Goal: Task Accomplishment & Management: Complete application form

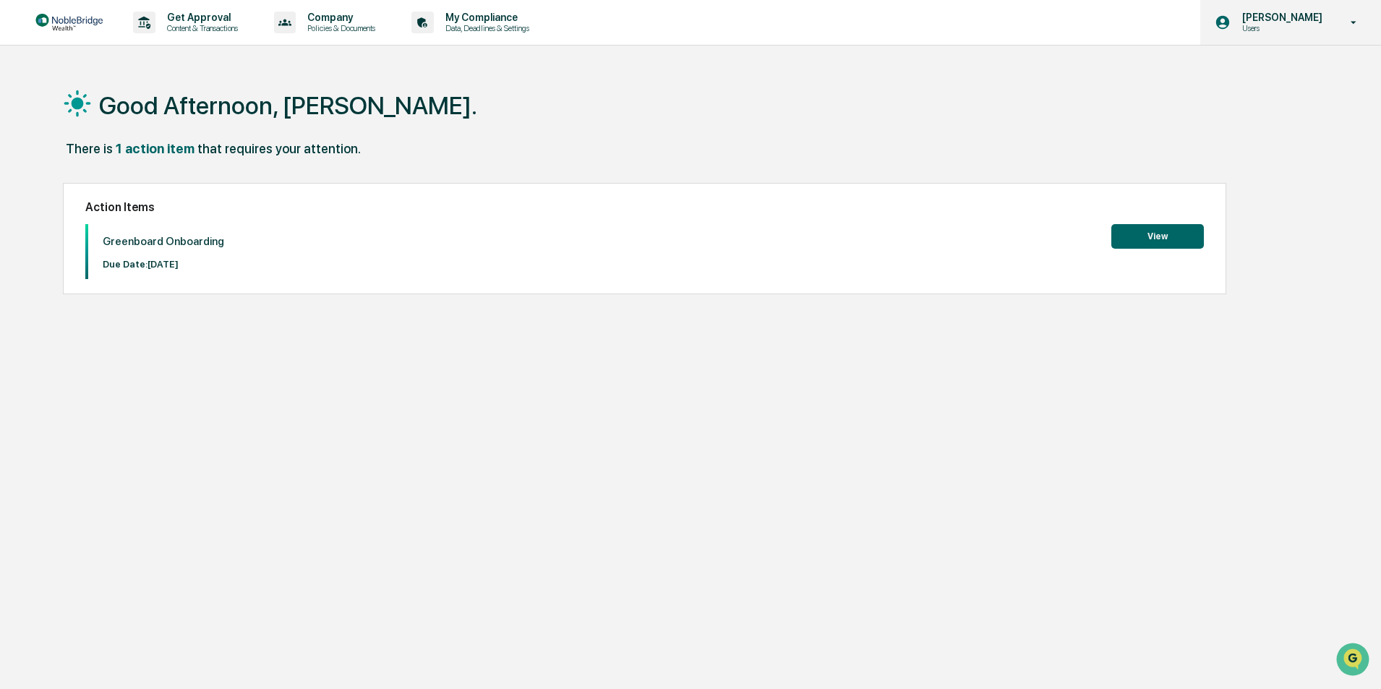
click at [1345, 27] on icon at bounding box center [1353, 23] width 25 height 14
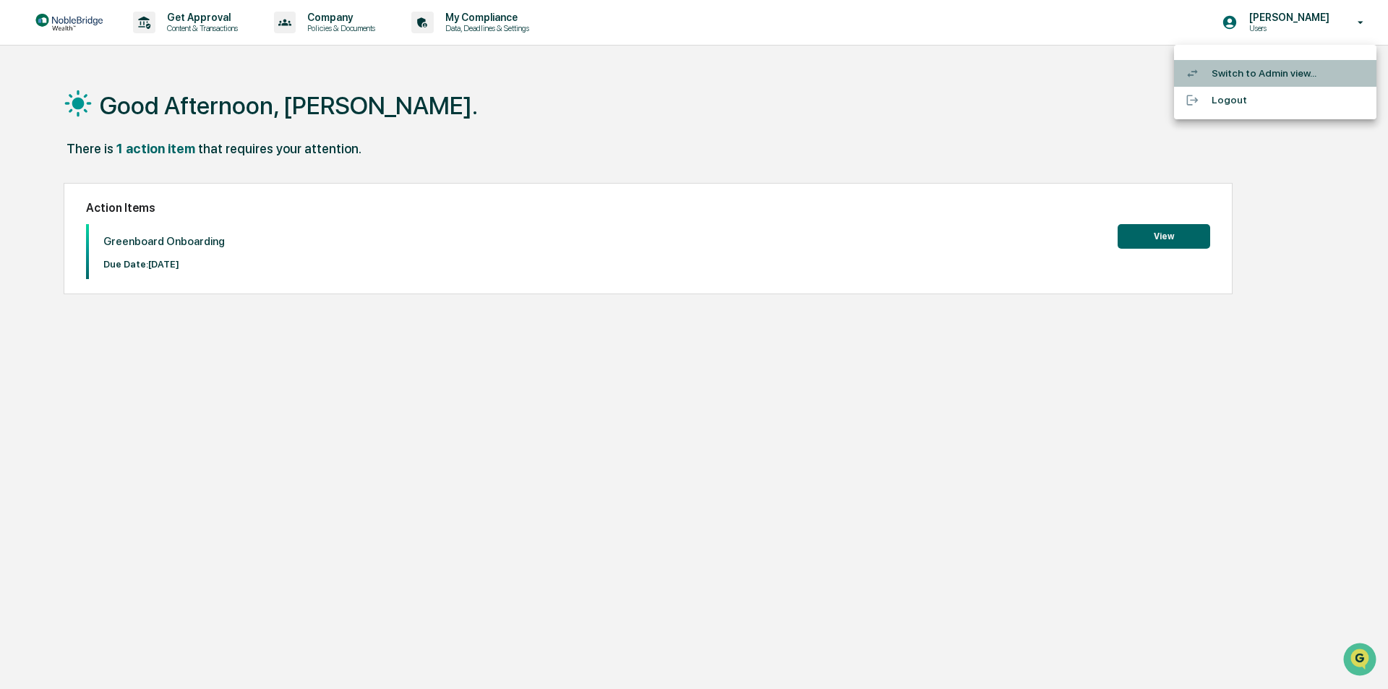
click at [1236, 75] on li "Switch to Admin view..." at bounding box center [1275, 73] width 202 height 27
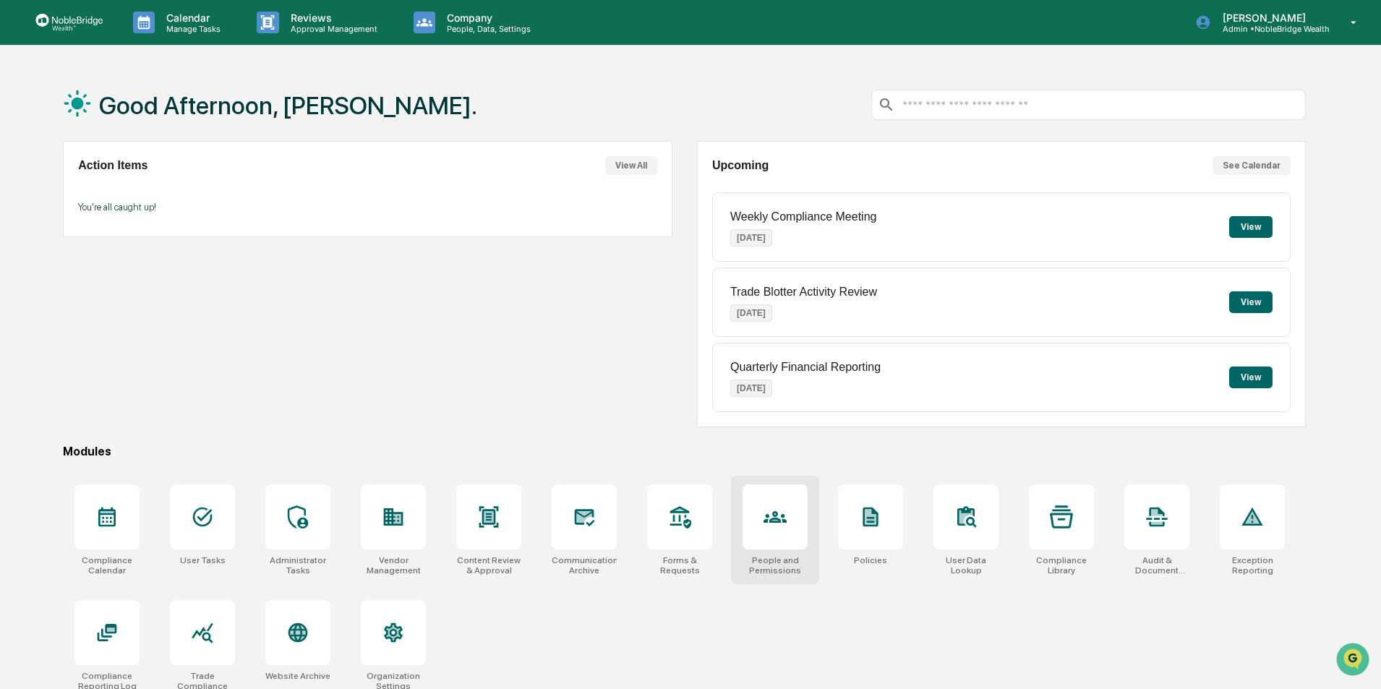
click at [780, 520] on icon at bounding box center [774, 517] width 23 height 12
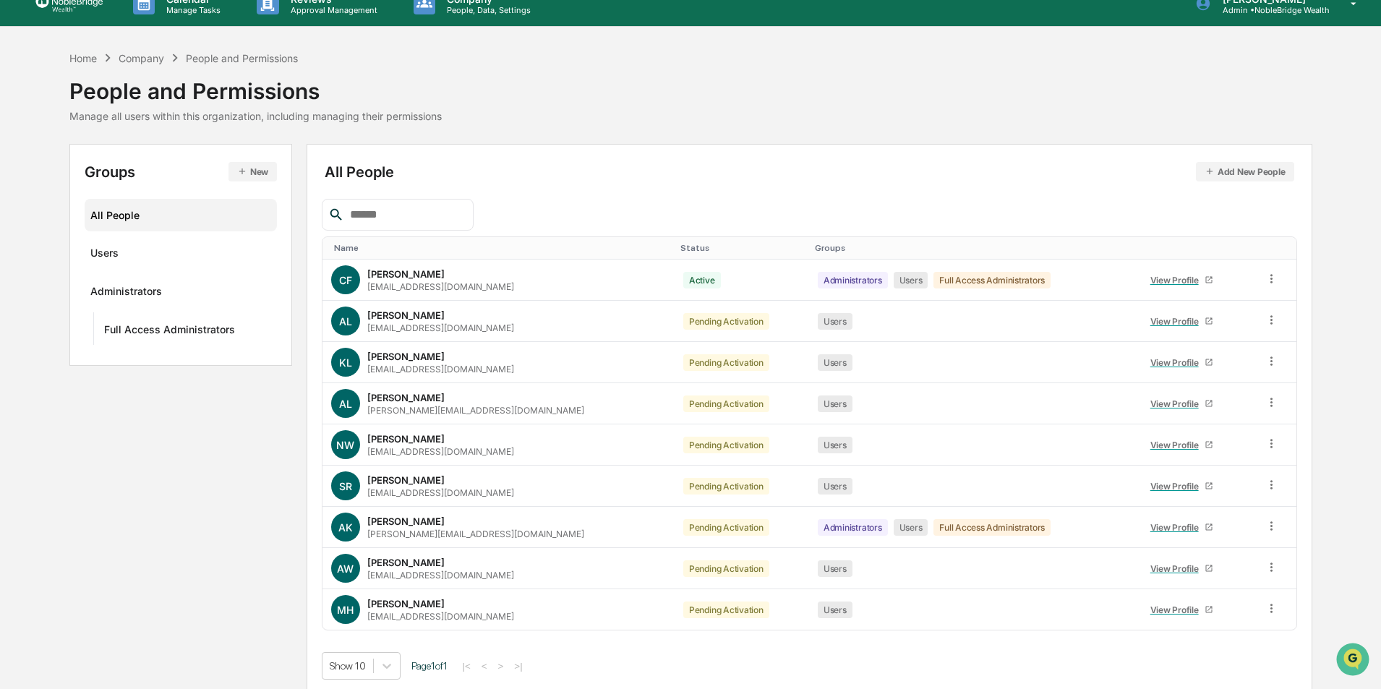
scroll to position [25, 0]
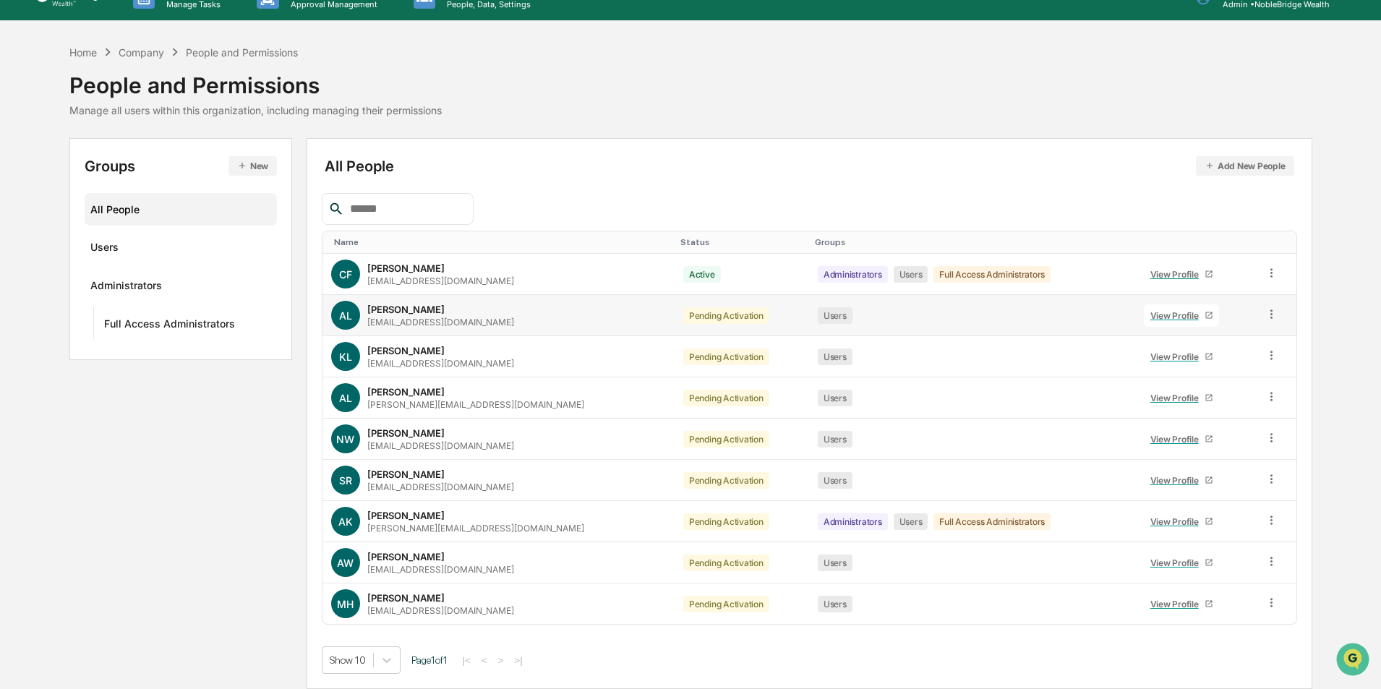
click at [1266, 317] on icon at bounding box center [1271, 314] width 14 height 14
click at [1215, 364] on div "Change Status" at bounding box center [1203, 366] width 124 height 17
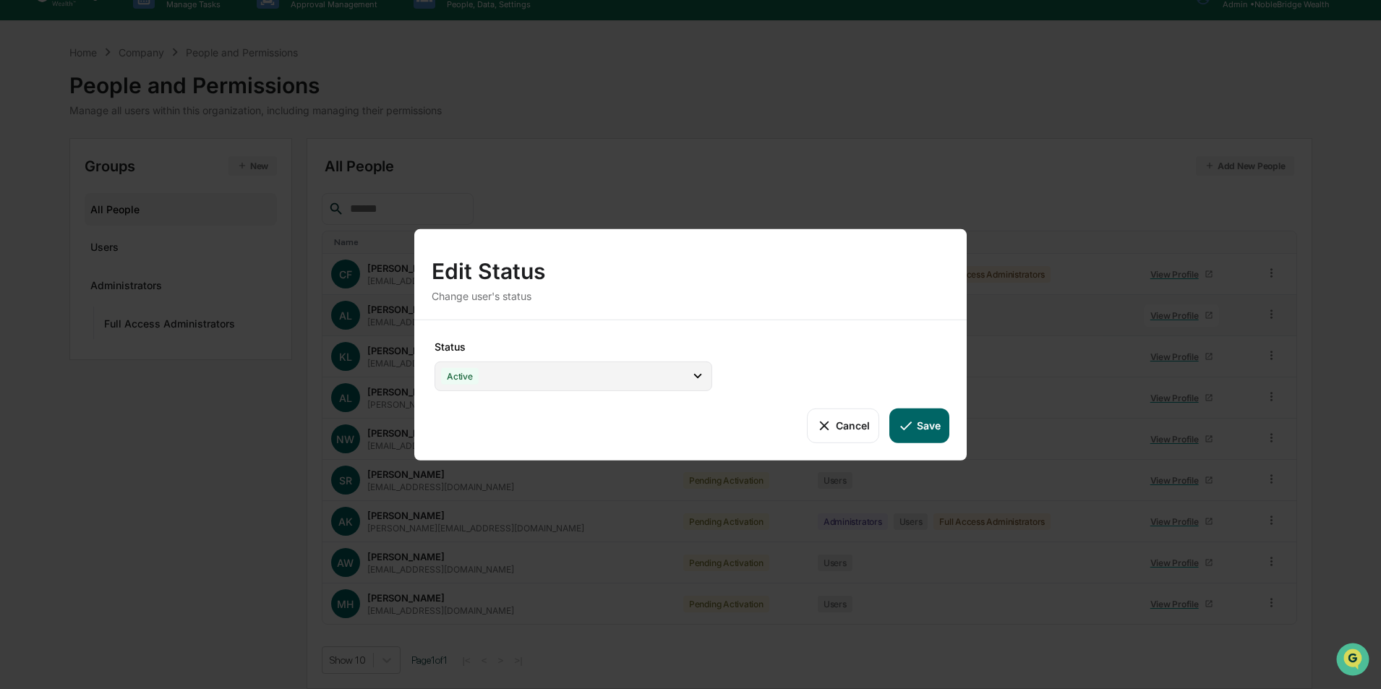
click at [696, 379] on icon at bounding box center [698, 376] width 16 height 16
click at [805, 290] on div "Change user's status" at bounding box center [691, 295] width 518 height 12
click at [839, 429] on button "Cancel" at bounding box center [843, 425] width 72 height 35
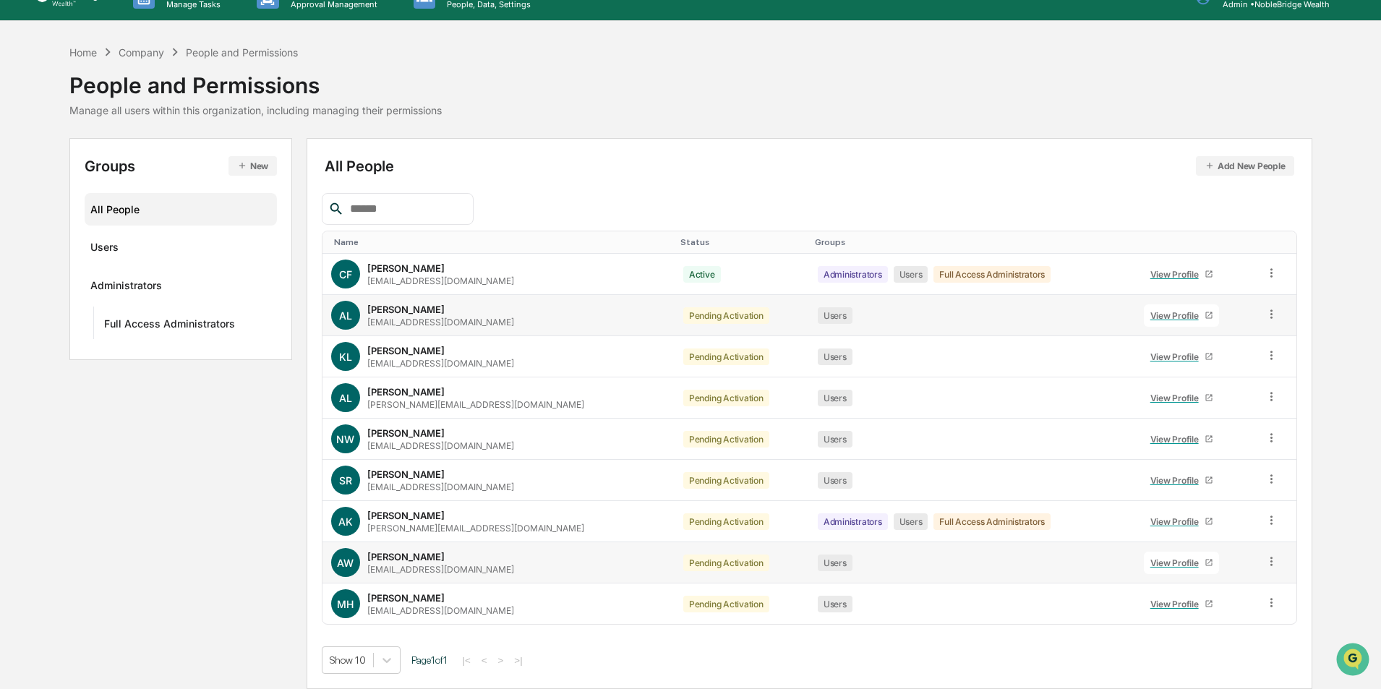
click at [1270, 565] on icon at bounding box center [1271, 561] width 2 height 9
click at [1198, 614] on div "Change Status" at bounding box center [1203, 613] width 124 height 17
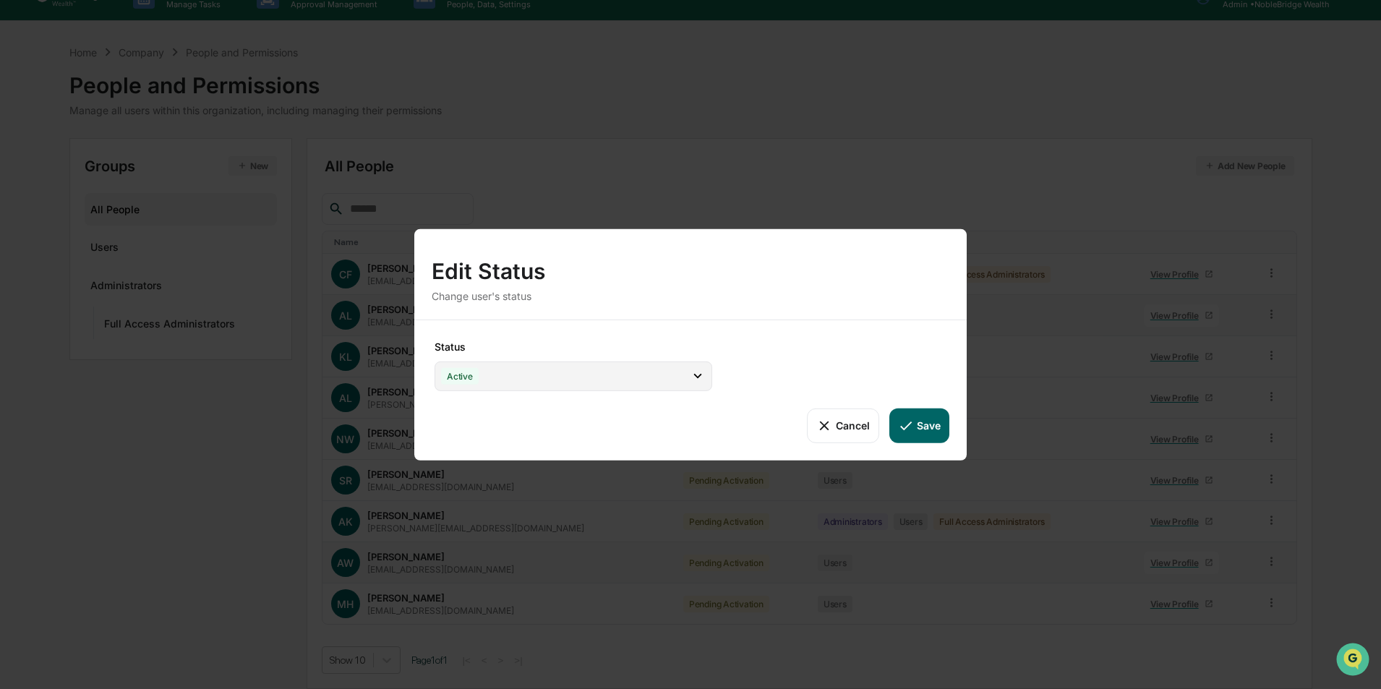
click at [698, 378] on icon at bounding box center [697, 376] width 8 height 5
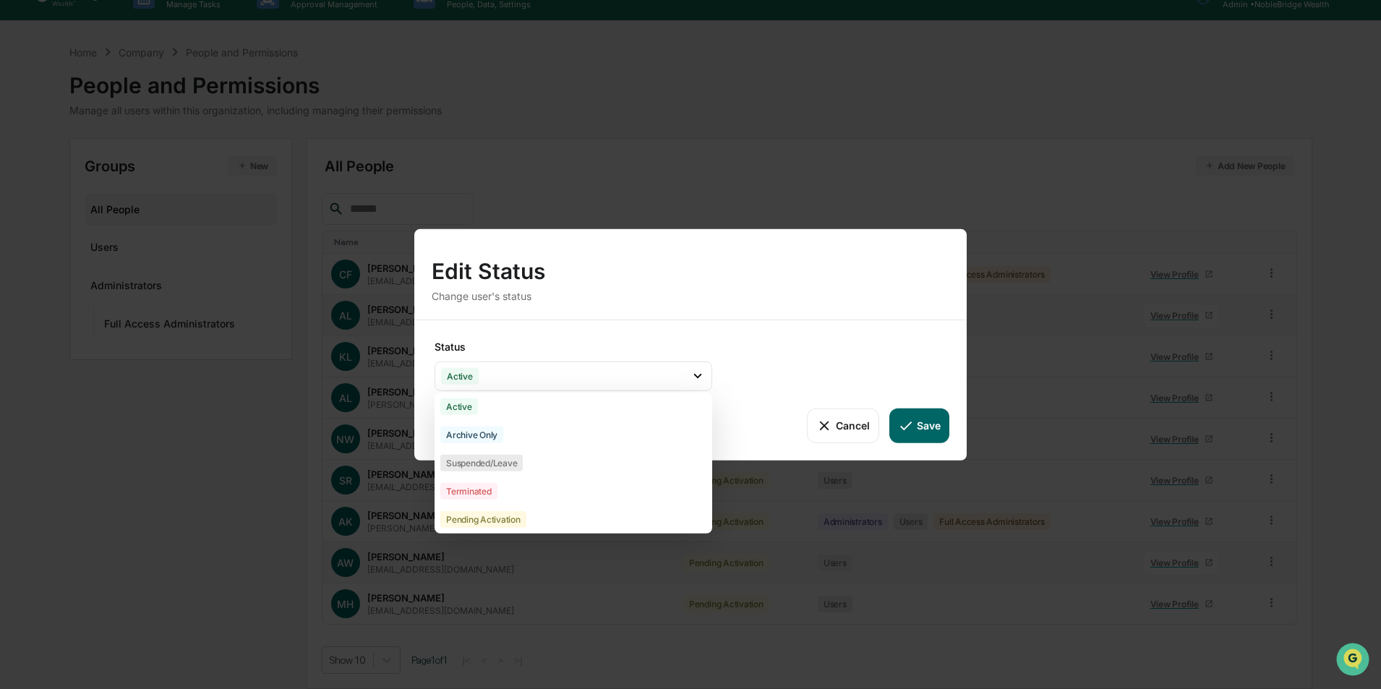
click at [820, 369] on div "Status Active Active Archive Only Suspended/Leave Terminated Pending Activation…" at bounding box center [690, 390] width 552 height 140
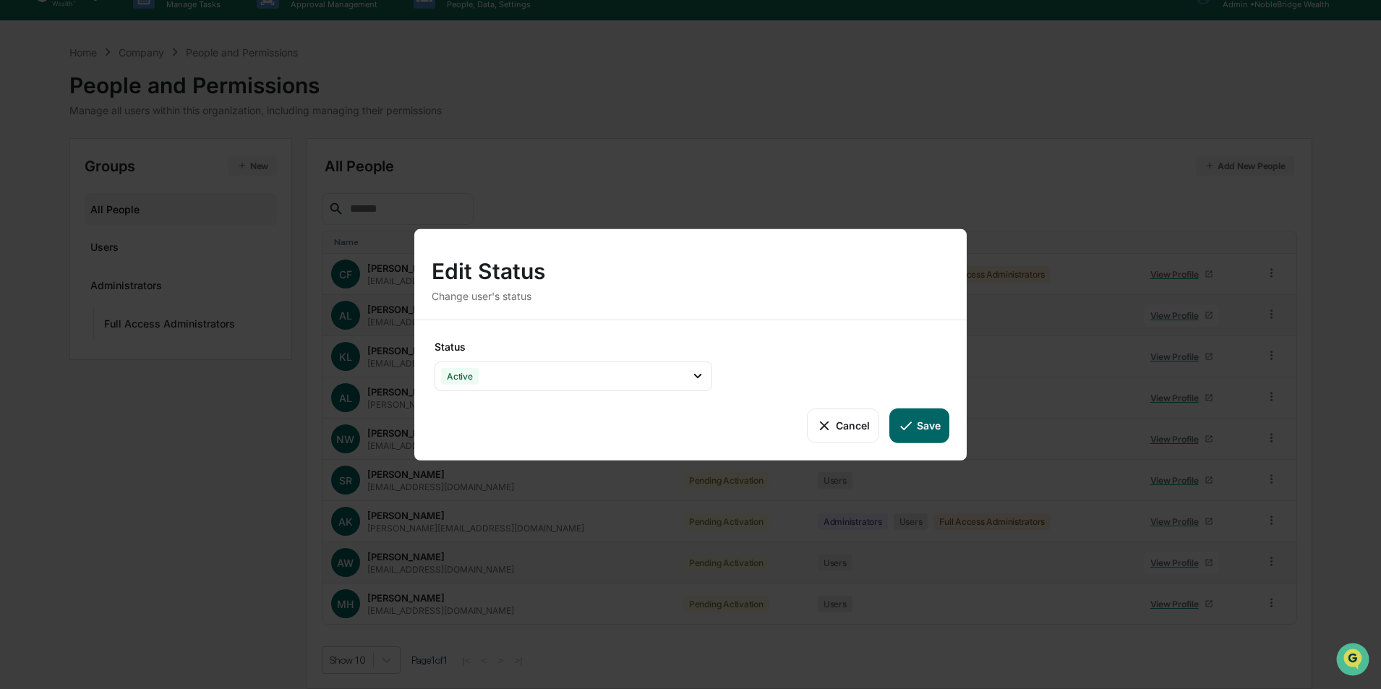
click at [914, 433] on button "Save" at bounding box center [919, 425] width 60 height 35
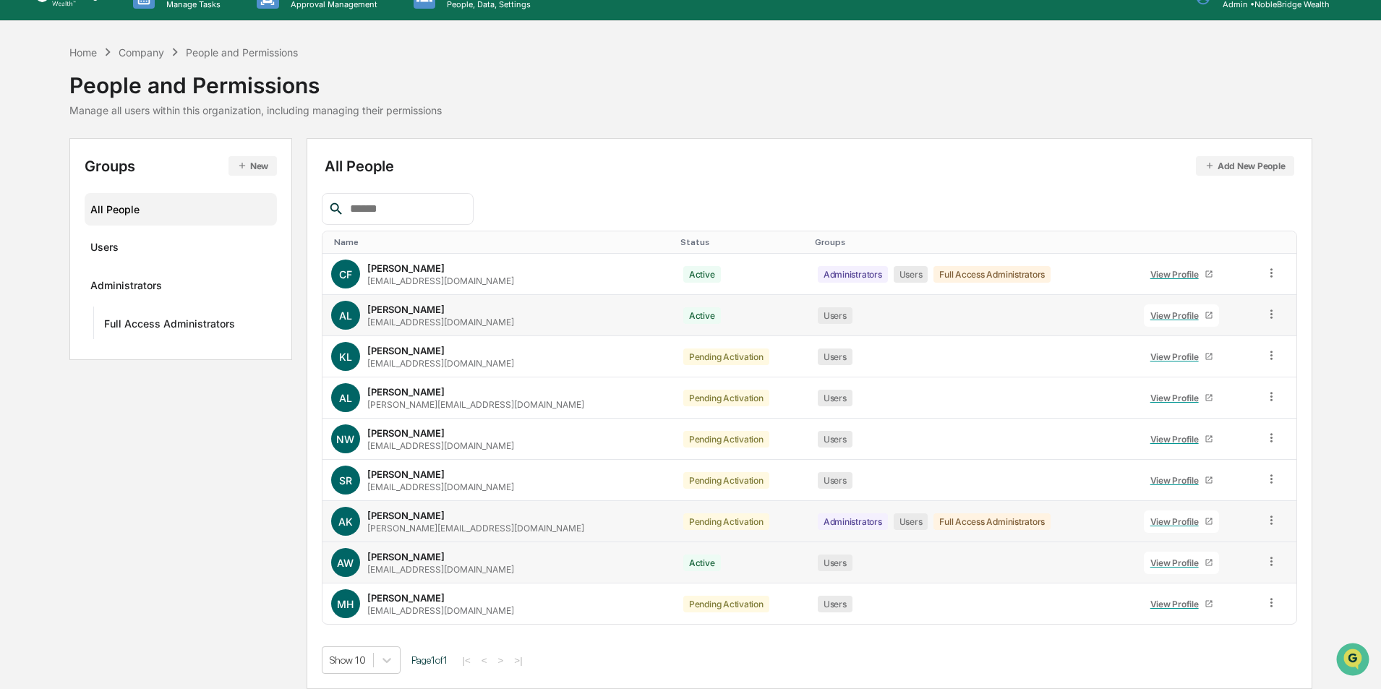
click at [1269, 518] on icon at bounding box center [1271, 520] width 14 height 14
click at [1214, 571] on div "Change Status" at bounding box center [1203, 572] width 124 height 17
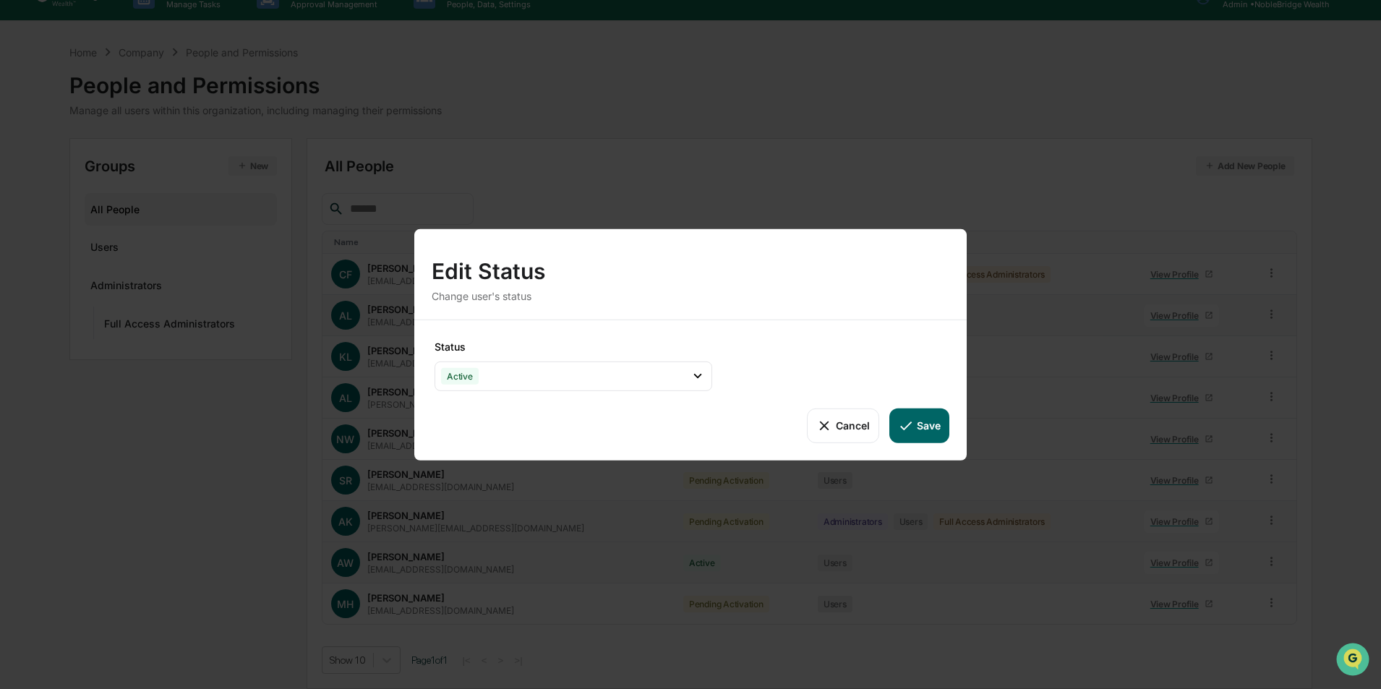
click at [920, 434] on button "Save" at bounding box center [919, 425] width 60 height 35
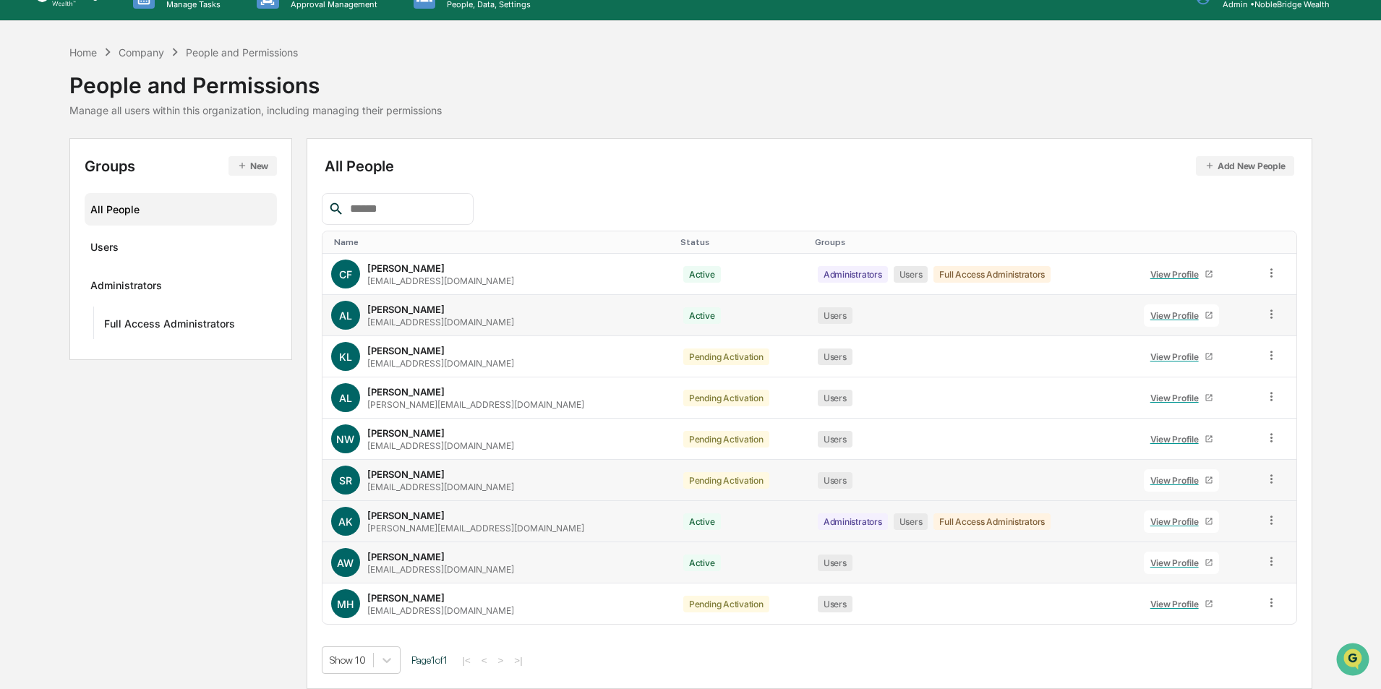
click at [1266, 483] on icon at bounding box center [1271, 479] width 14 height 14
click at [1199, 531] on div "Change Status" at bounding box center [1203, 531] width 124 height 17
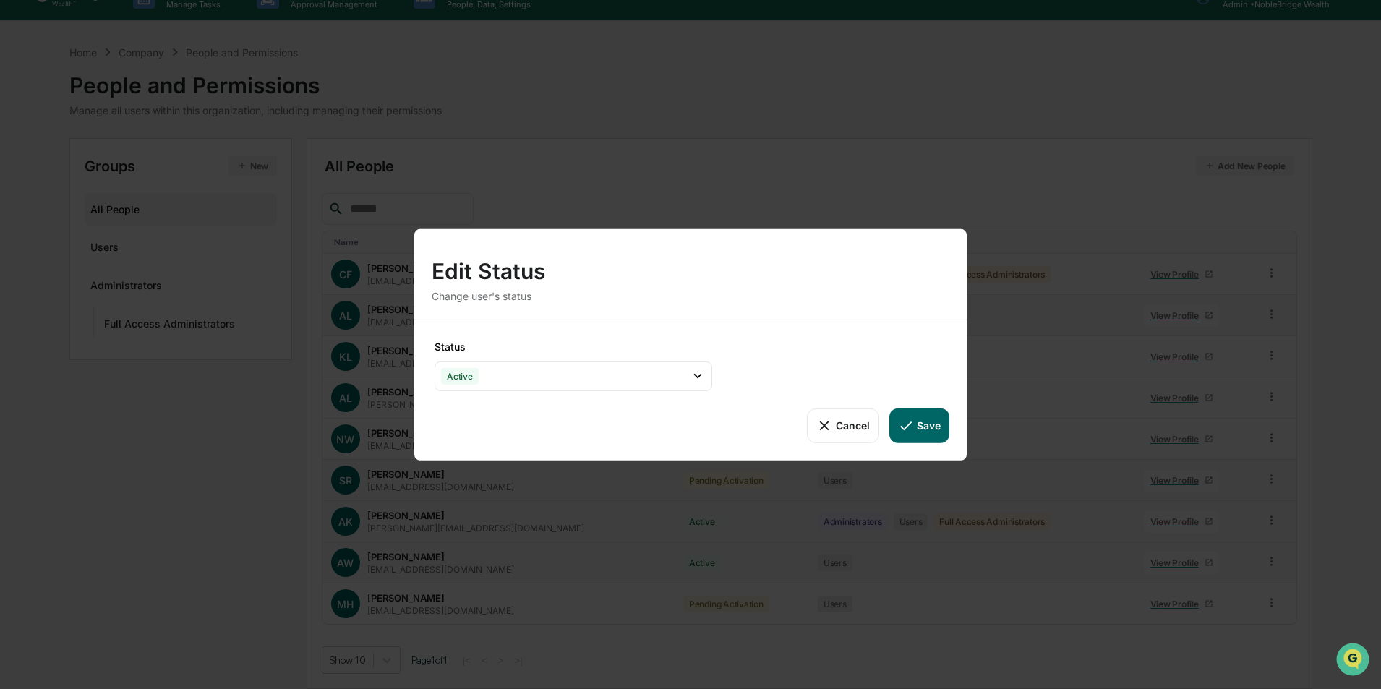
click at [914, 430] on button "Save" at bounding box center [919, 425] width 60 height 35
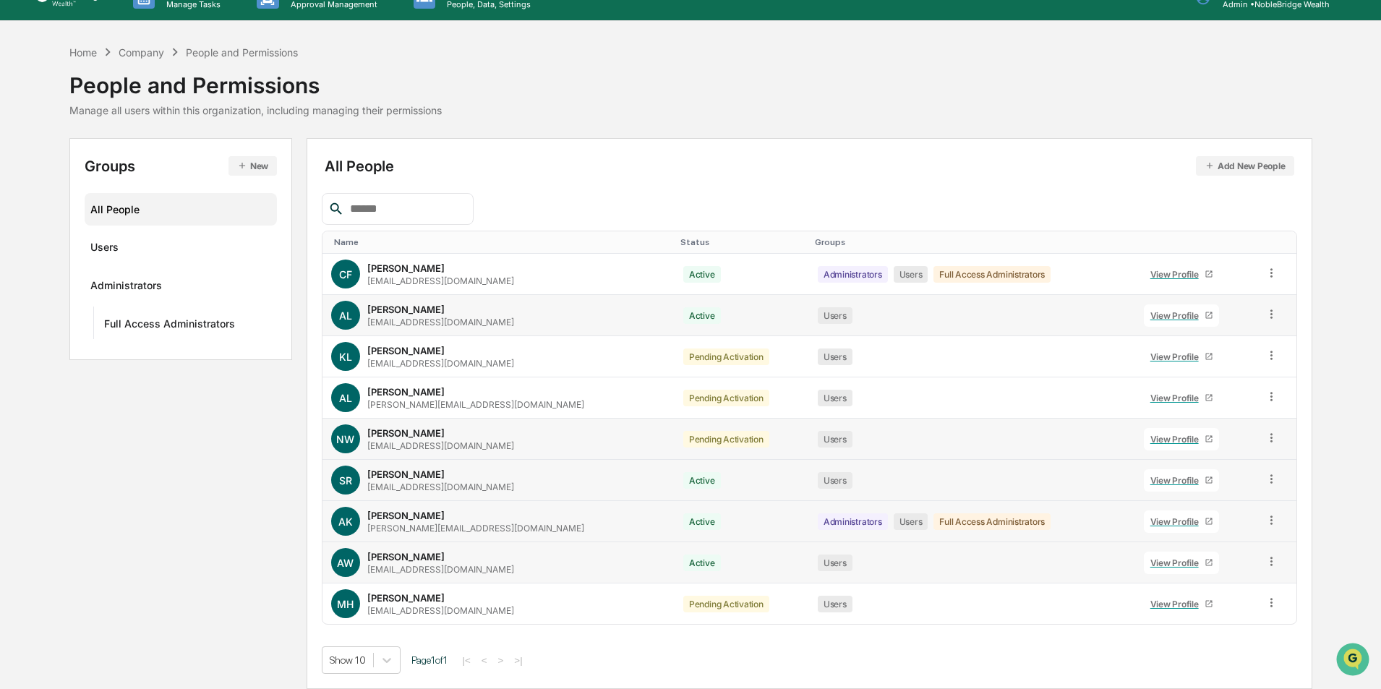
click at [1267, 440] on icon at bounding box center [1271, 438] width 14 height 14
click at [1199, 491] on div "Change Status" at bounding box center [1203, 489] width 124 height 17
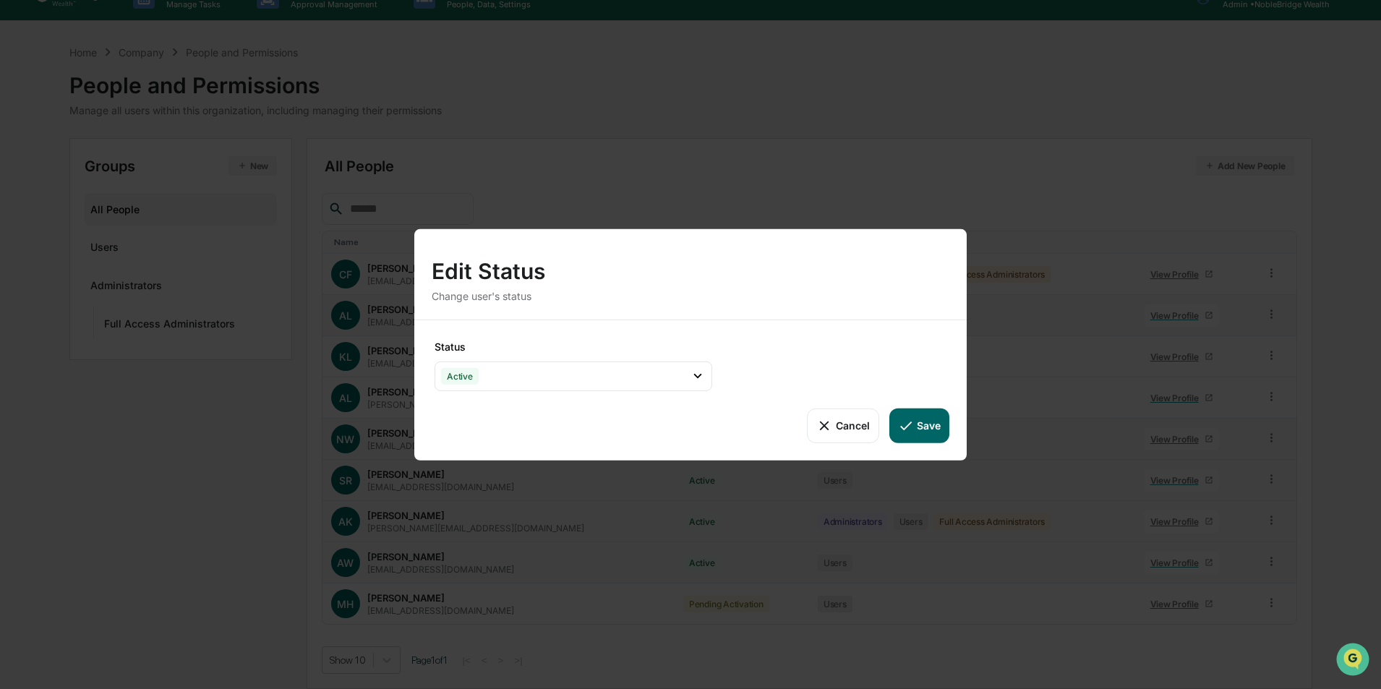
click at [917, 429] on button "Save" at bounding box center [919, 425] width 60 height 35
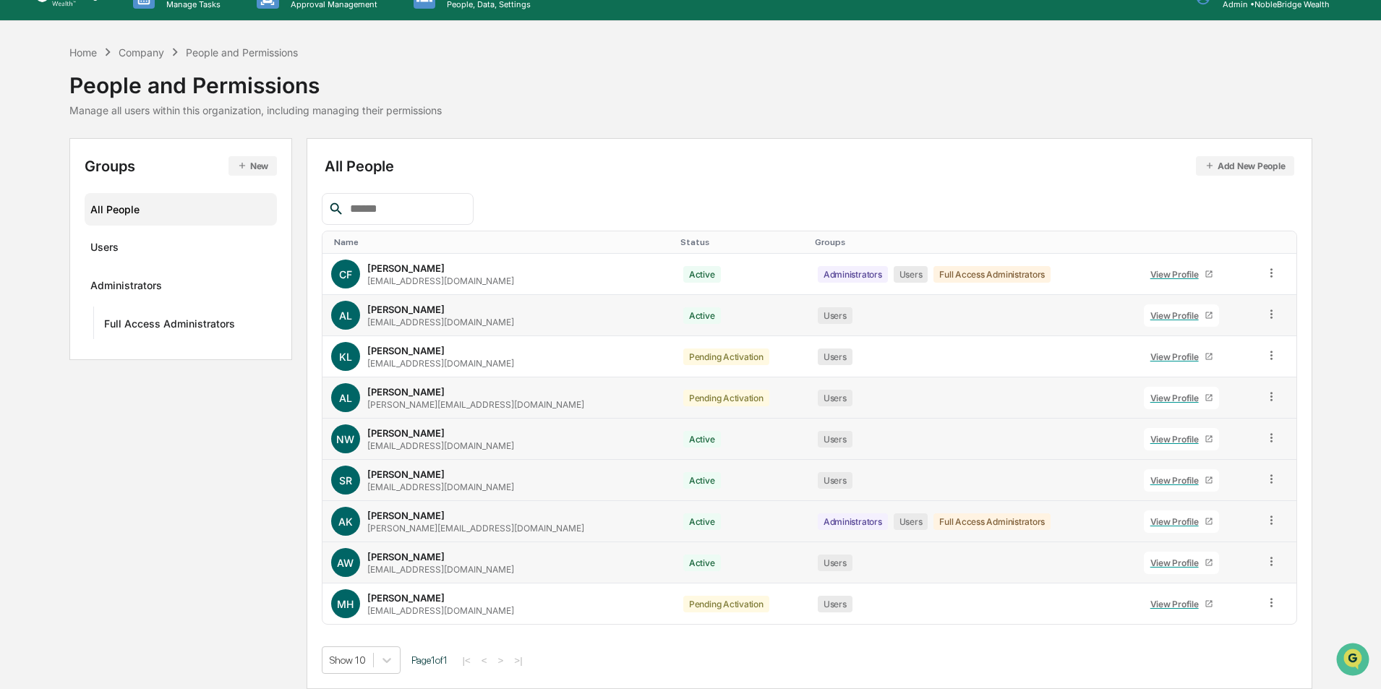
click at [1265, 395] on icon at bounding box center [1271, 397] width 14 height 14
click at [1195, 452] on div "Change Status" at bounding box center [1203, 448] width 124 height 17
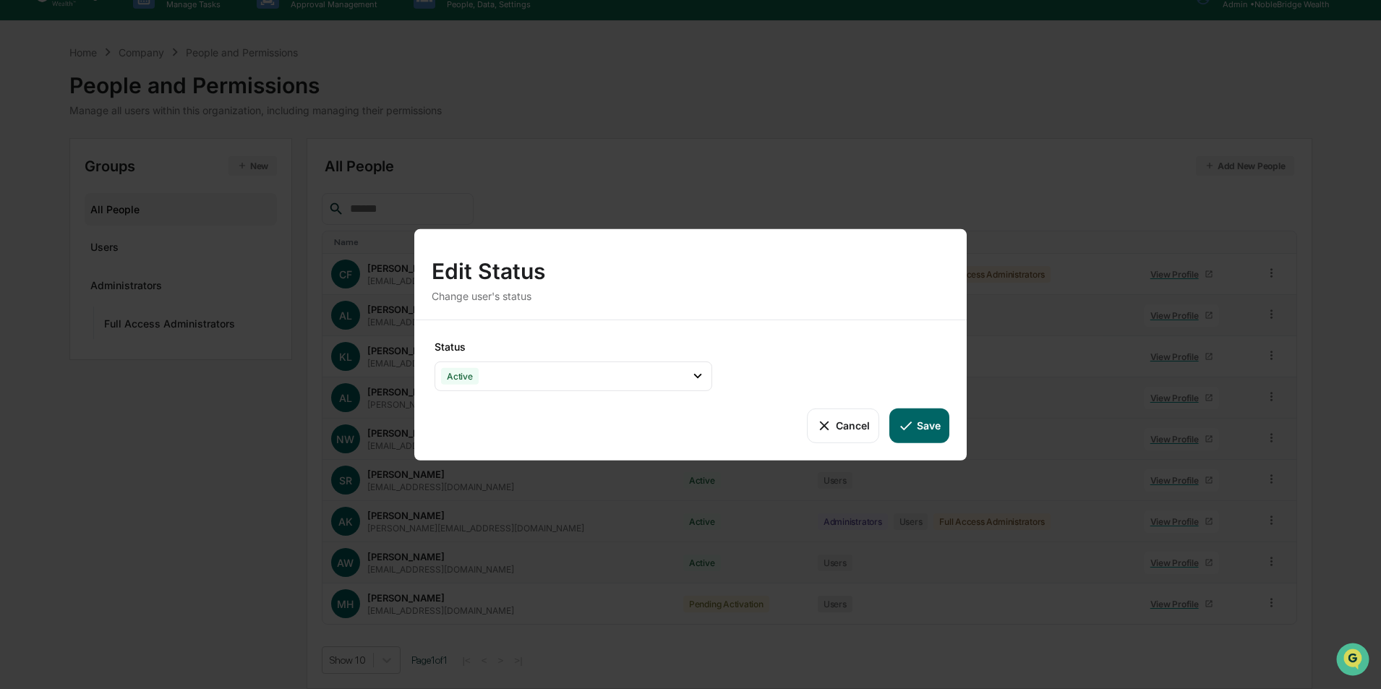
click at [916, 421] on button "Save" at bounding box center [919, 425] width 60 height 35
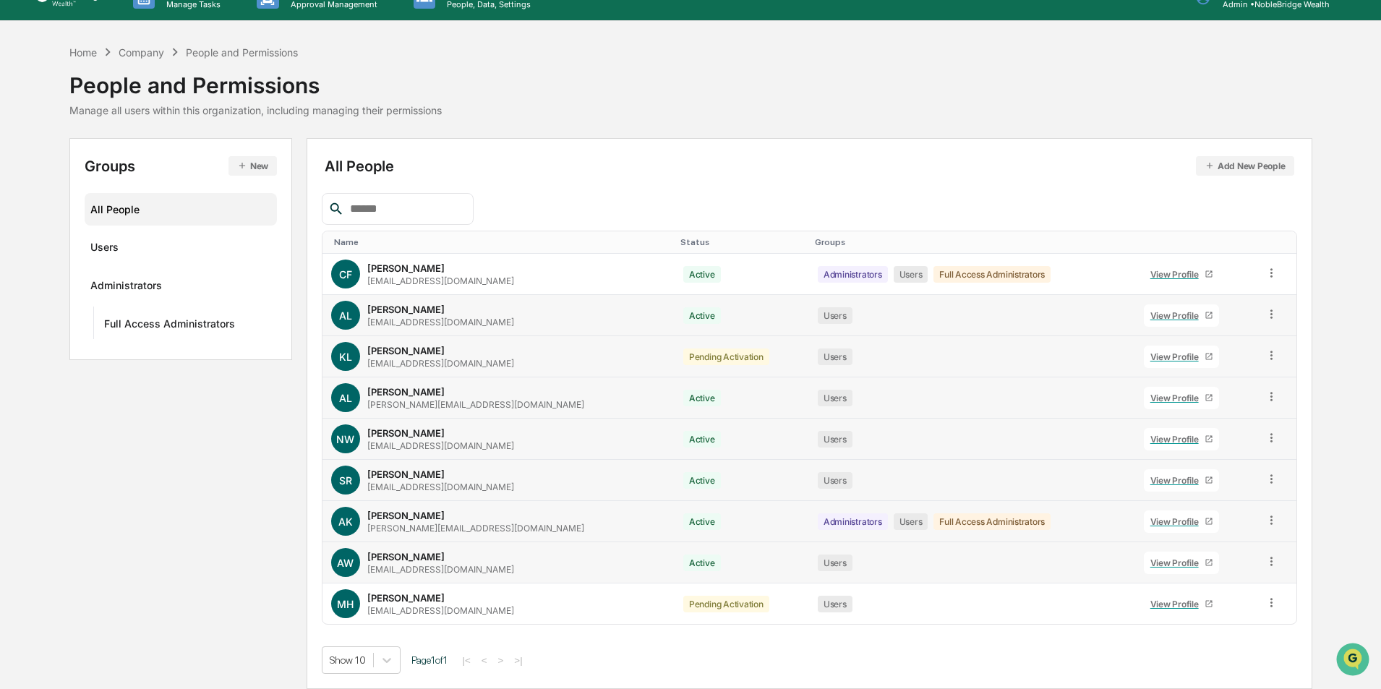
click at [1266, 356] on icon at bounding box center [1271, 355] width 14 height 14
click at [1201, 409] on div "Change Status" at bounding box center [1203, 407] width 124 height 17
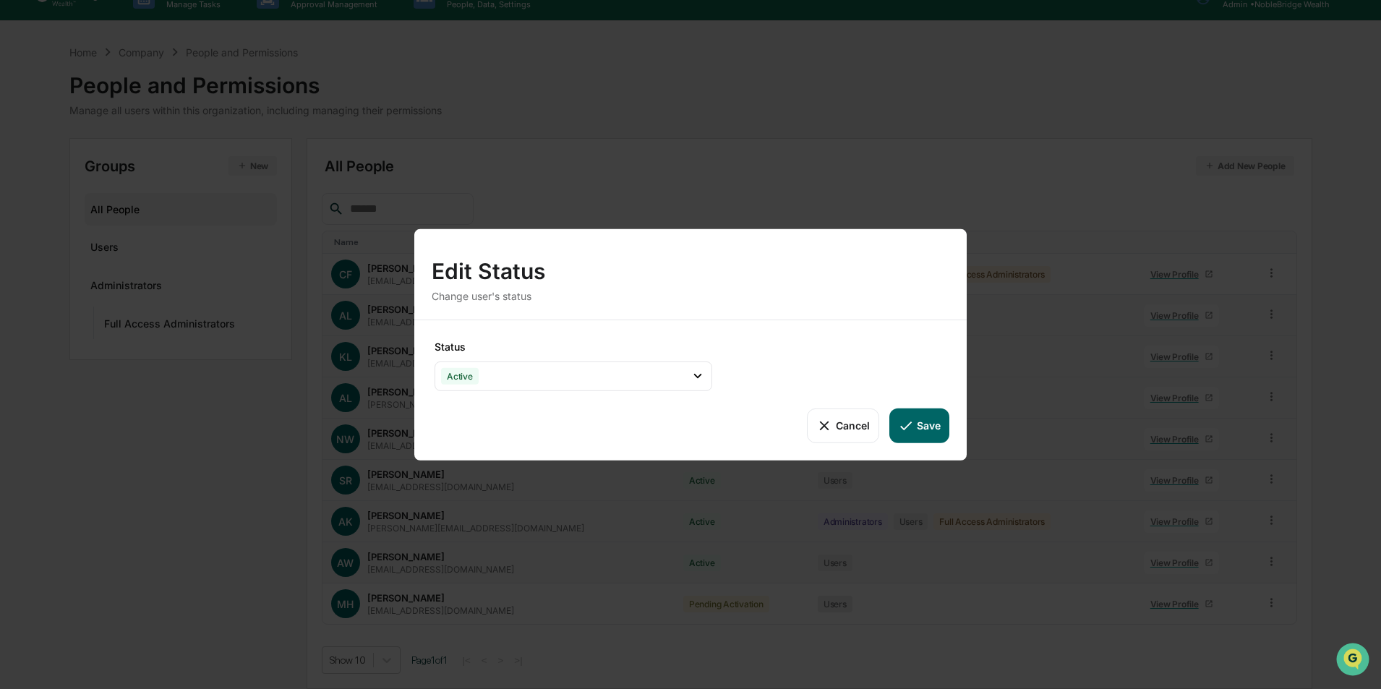
click at [926, 427] on button "Save" at bounding box center [919, 425] width 60 height 35
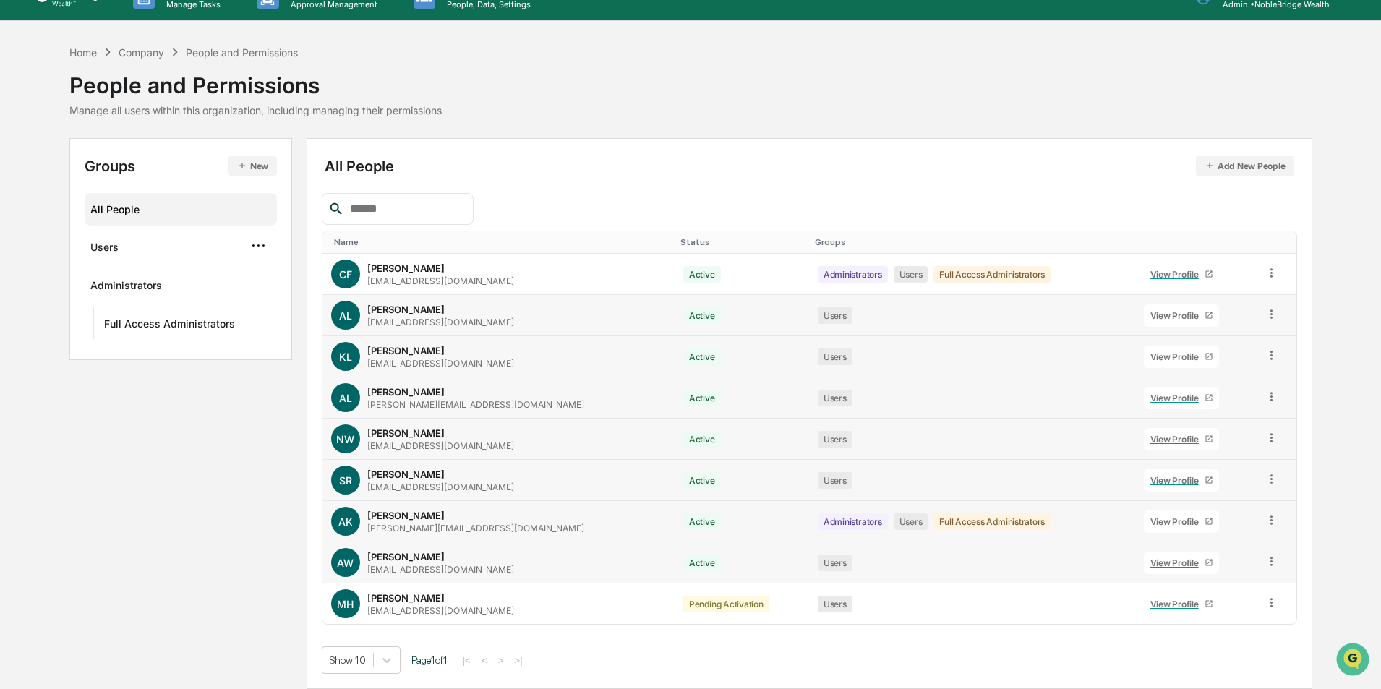
click at [115, 244] on div "Users" at bounding box center [104, 249] width 28 height 17
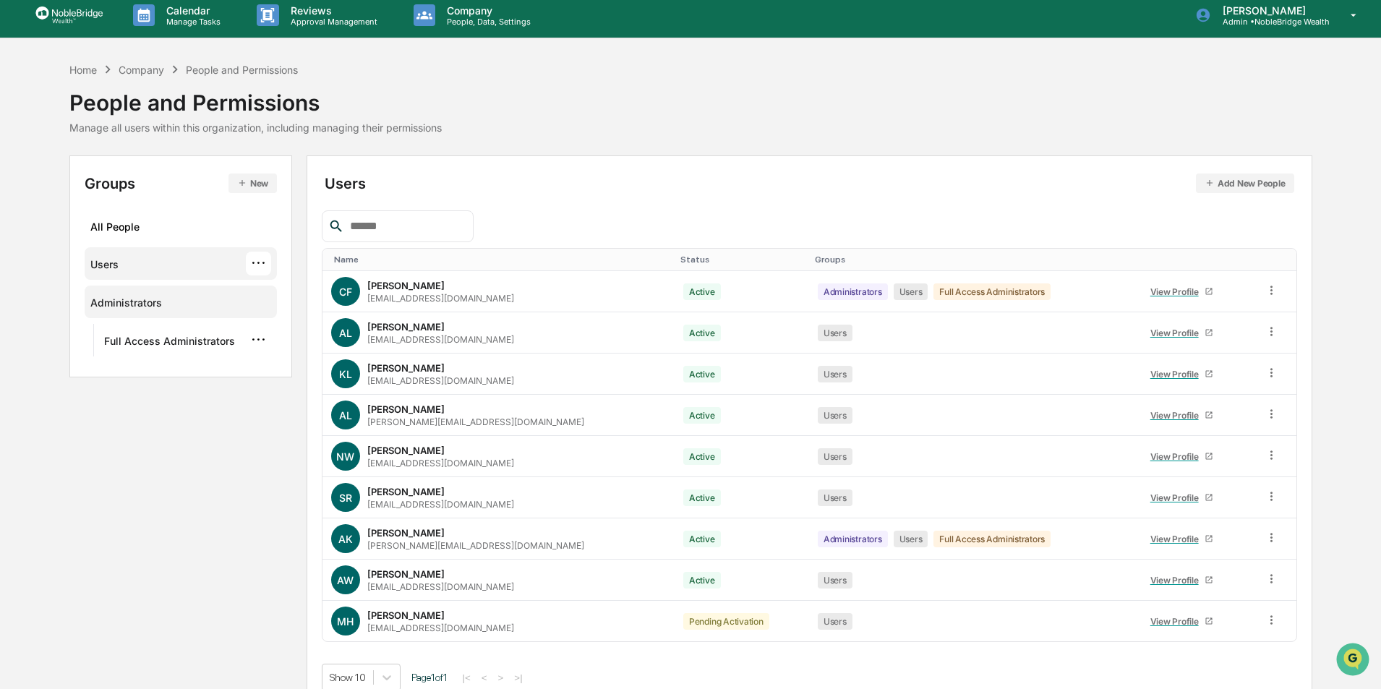
scroll to position [0, 0]
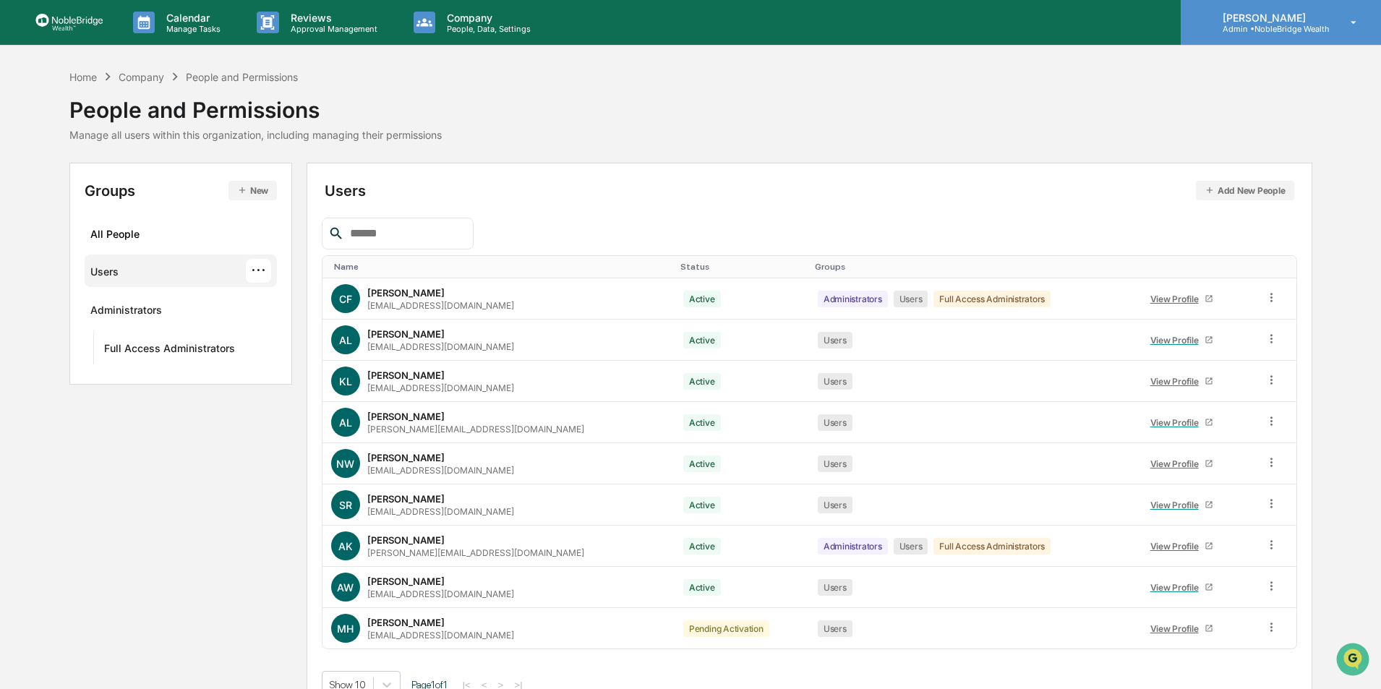
click at [1248, 19] on p "[PERSON_NAME]" at bounding box center [1270, 18] width 119 height 12
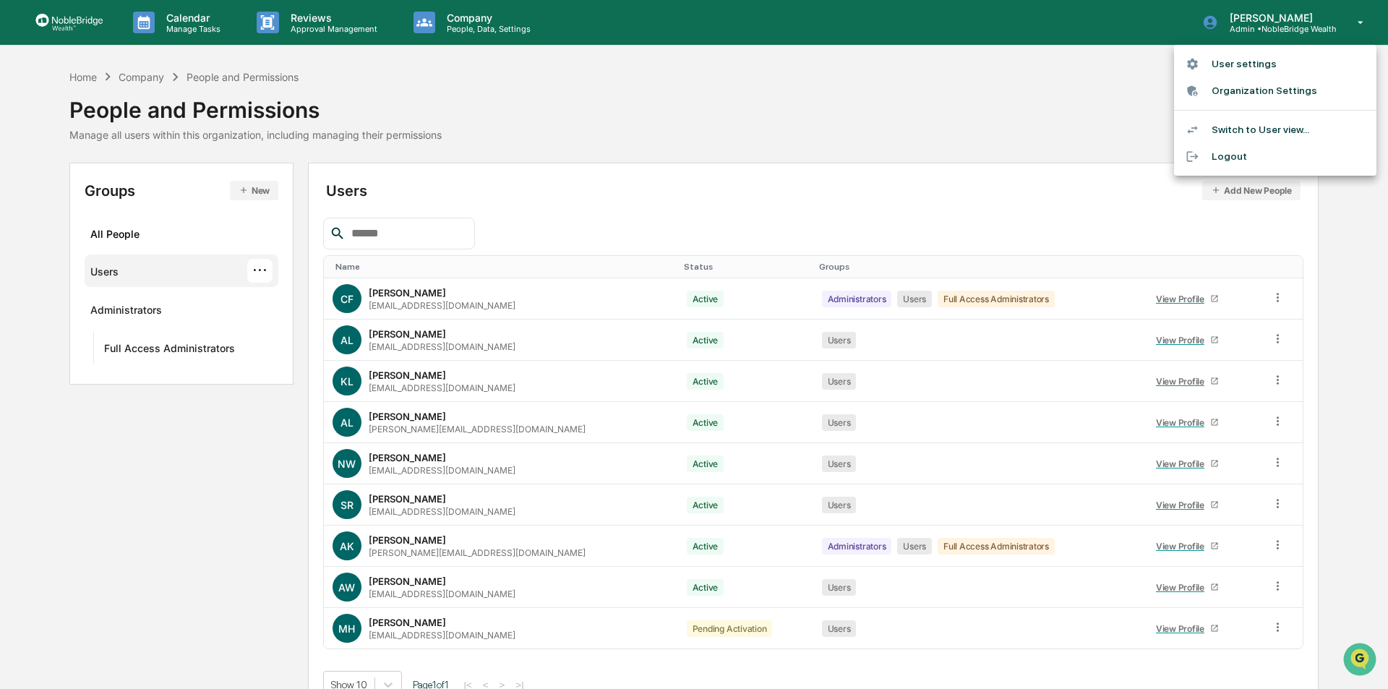
click at [1238, 132] on li "Switch to User view..." at bounding box center [1275, 129] width 202 height 27
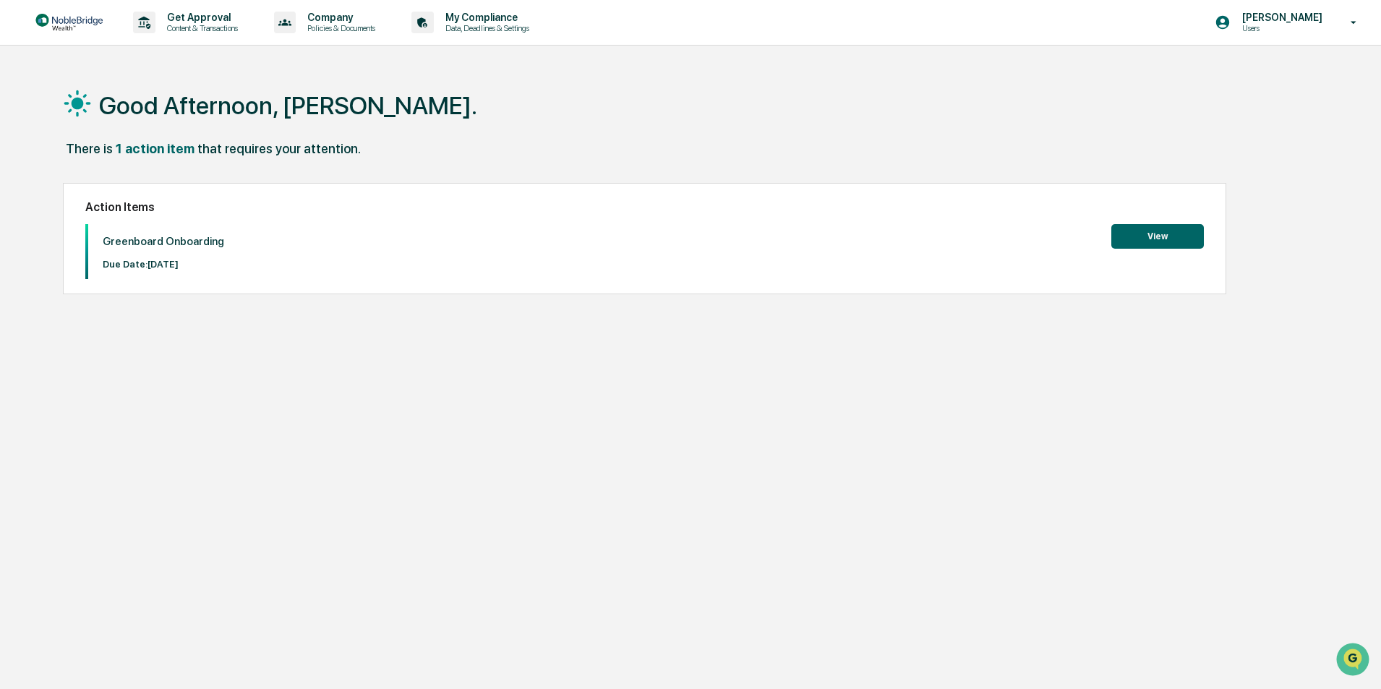
click at [1155, 243] on button "View" at bounding box center [1157, 236] width 93 height 25
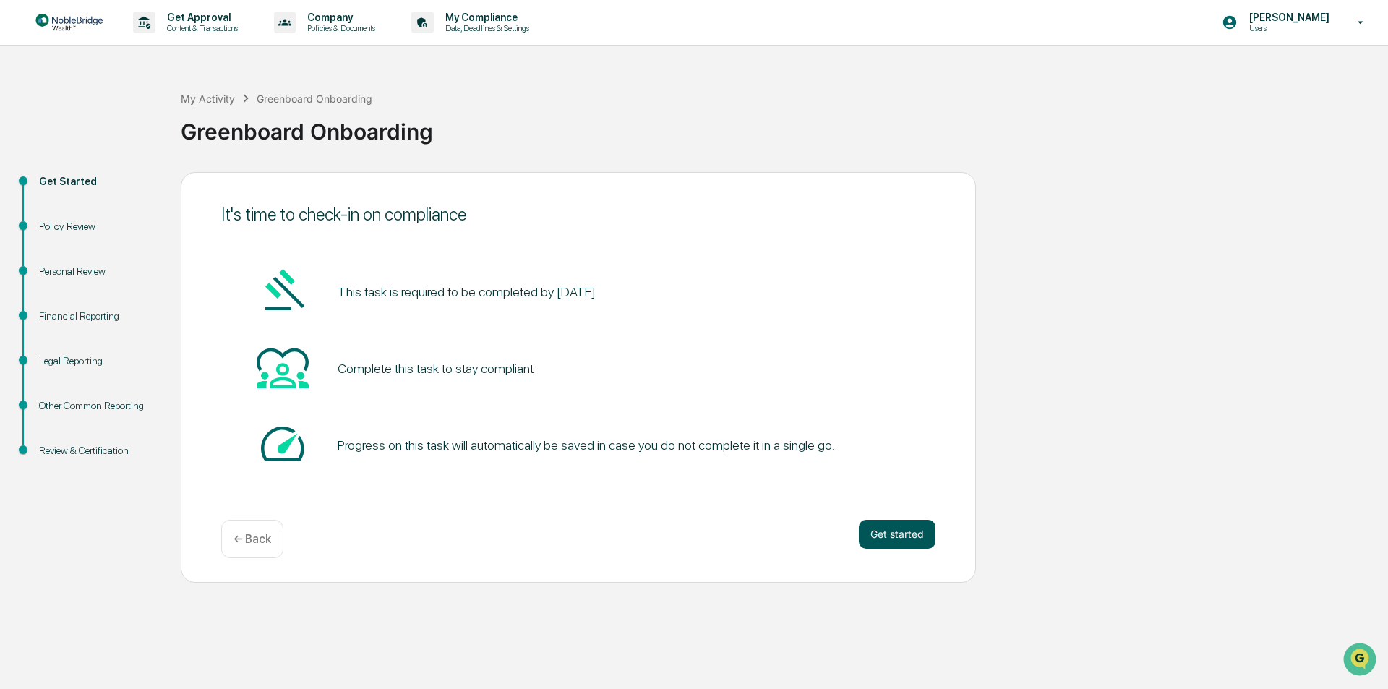
click at [892, 537] on button "Get started" at bounding box center [897, 534] width 77 height 29
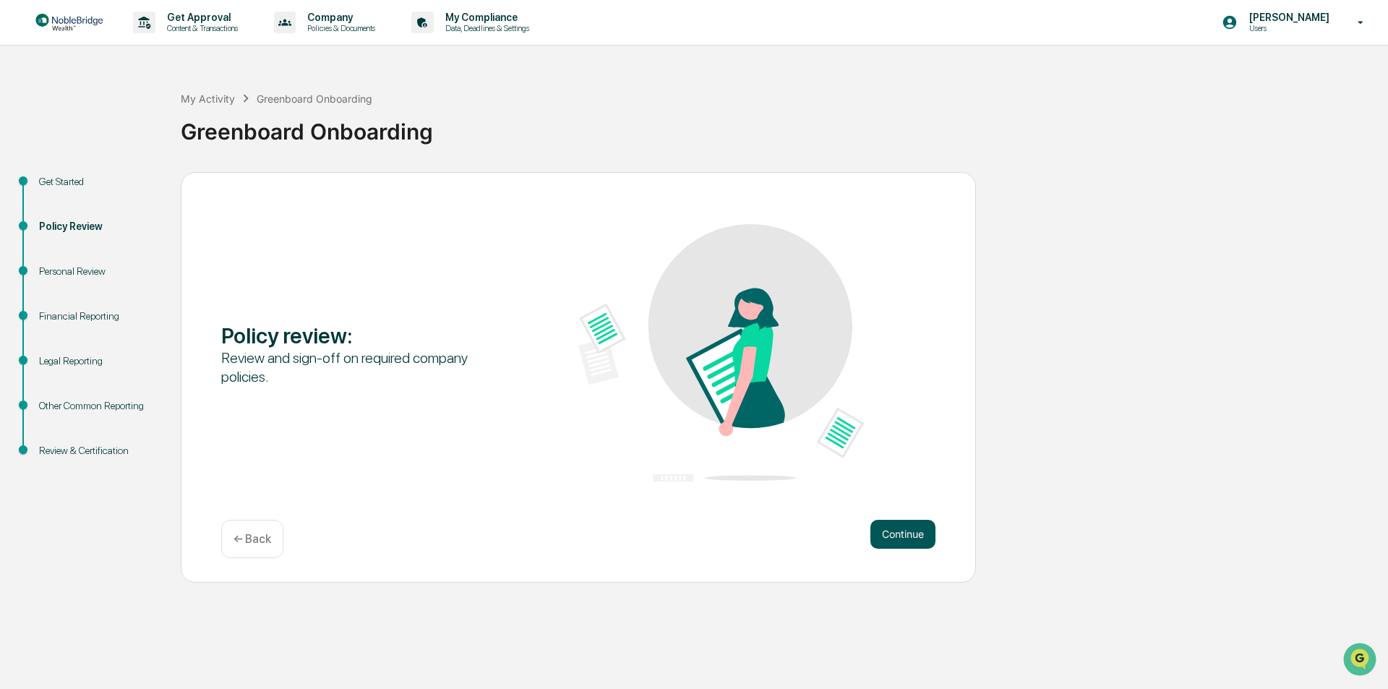
click at [905, 534] on button "Continue" at bounding box center [902, 534] width 65 height 29
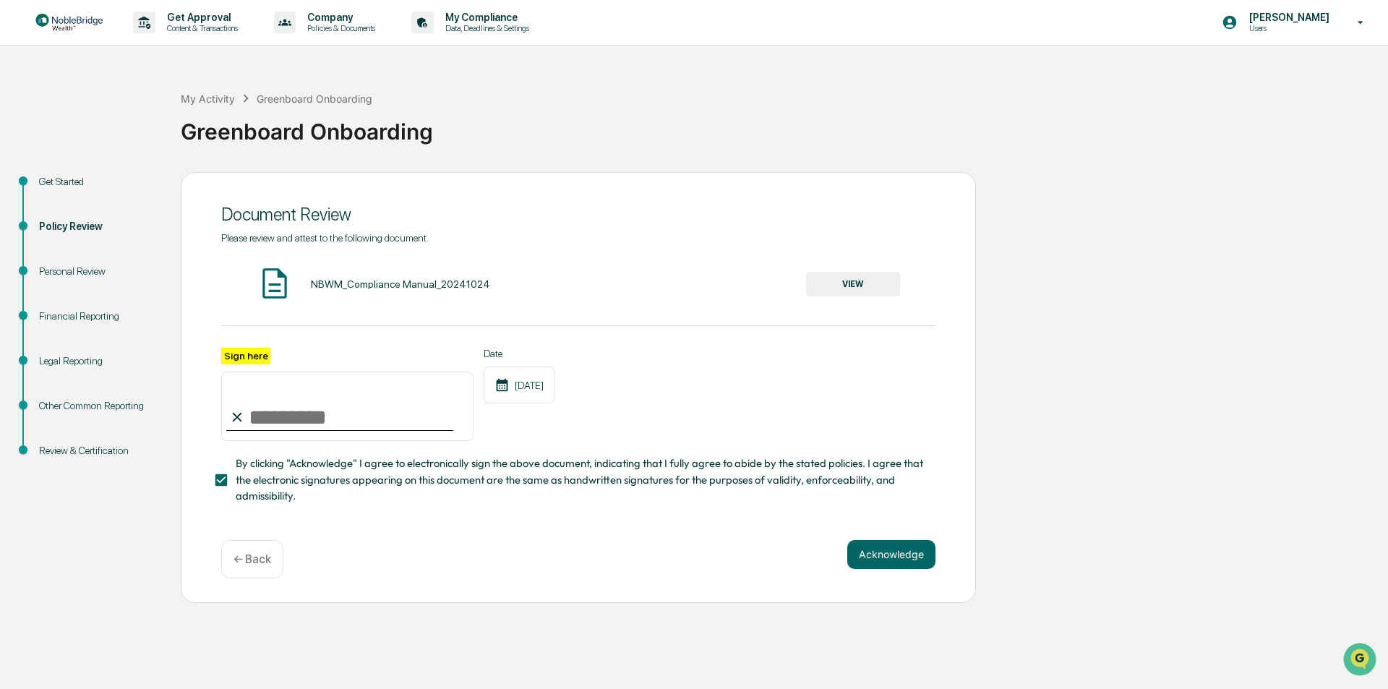
click at [296, 414] on input "Sign here" at bounding box center [347, 406] width 252 height 69
type input "**********"
click at [901, 566] on button "Acknowledge" at bounding box center [891, 554] width 88 height 29
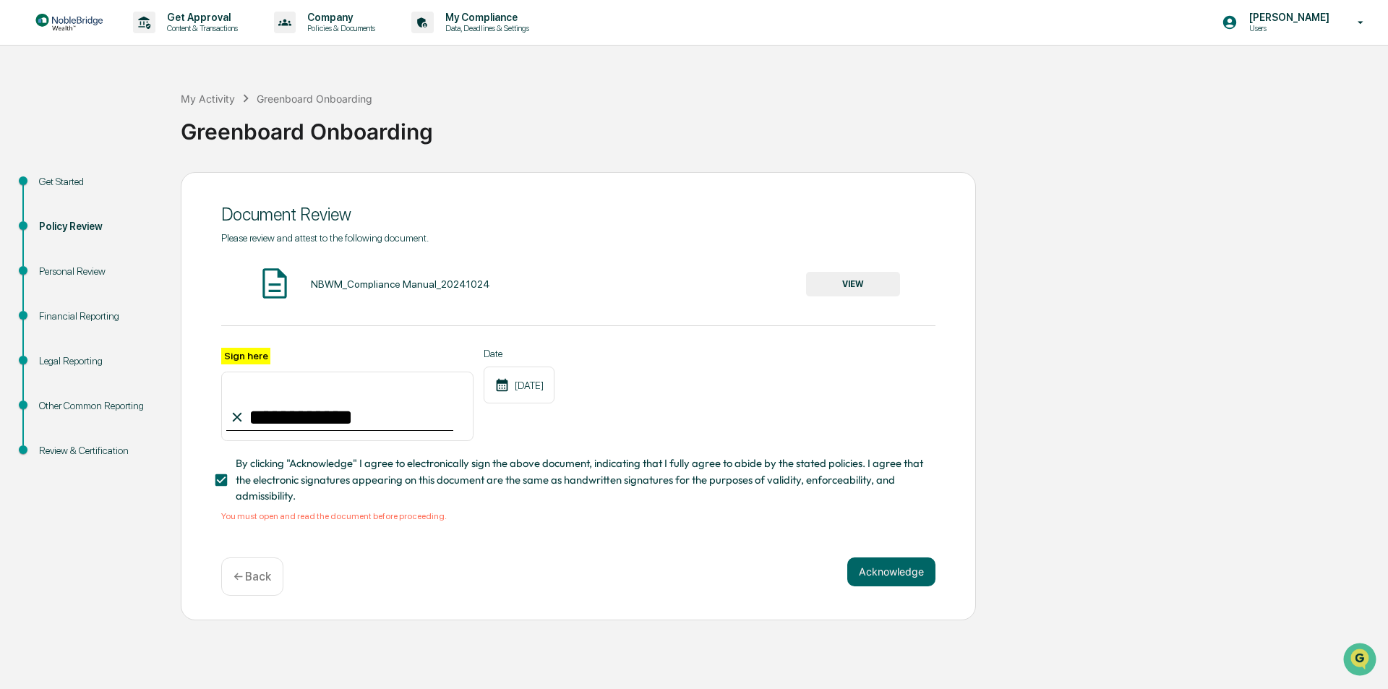
click at [852, 286] on button "VIEW" at bounding box center [853, 284] width 94 height 25
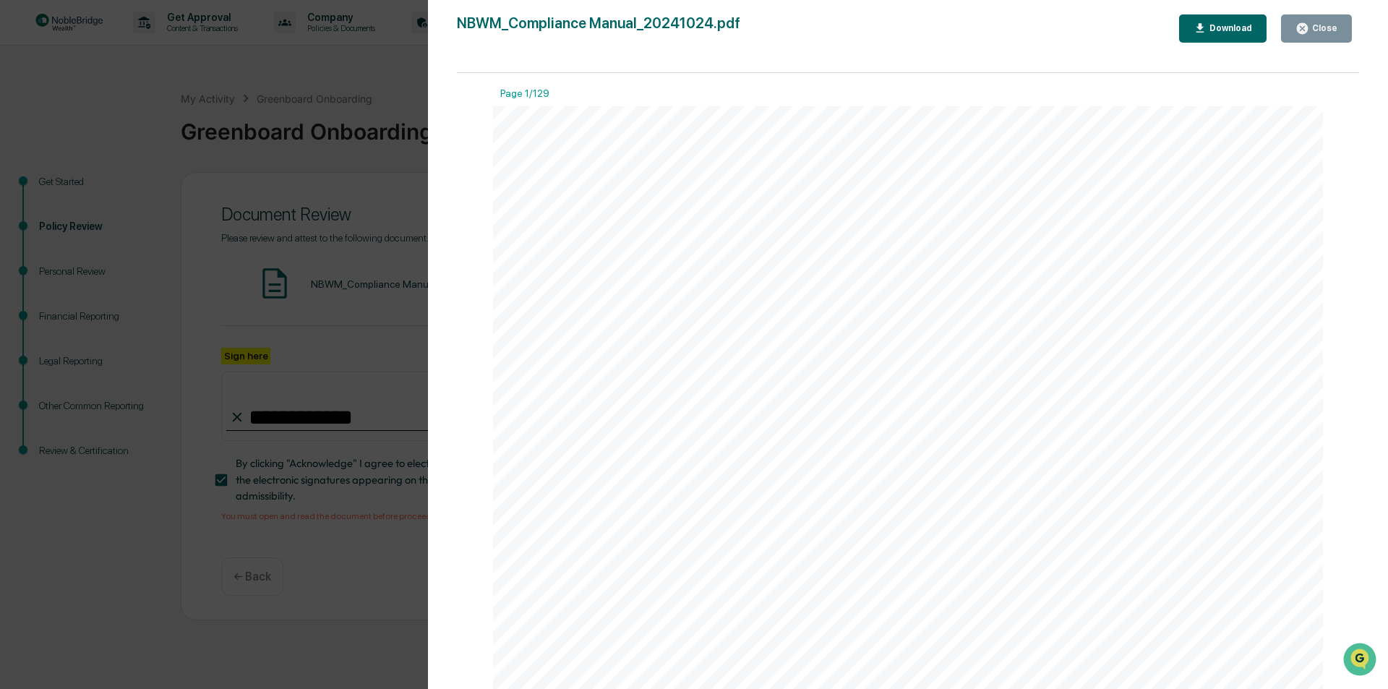
click at [1313, 35] on button "Close" at bounding box center [1316, 28] width 71 height 28
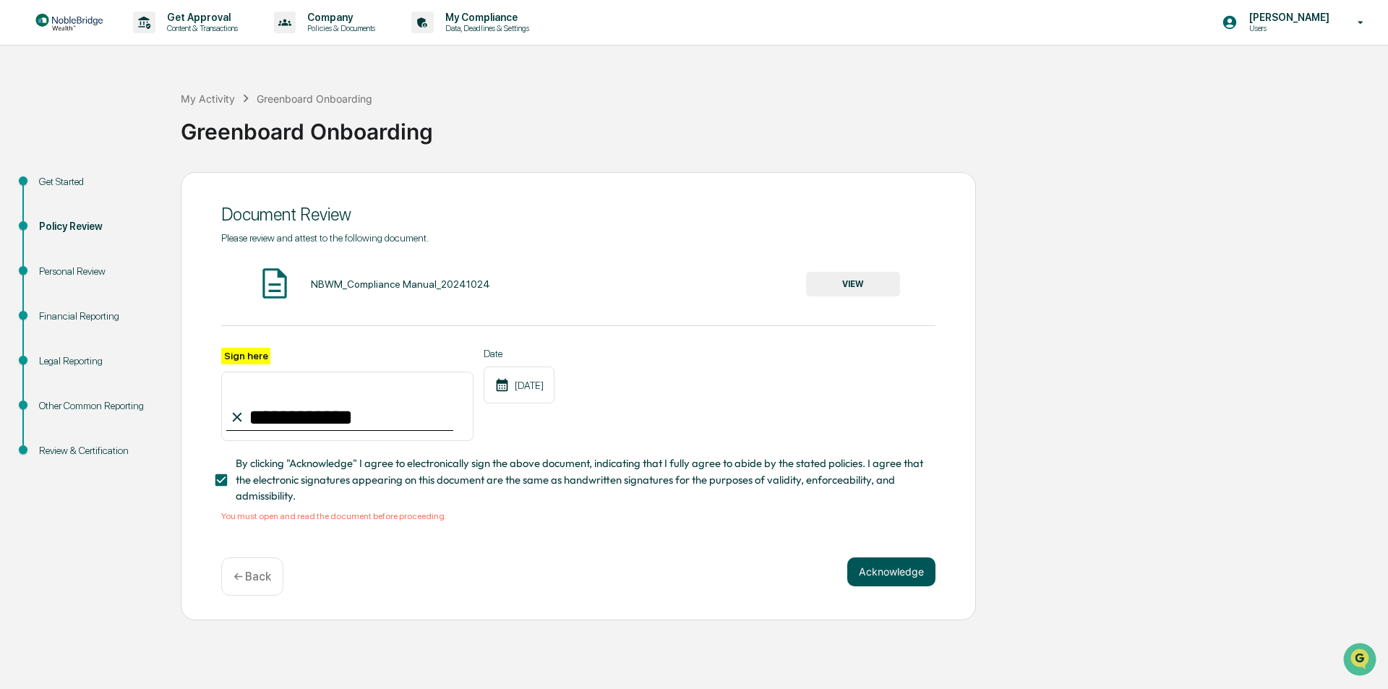
click at [893, 580] on button "Acknowledge" at bounding box center [891, 571] width 88 height 29
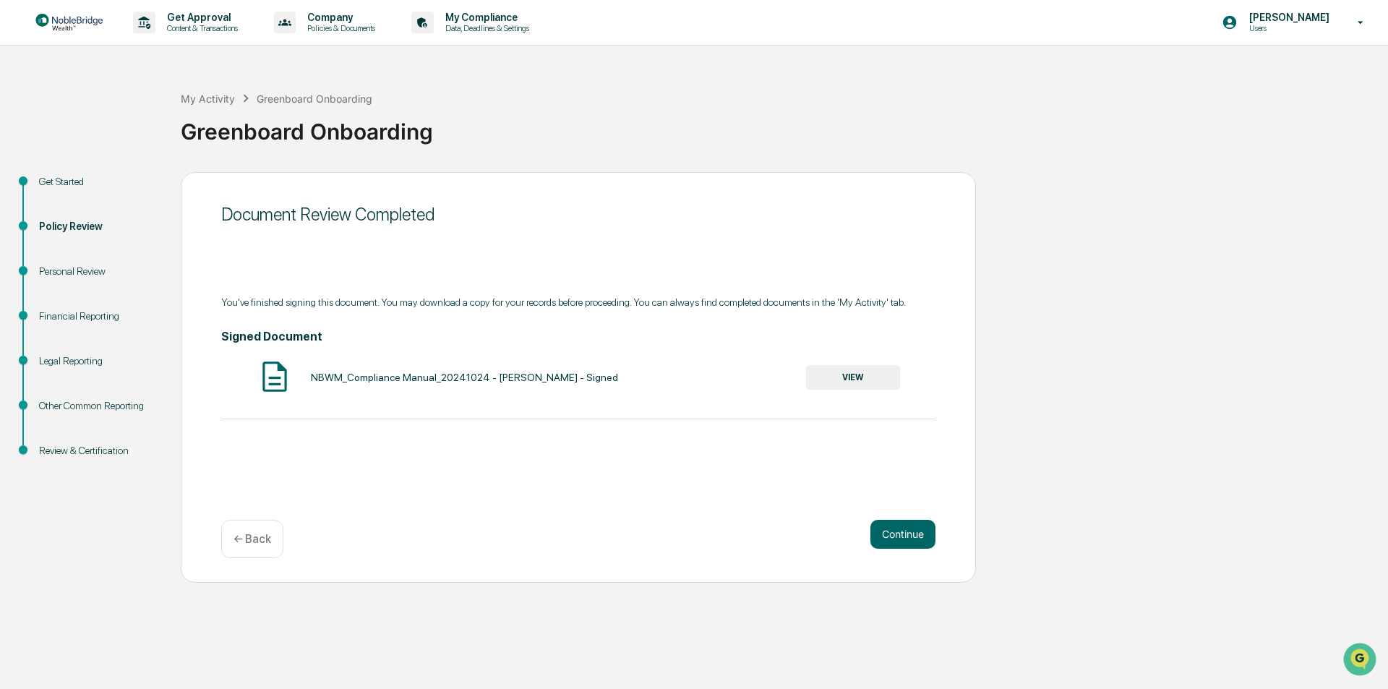
click at [864, 380] on button "VIEW" at bounding box center [853, 377] width 94 height 25
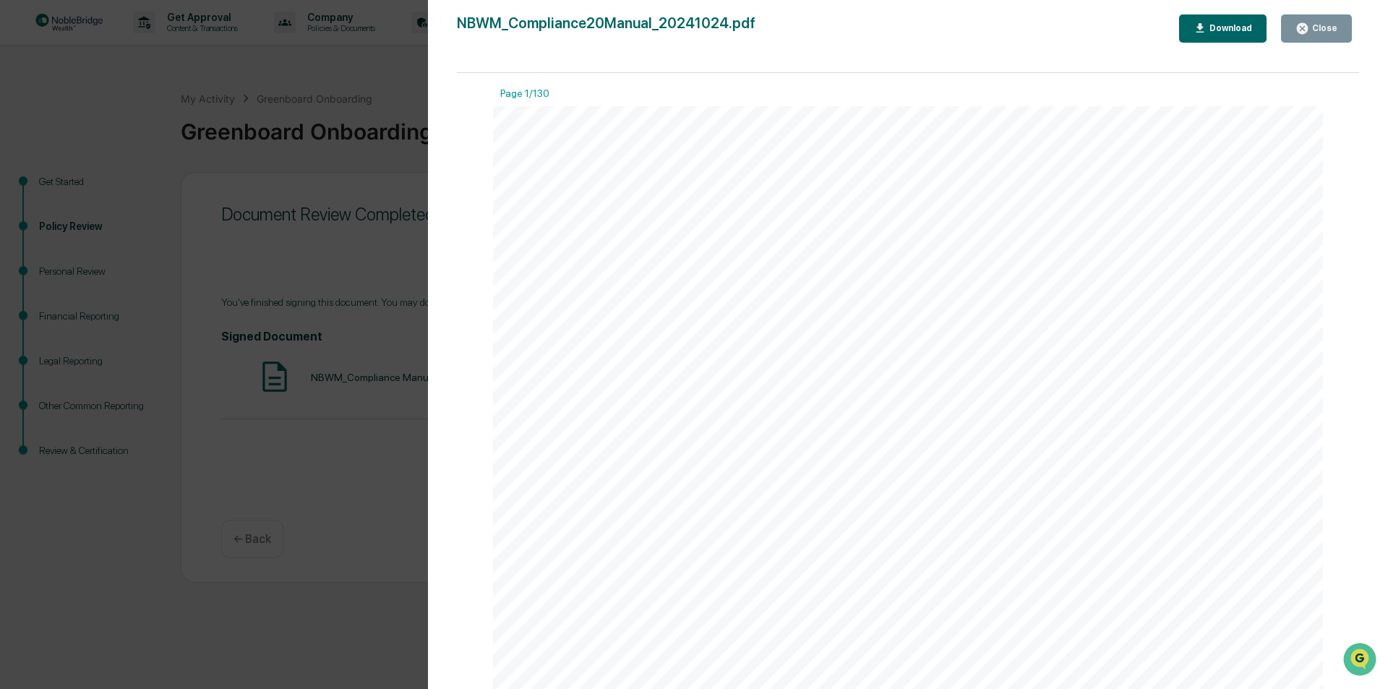
click at [1319, 29] on div "Close" at bounding box center [1323, 28] width 28 height 10
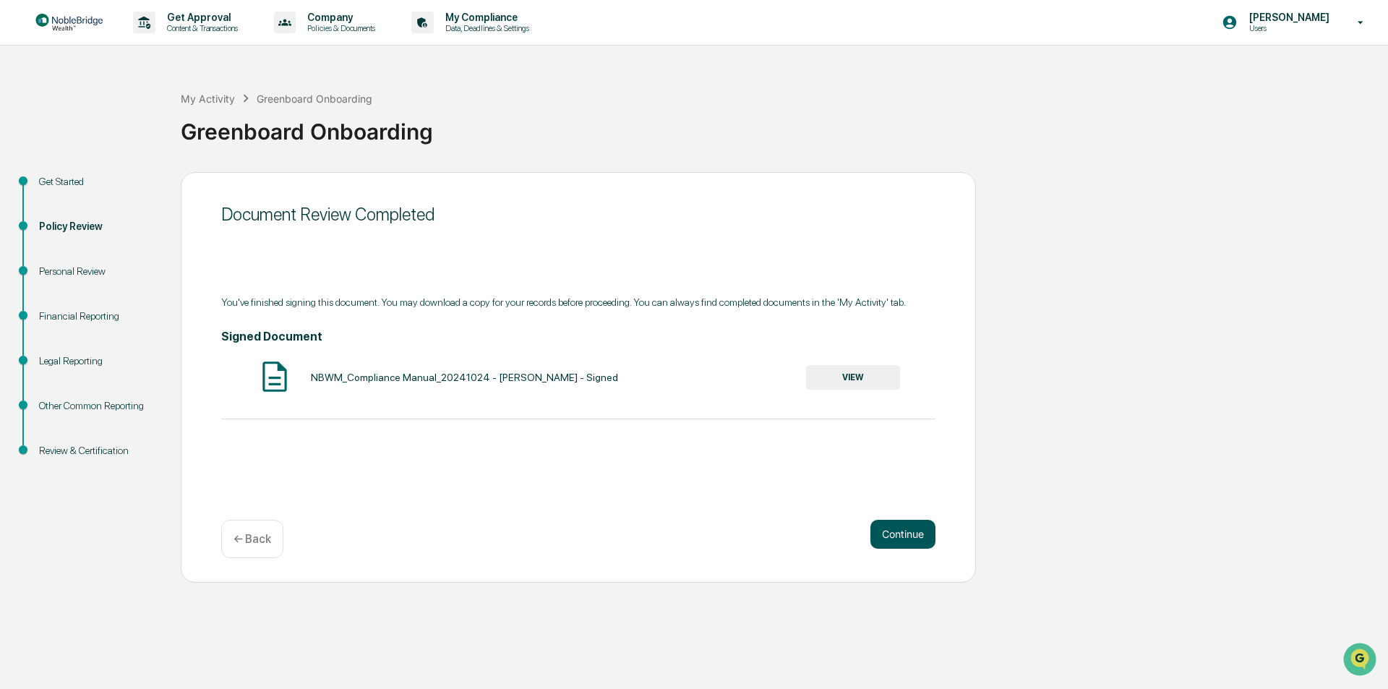
click at [907, 531] on button "Continue" at bounding box center [902, 534] width 65 height 29
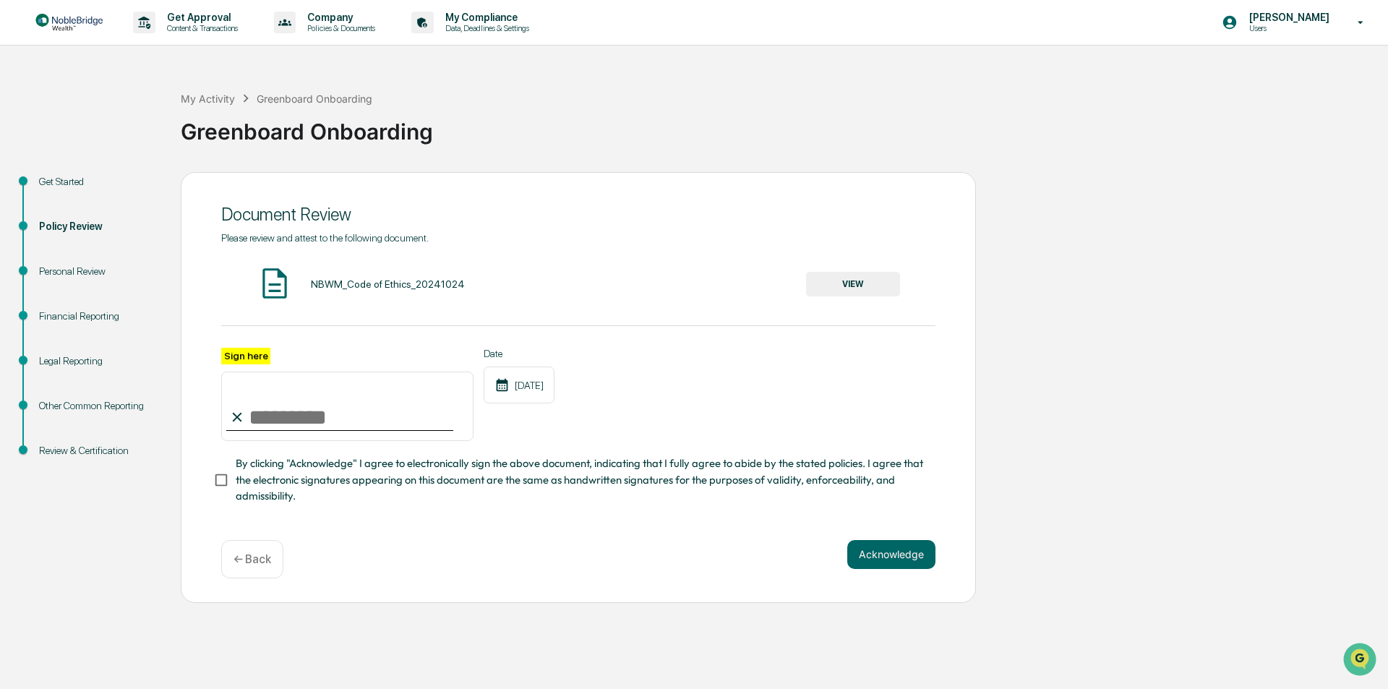
click at [313, 419] on input "Sign here" at bounding box center [347, 406] width 252 height 69
type input "**********"
click at [862, 283] on button "VIEW" at bounding box center [853, 284] width 94 height 25
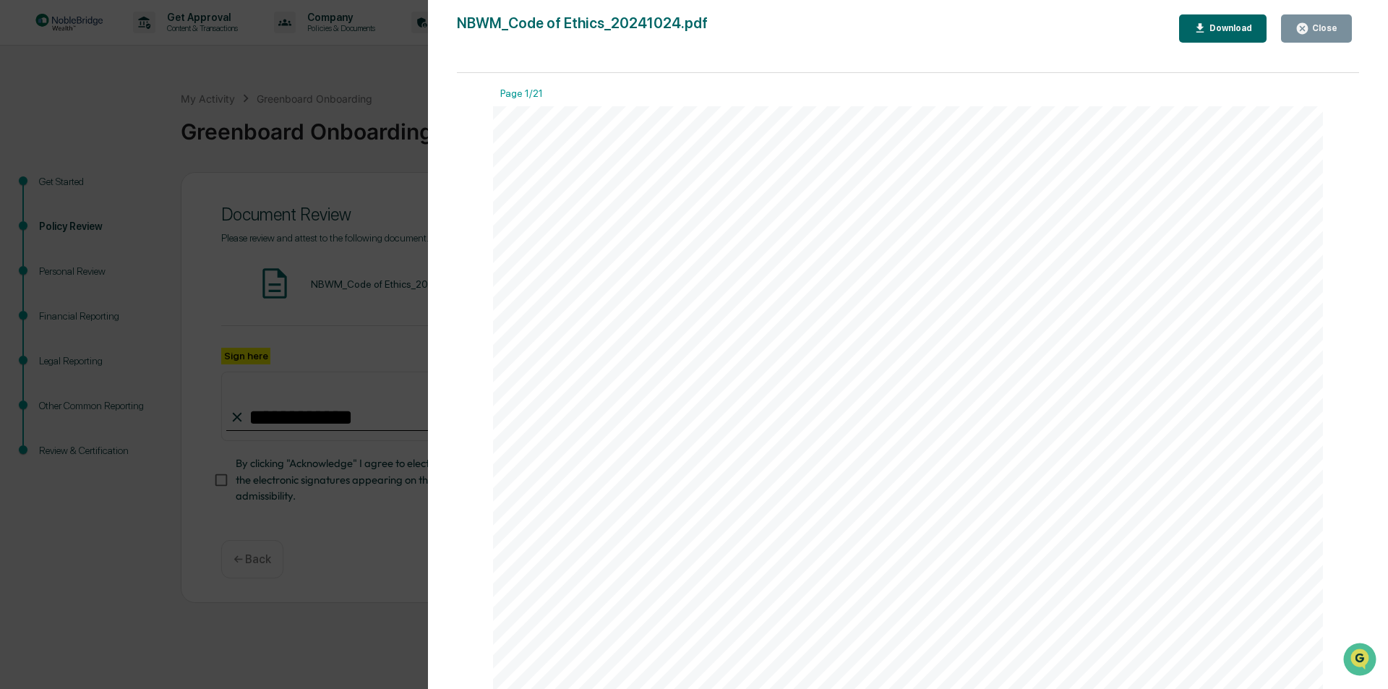
click at [1321, 30] on div "Close" at bounding box center [1323, 28] width 28 height 10
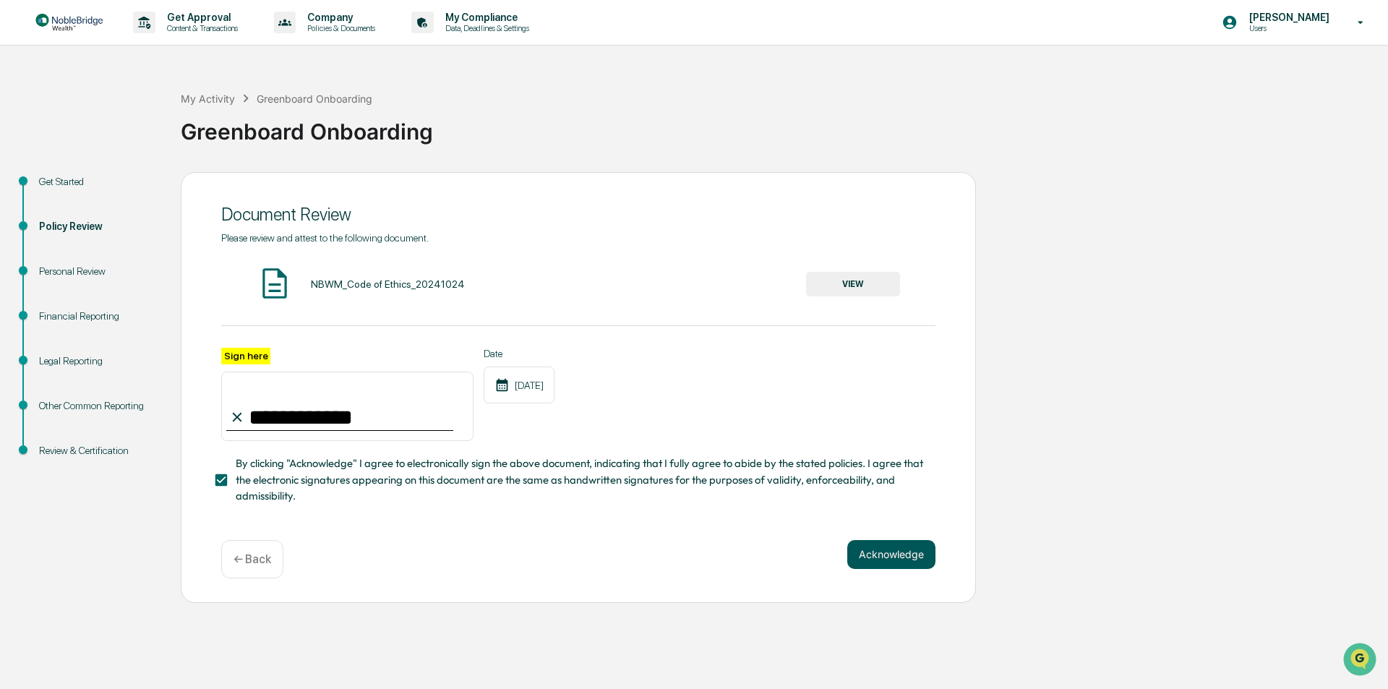
click at [896, 560] on button "Acknowledge" at bounding box center [891, 554] width 88 height 29
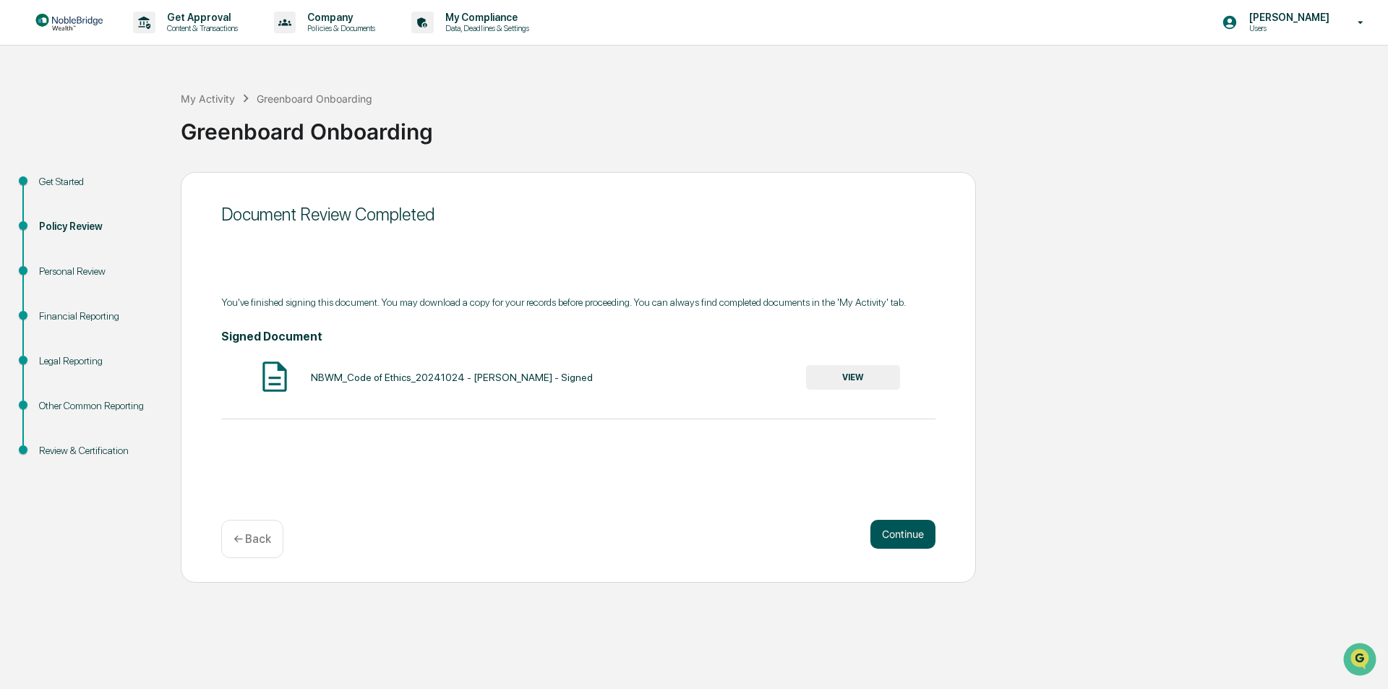
click at [907, 533] on button "Continue" at bounding box center [902, 534] width 65 height 29
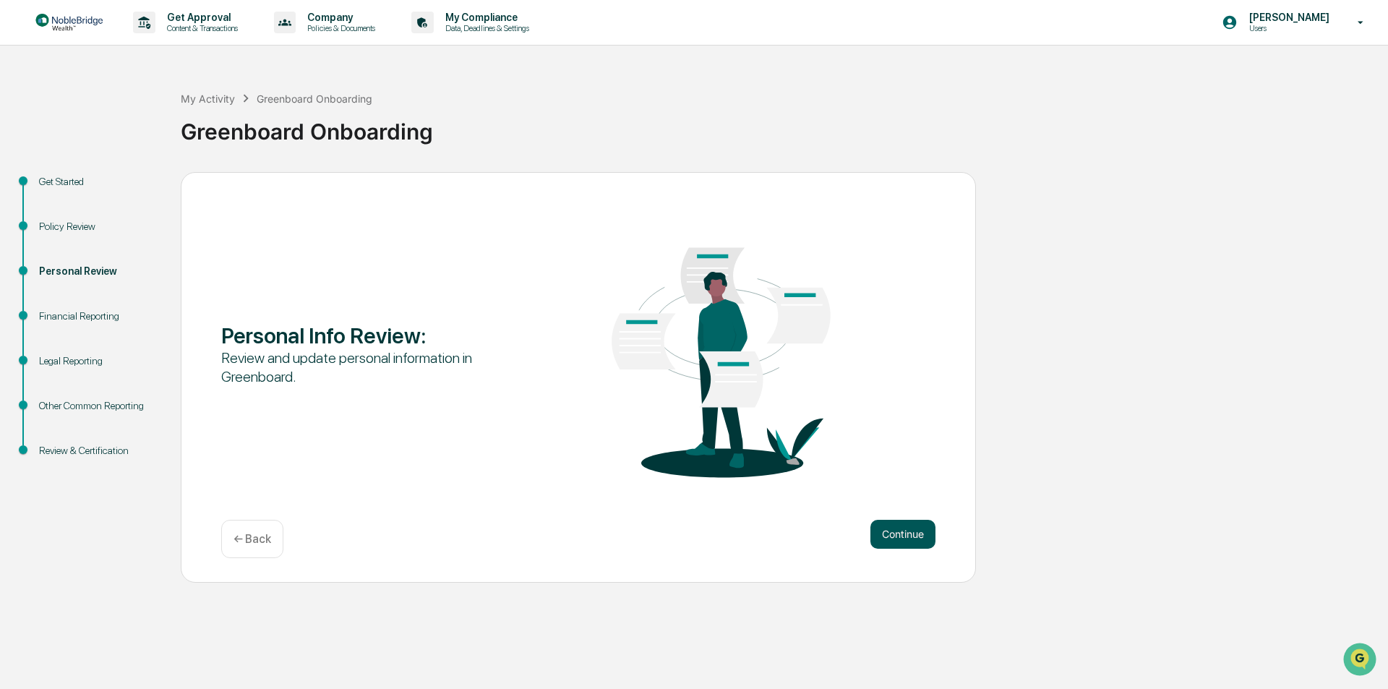
click at [904, 533] on button "Continue" at bounding box center [902, 534] width 65 height 29
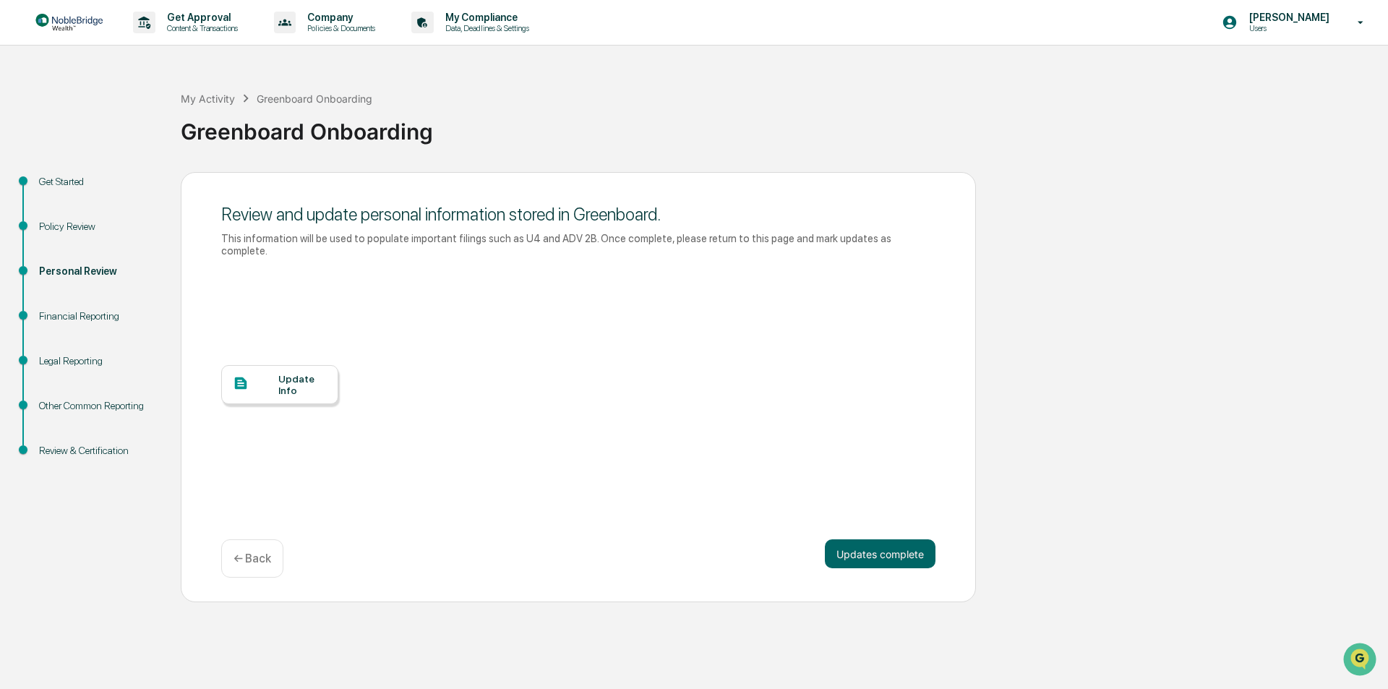
click at [293, 373] on div "Update Info" at bounding box center [302, 384] width 48 height 23
click at [876, 542] on button "Updates complete" at bounding box center [880, 553] width 111 height 29
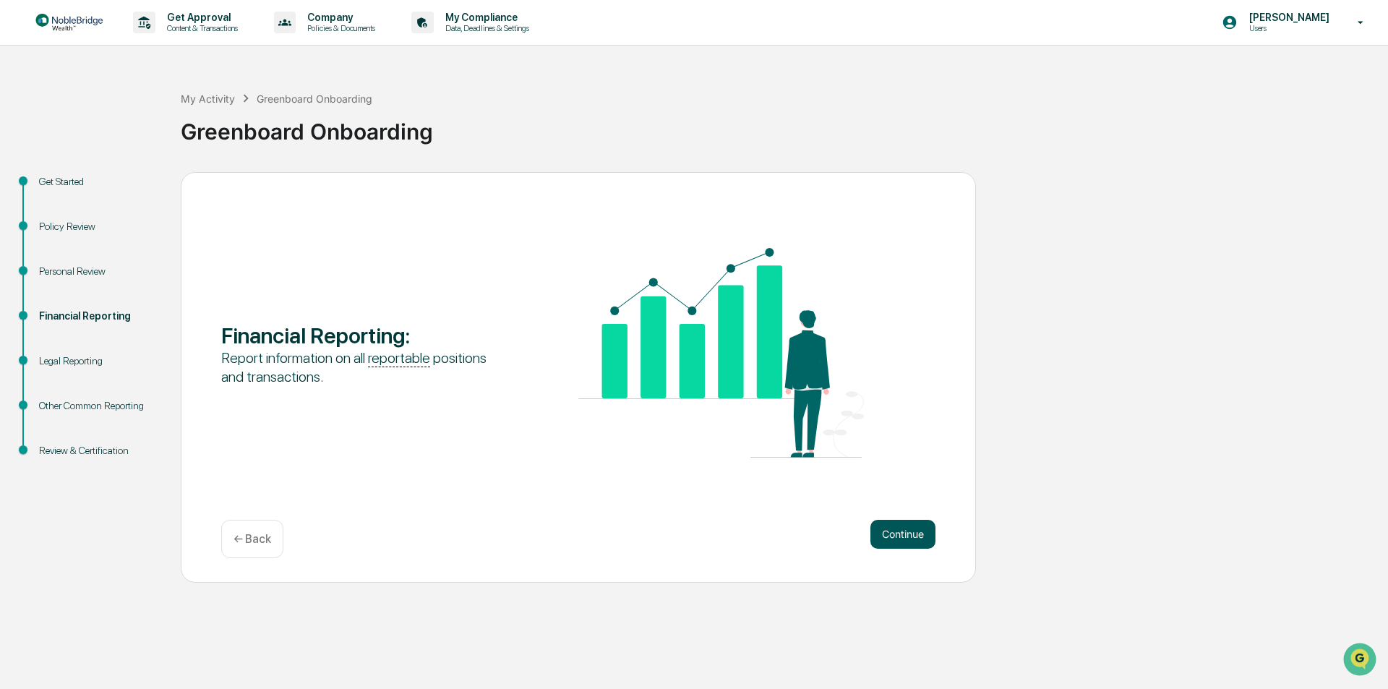
click at [900, 538] on button "Continue" at bounding box center [902, 534] width 65 height 29
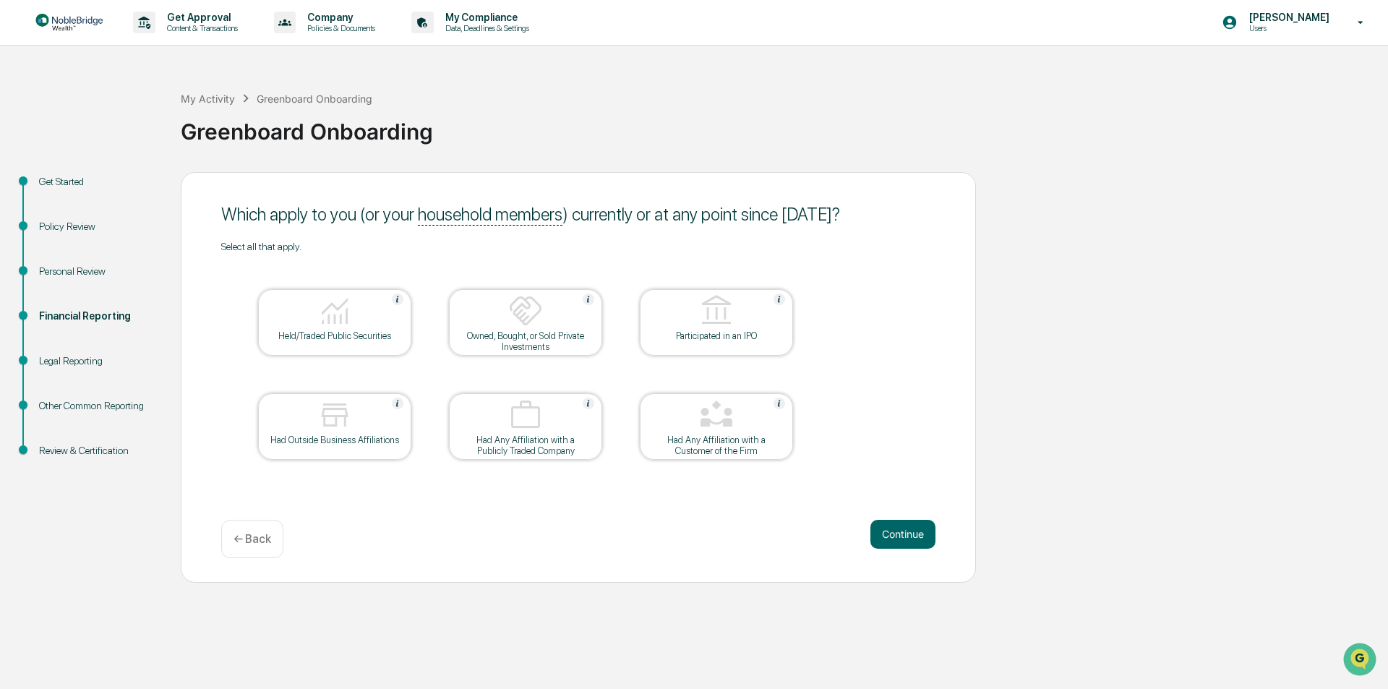
click at [333, 326] on img at bounding box center [334, 310] width 35 height 35
click at [340, 439] on div "Had Outside Business Affiliations" at bounding box center [335, 439] width 130 height 11
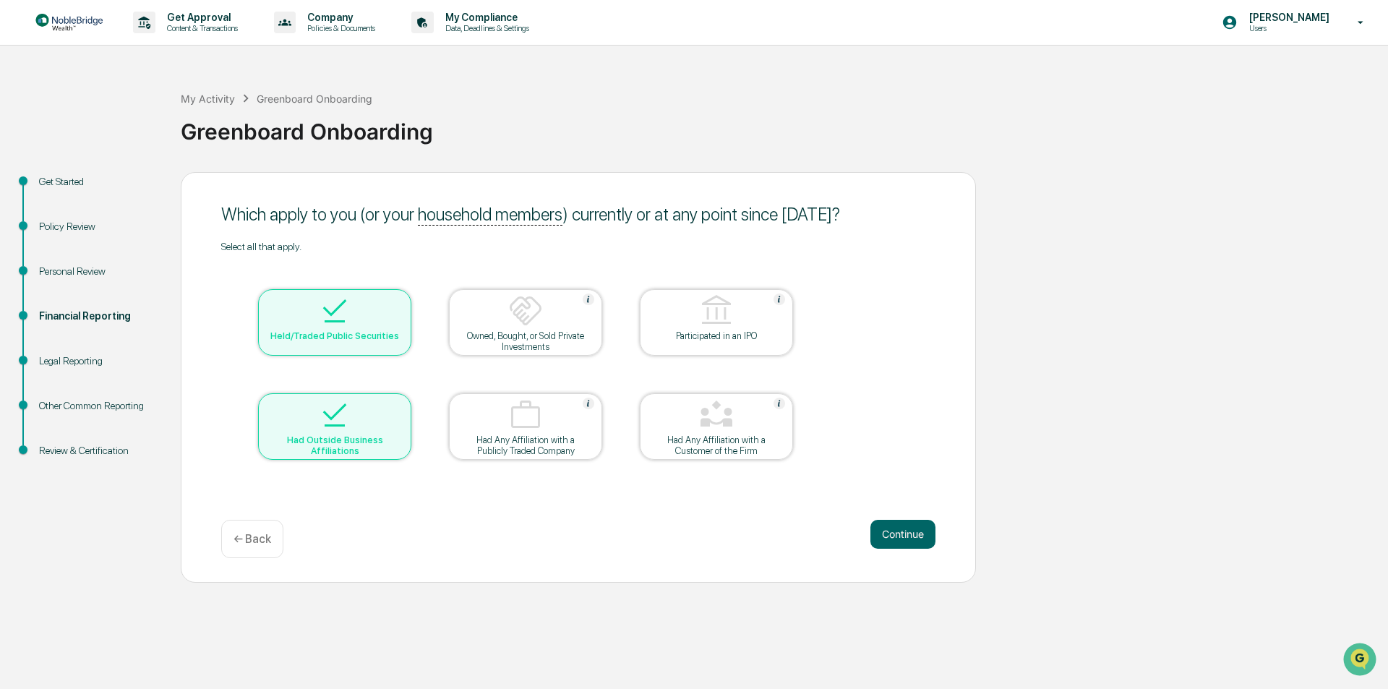
click at [724, 429] on img at bounding box center [716, 415] width 35 height 35
click at [907, 536] on button "Continue" at bounding box center [902, 534] width 65 height 29
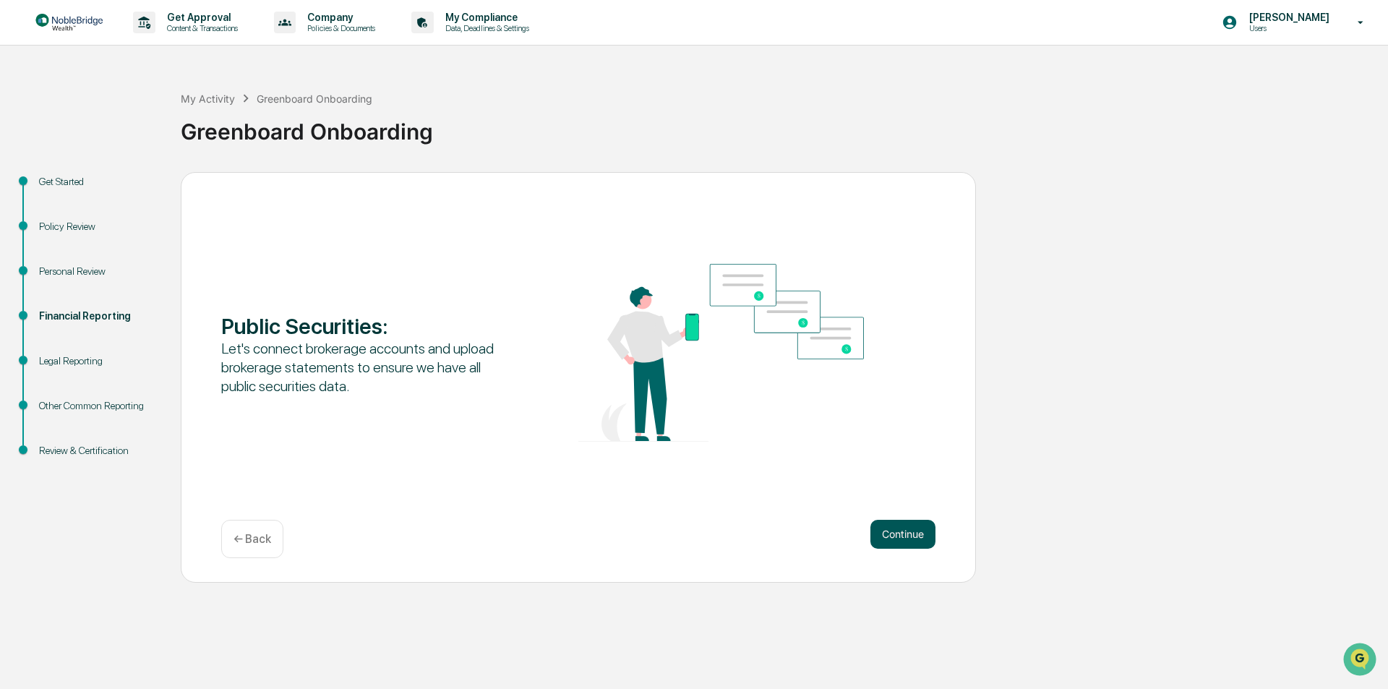
click at [906, 536] on button "Continue" at bounding box center [902, 534] width 65 height 29
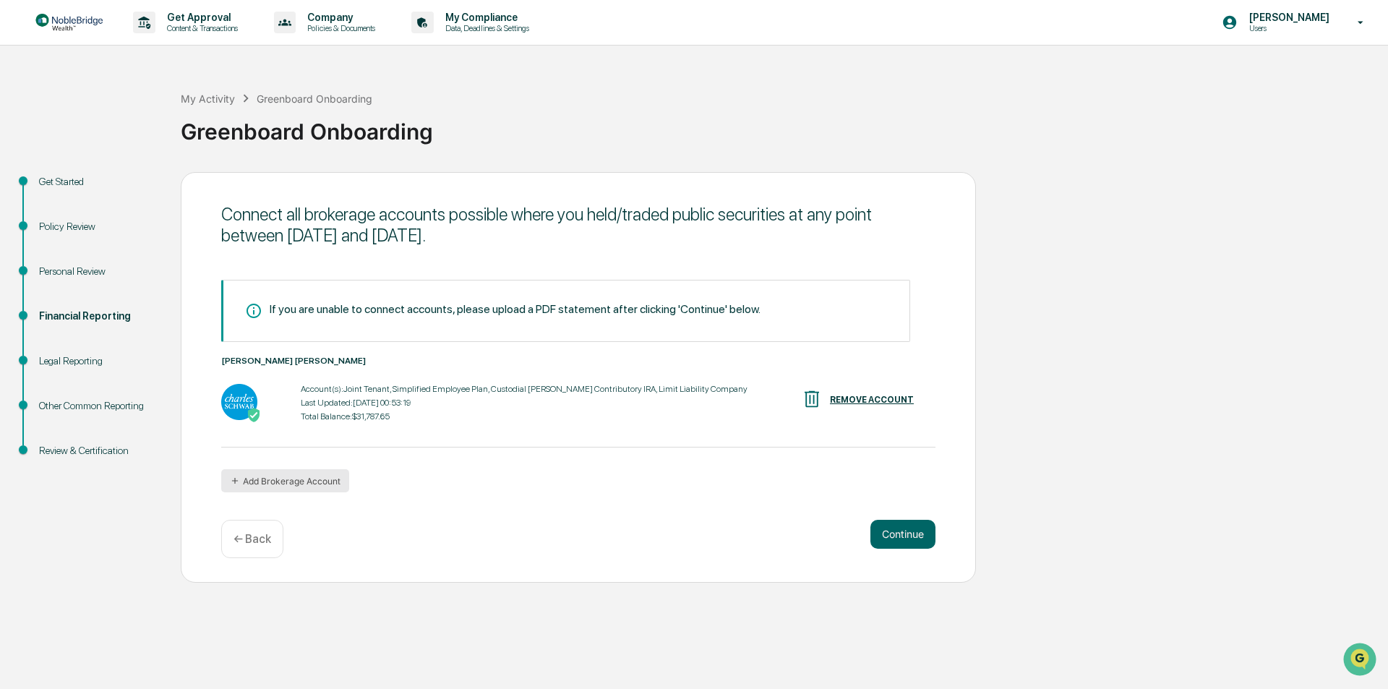
click at [255, 486] on button "Add Brokerage Account" at bounding box center [285, 480] width 128 height 23
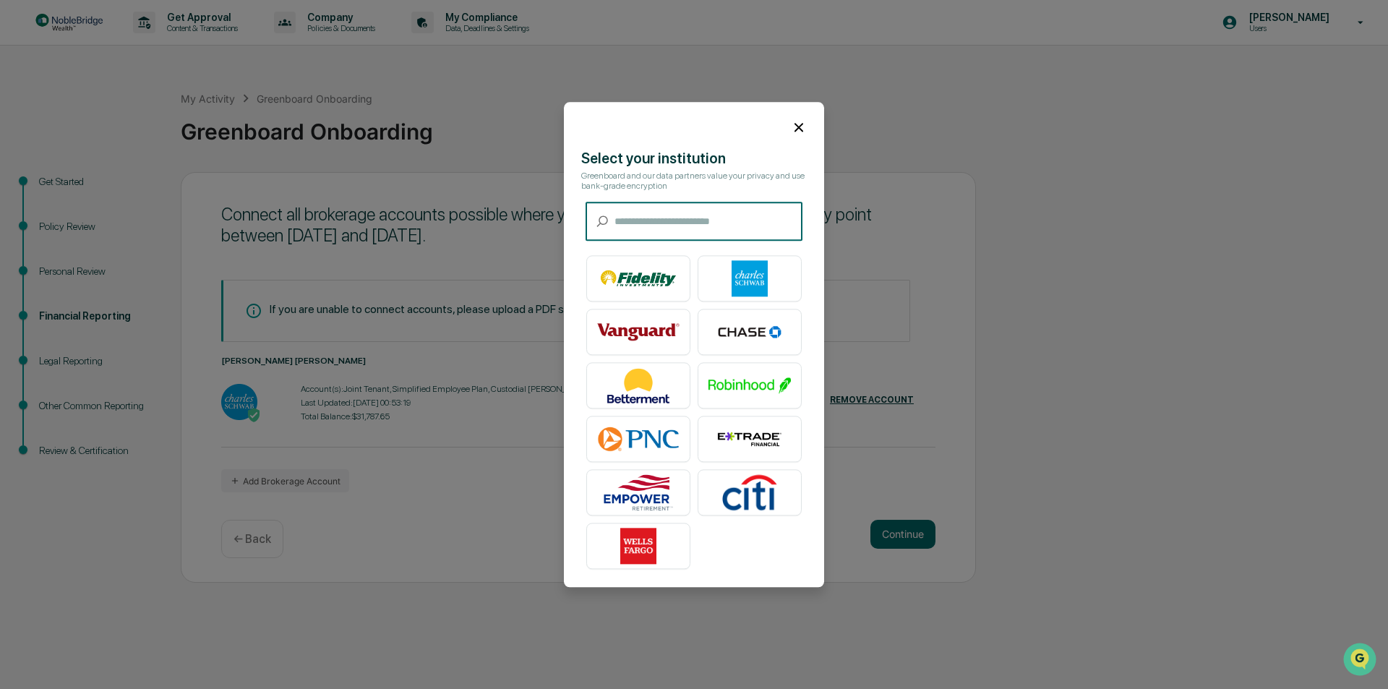
click at [659, 222] on input "text" at bounding box center [708, 221] width 188 height 38
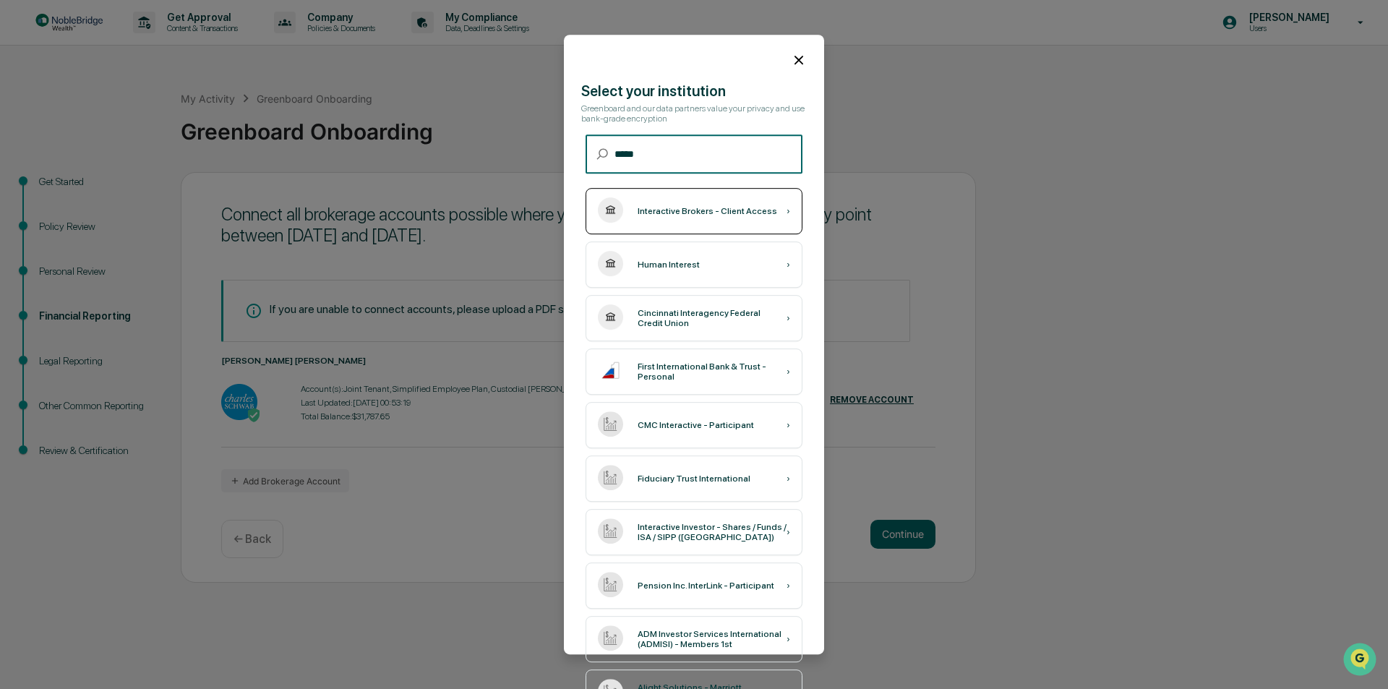
type input "*****"
click at [667, 213] on div "Interactive Brokers - Client Access" at bounding box center [708, 211] width 140 height 10
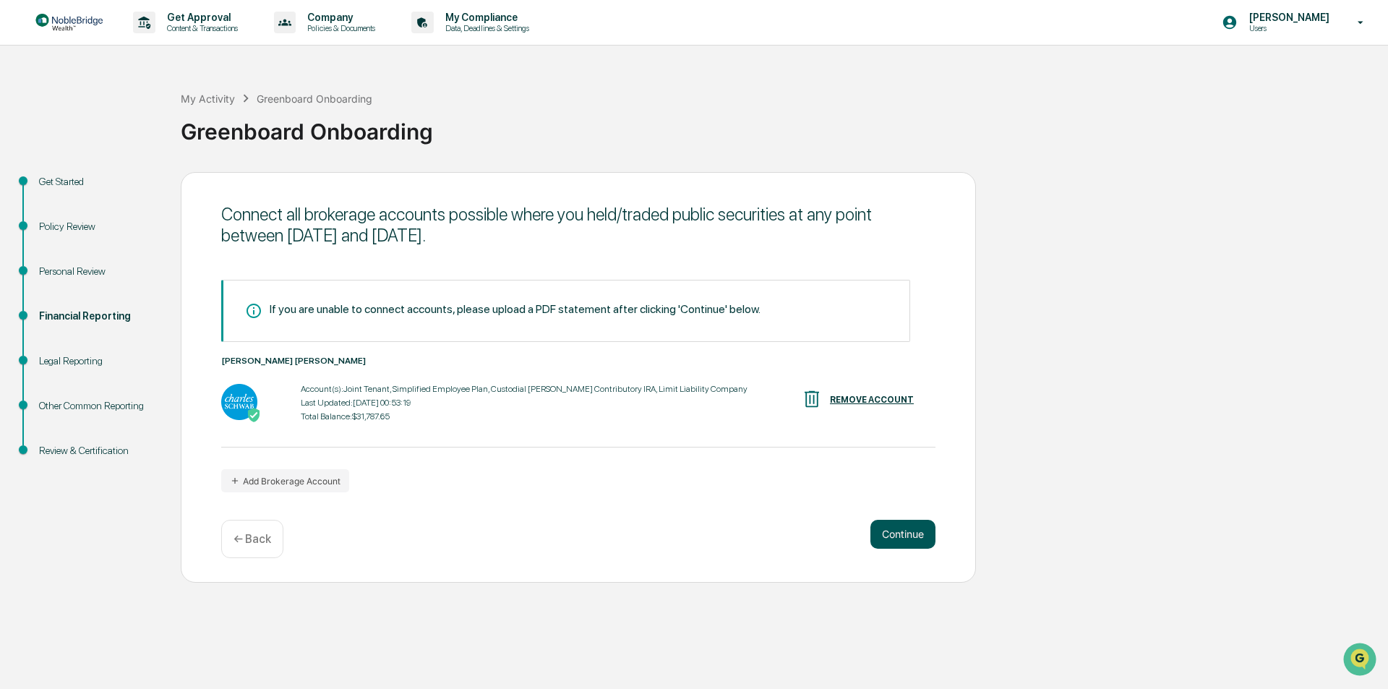
click at [911, 534] on button "Continue" at bounding box center [902, 534] width 65 height 29
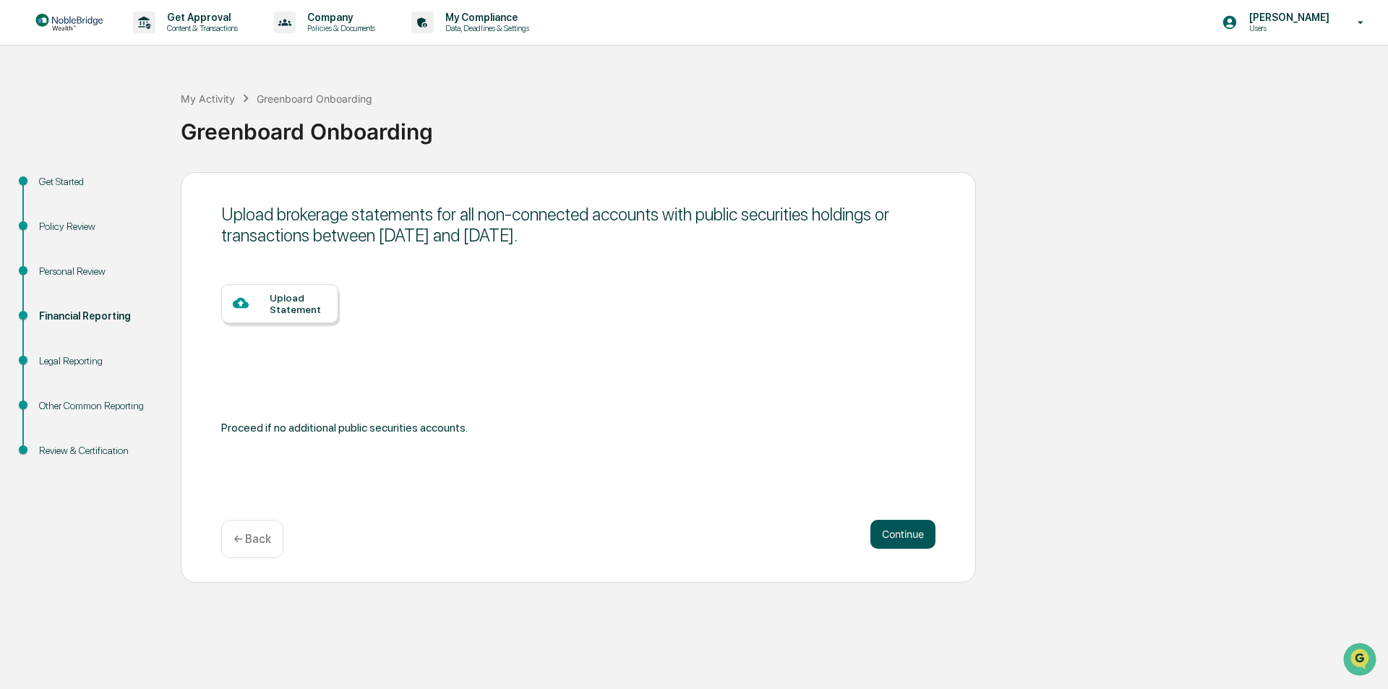
click at [889, 539] on button "Continue" at bounding box center [902, 534] width 65 height 29
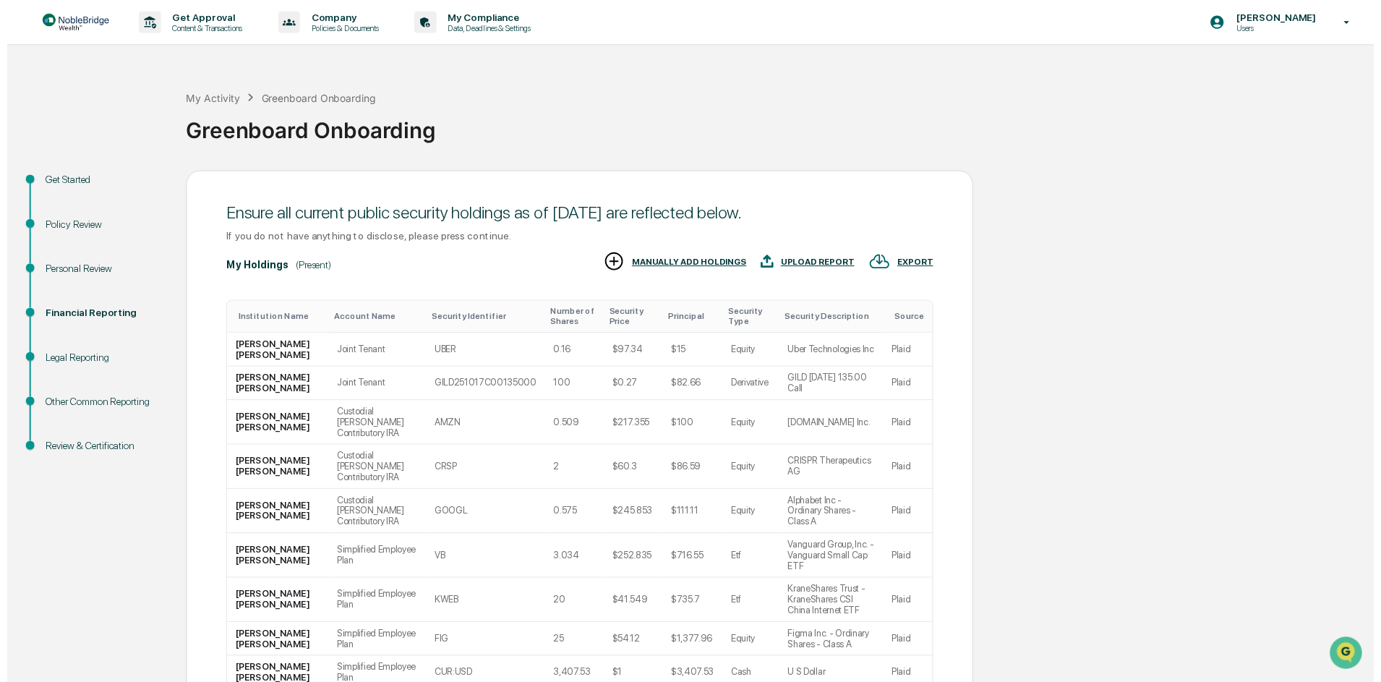
scroll to position [124, 0]
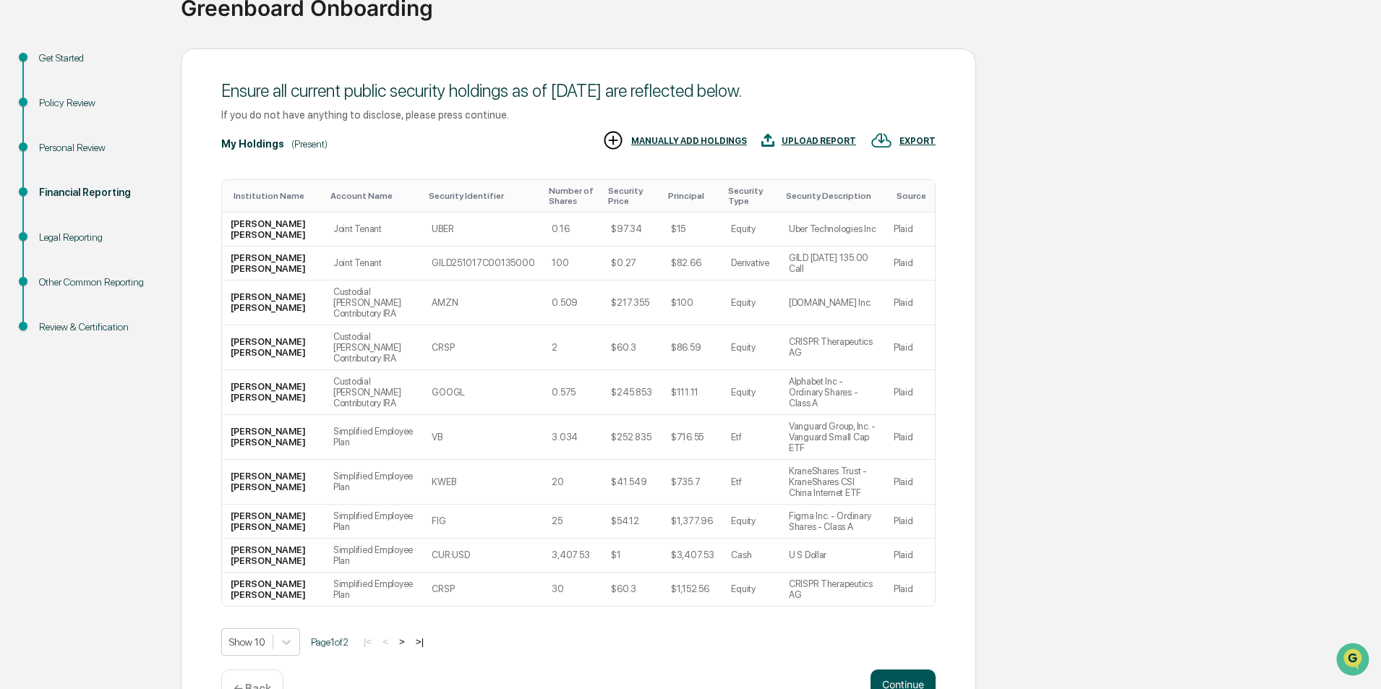
click at [902, 669] on button "Continue" at bounding box center [902, 683] width 65 height 29
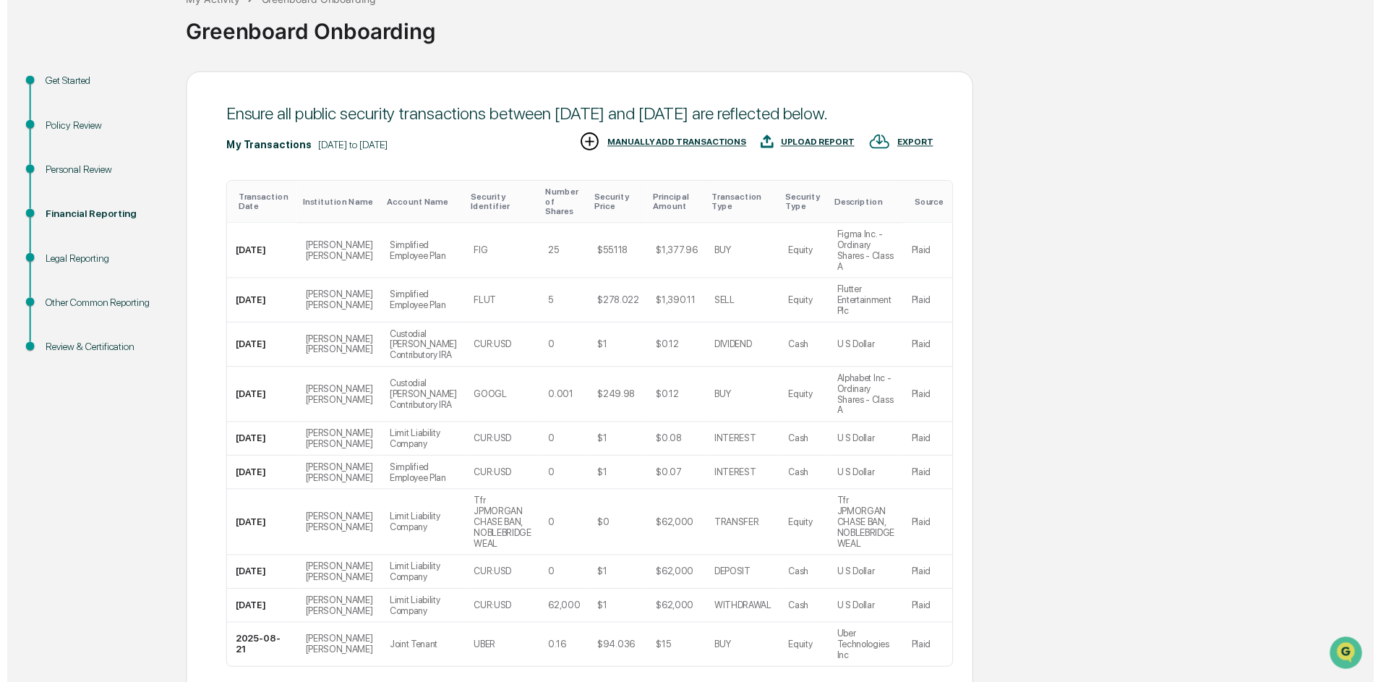
scroll to position [210, 0]
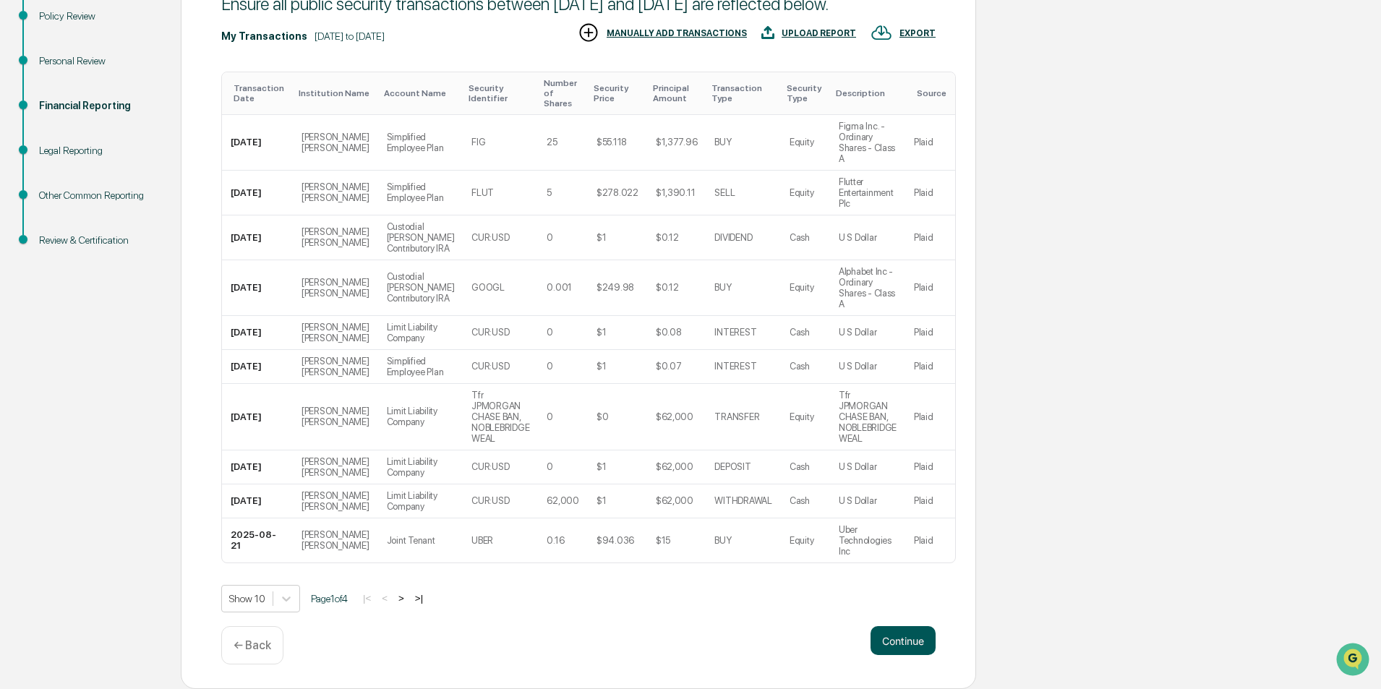
click at [904, 640] on button "Continue" at bounding box center [902, 640] width 65 height 29
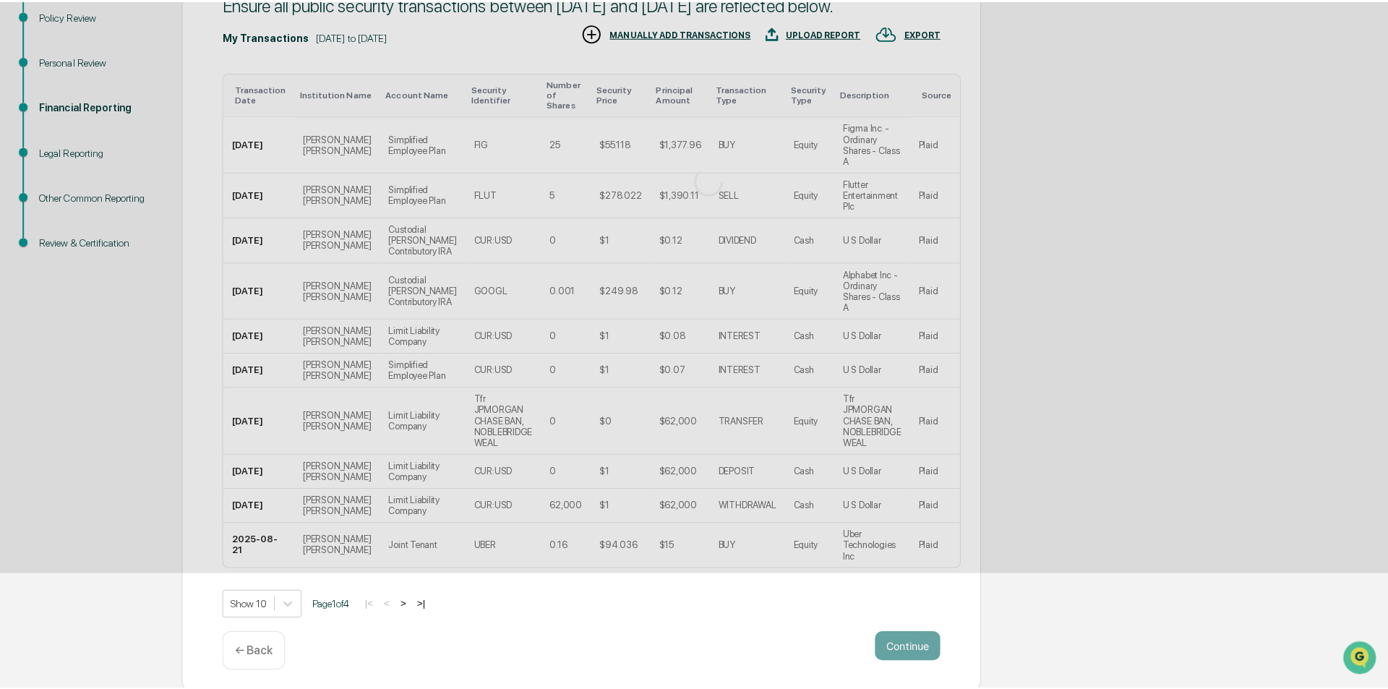
scroll to position [0, 0]
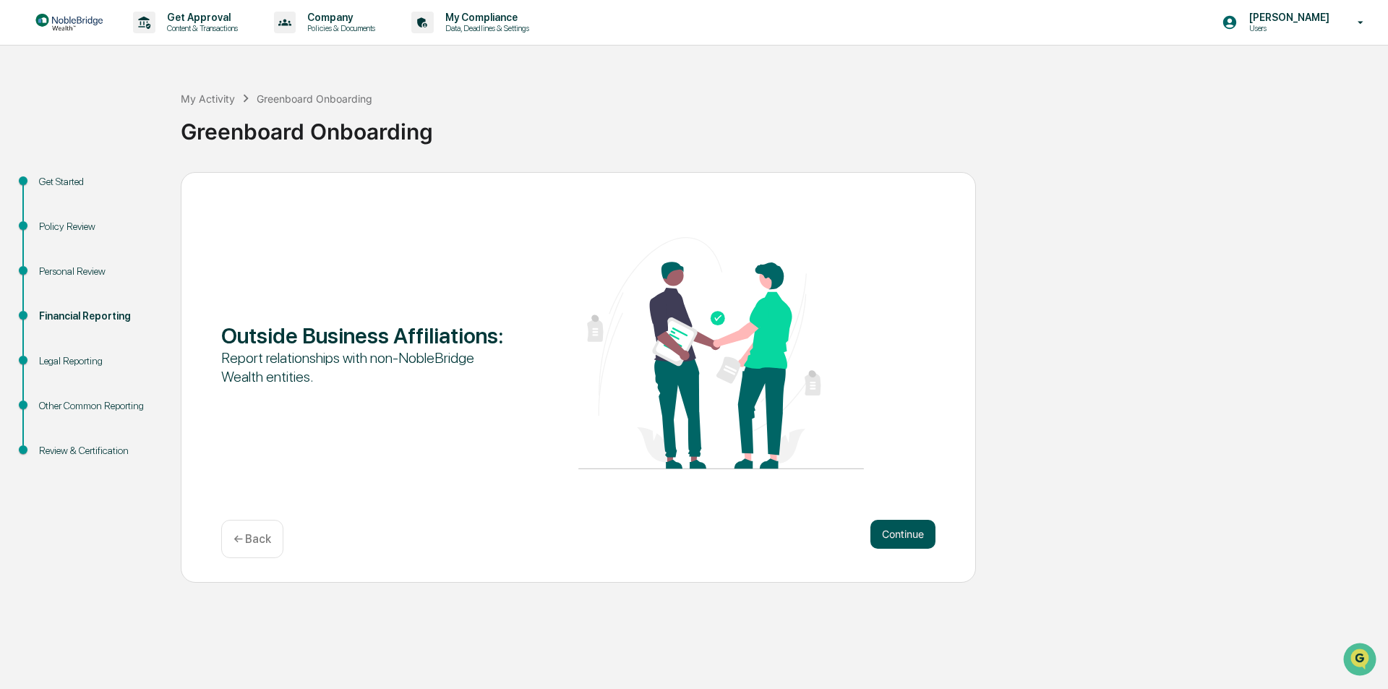
click at [901, 537] on button "Continue" at bounding box center [902, 534] width 65 height 29
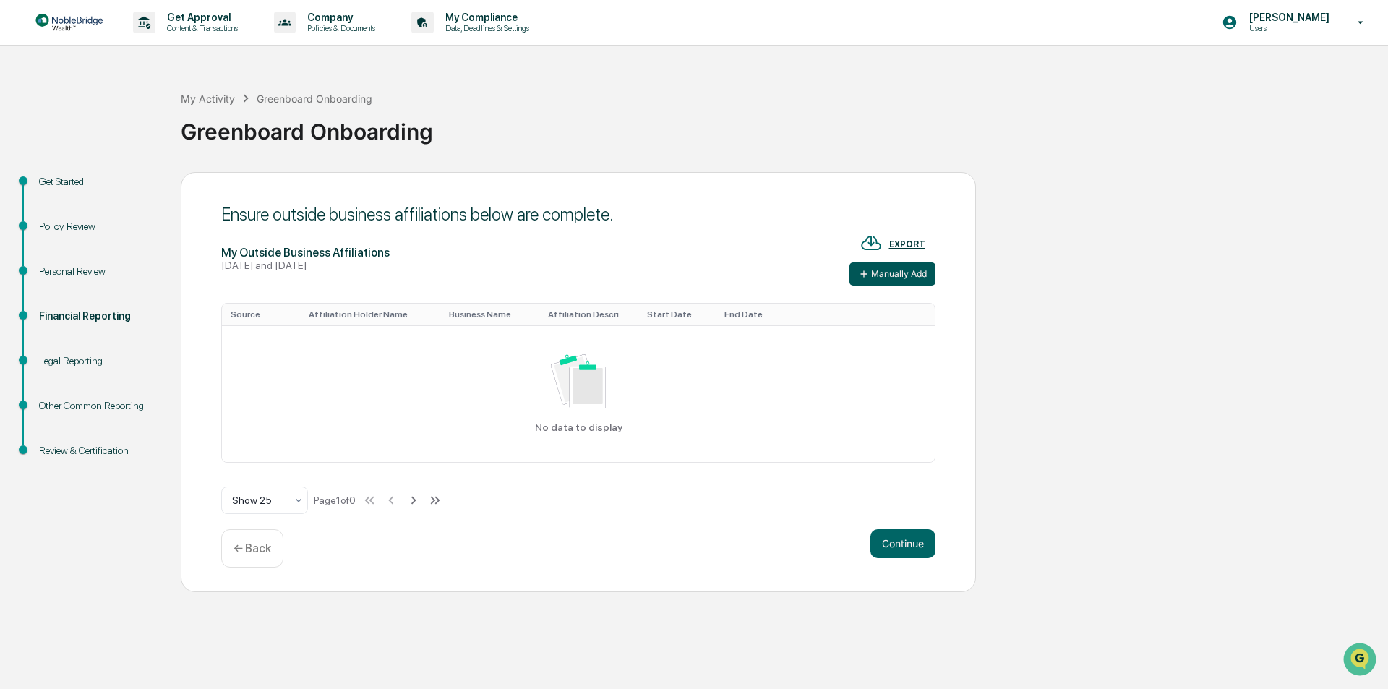
click at [891, 273] on button "Manually Add" at bounding box center [892, 273] width 86 height 23
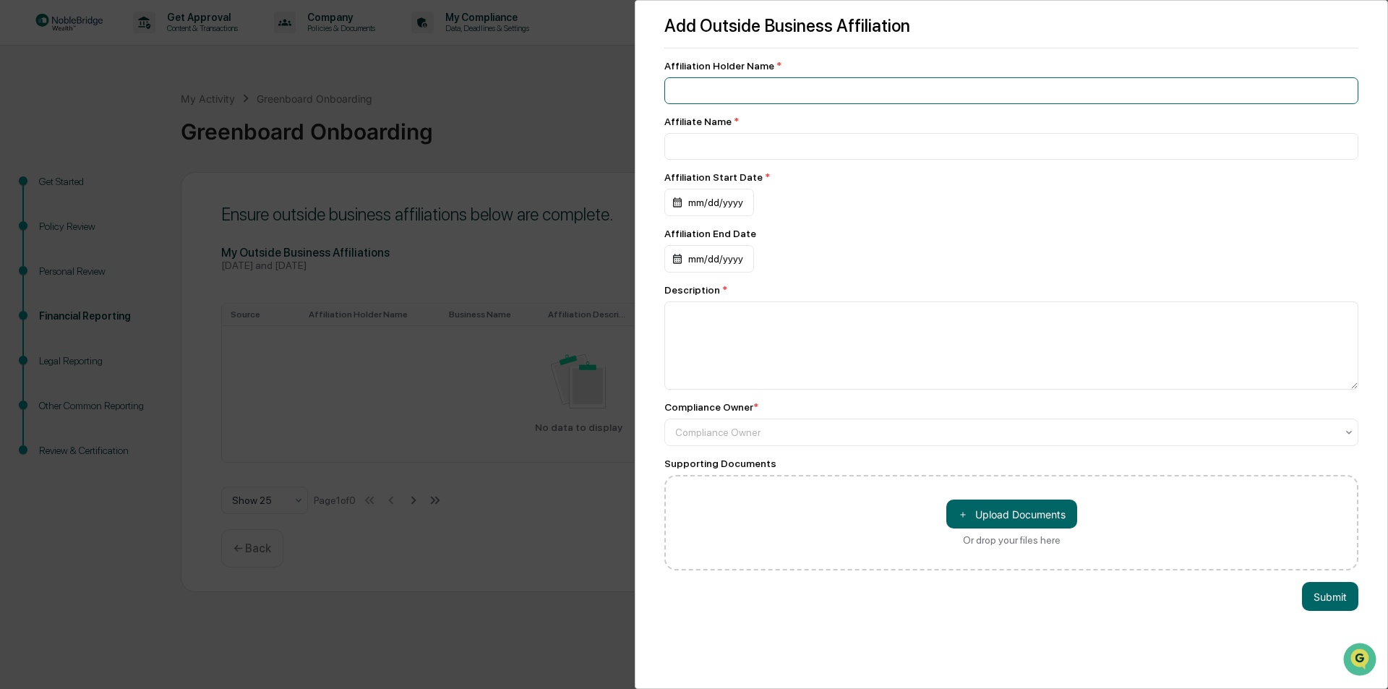
click at [718, 88] on input at bounding box center [1011, 90] width 694 height 27
type input "**********"
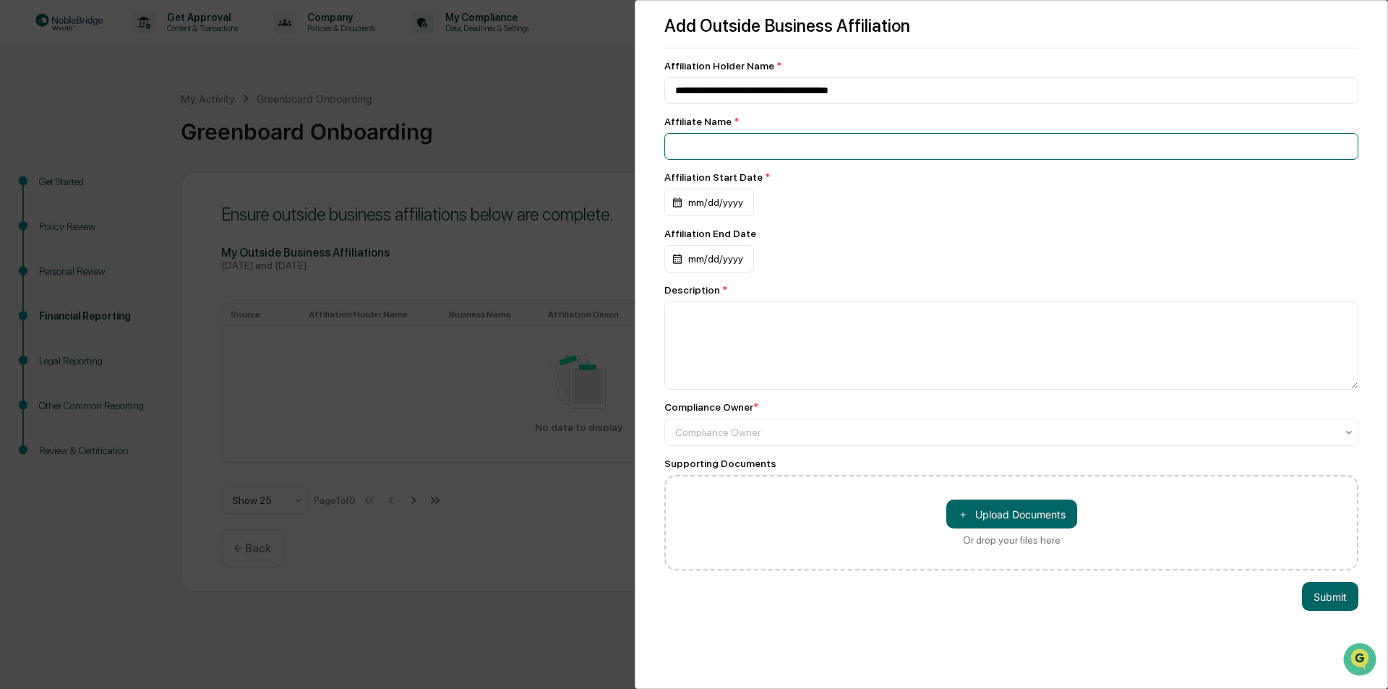
click at [704, 155] on input at bounding box center [1011, 146] width 694 height 27
click at [698, 208] on div "mm/dd/yyyy" at bounding box center [709, 202] width 90 height 27
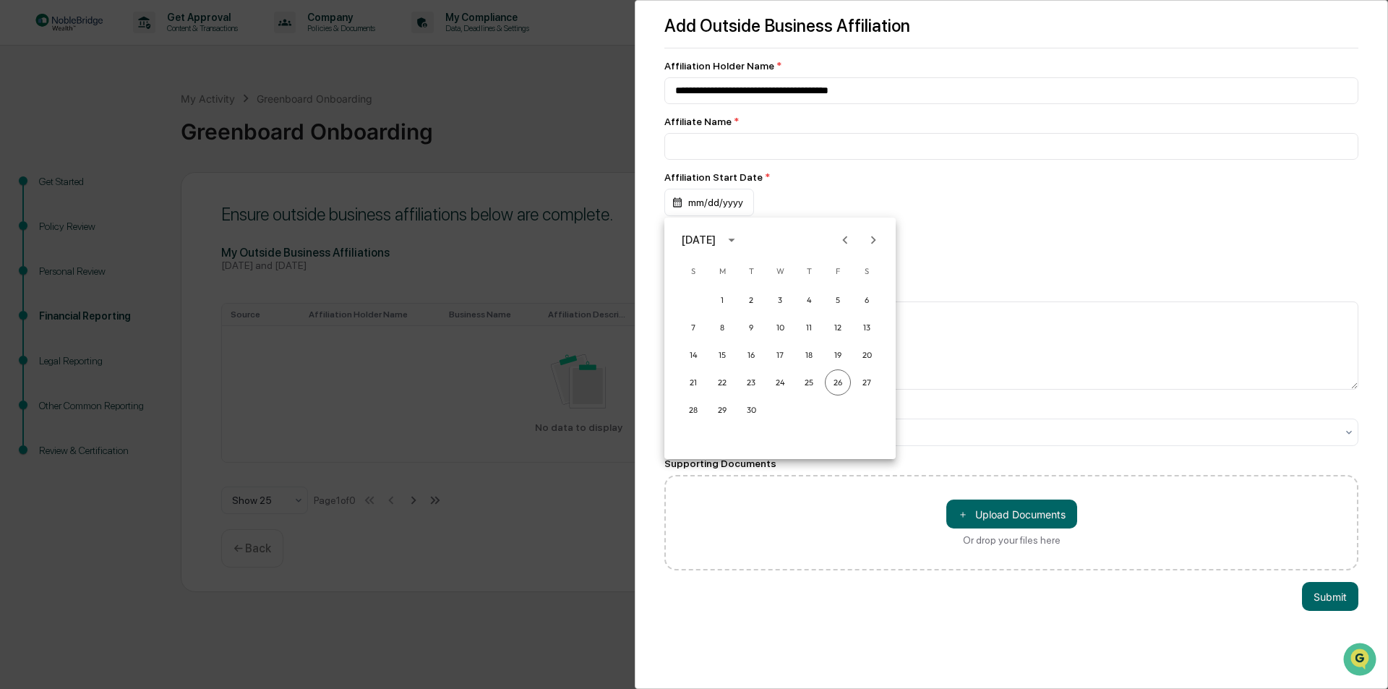
click at [740, 238] on icon "calendar view is open, switch to year view" at bounding box center [732, 240] width 16 height 16
click at [702, 292] on button "2017" at bounding box center [705, 288] width 52 height 26
click at [701, 387] on button "Oct" at bounding box center [705, 388] width 52 height 26
click at [752, 354] on button "17" at bounding box center [751, 355] width 26 height 26
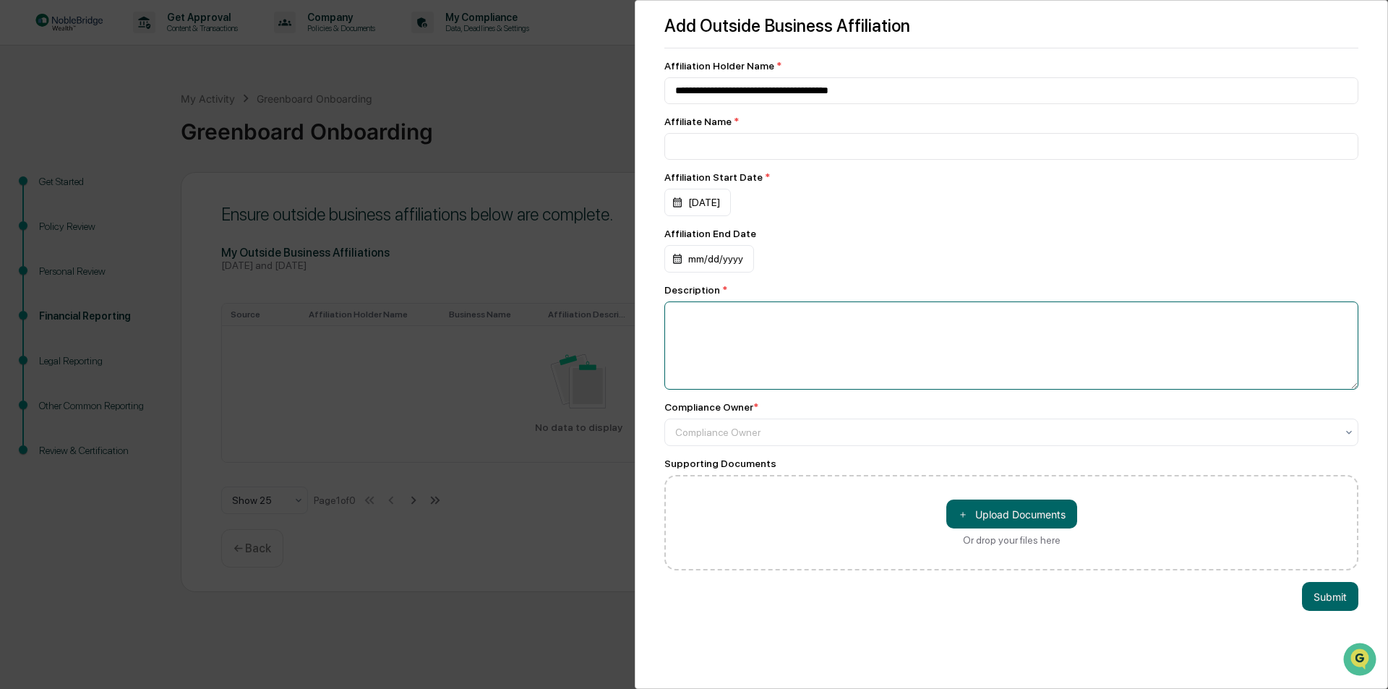
click at [711, 330] on textarea at bounding box center [1011, 345] width 694 height 88
type textarea "**********"
click at [699, 430] on div at bounding box center [1005, 432] width 661 height 14
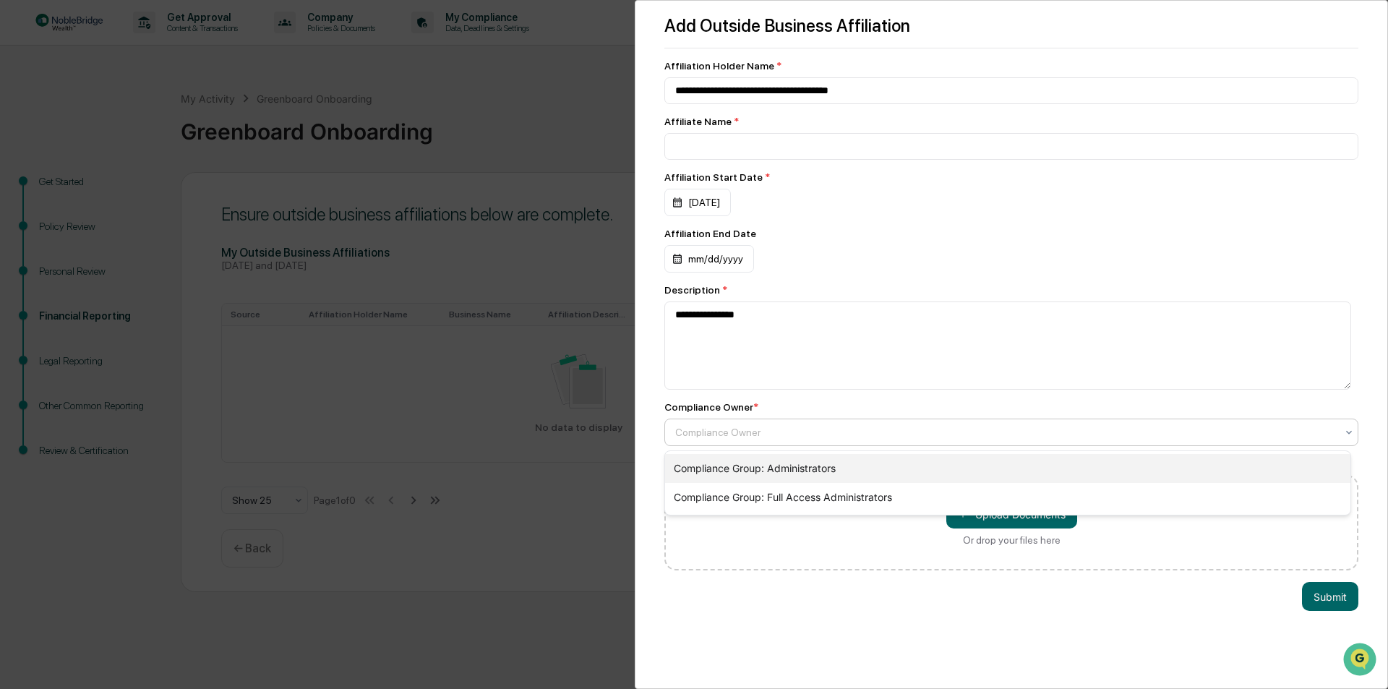
click at [697, 471] on div "Compliance Group: Administrators" at bounding box center [1007, 468] width 685 height 29
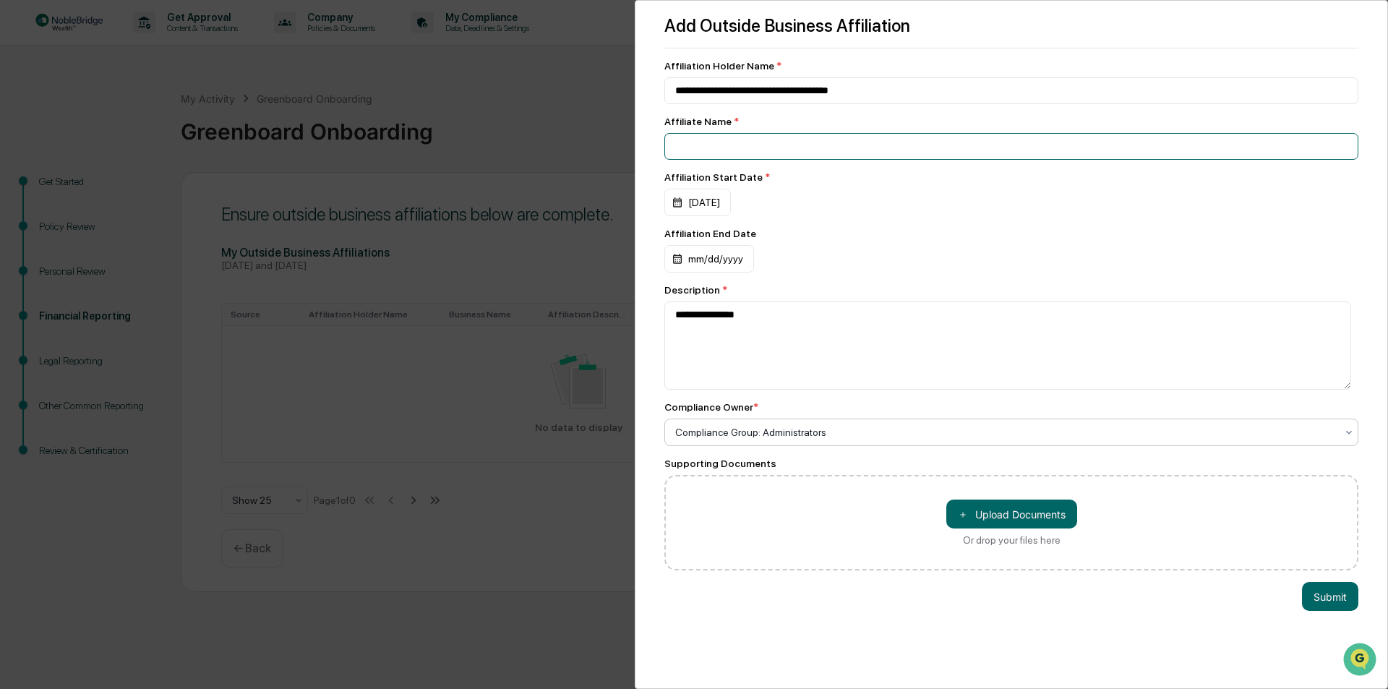
click at [710, 147] on input at bounding box center [1011, 146] width 694 height 27
type input "*****"
click at [879, 230] on div "Affiliation End Date" at bounding box center [1011, 234] width 694 height 12
click at [987, 521] on button "＋ Upload Documents" at bounding box center [1011, 514] width 131 height 29
click at [1322, 605] on button "Submit" at bounding box center [1330, 596] width 56 height 29
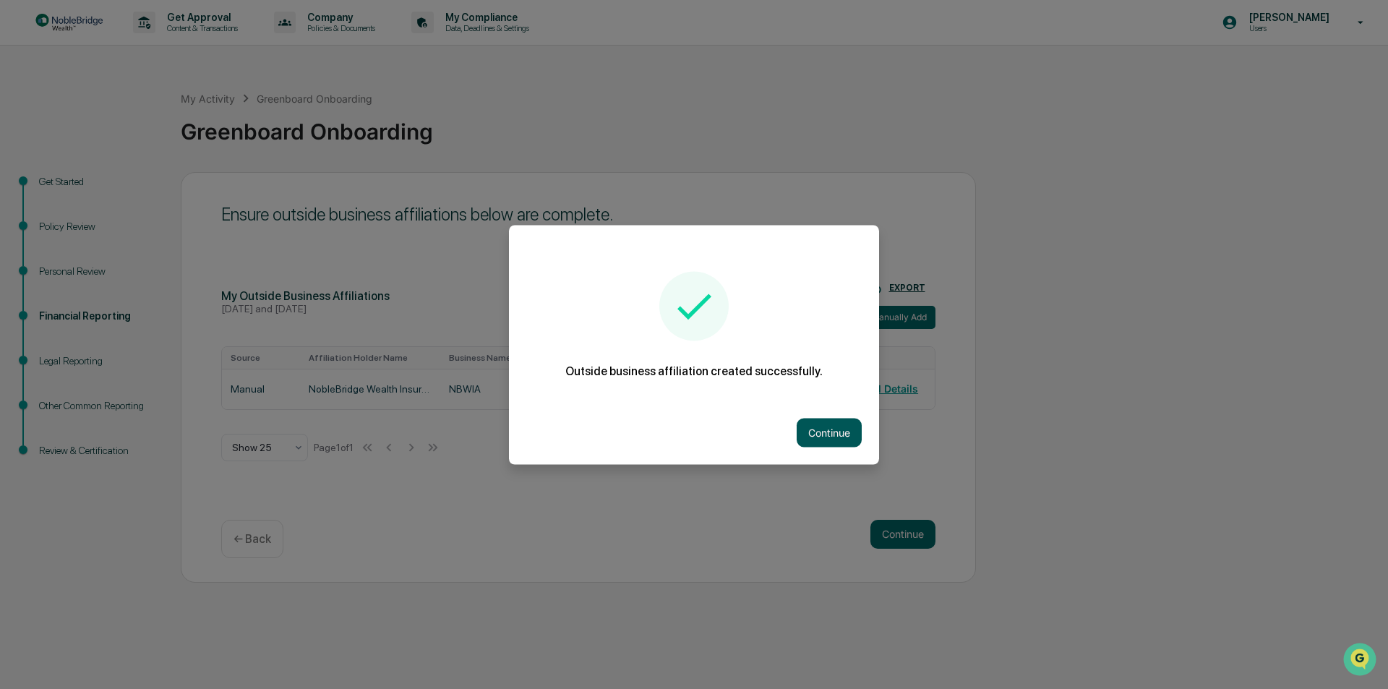
click at [823, 439] on button "Continue" at bounding box center [829, 432] width 65 height 29
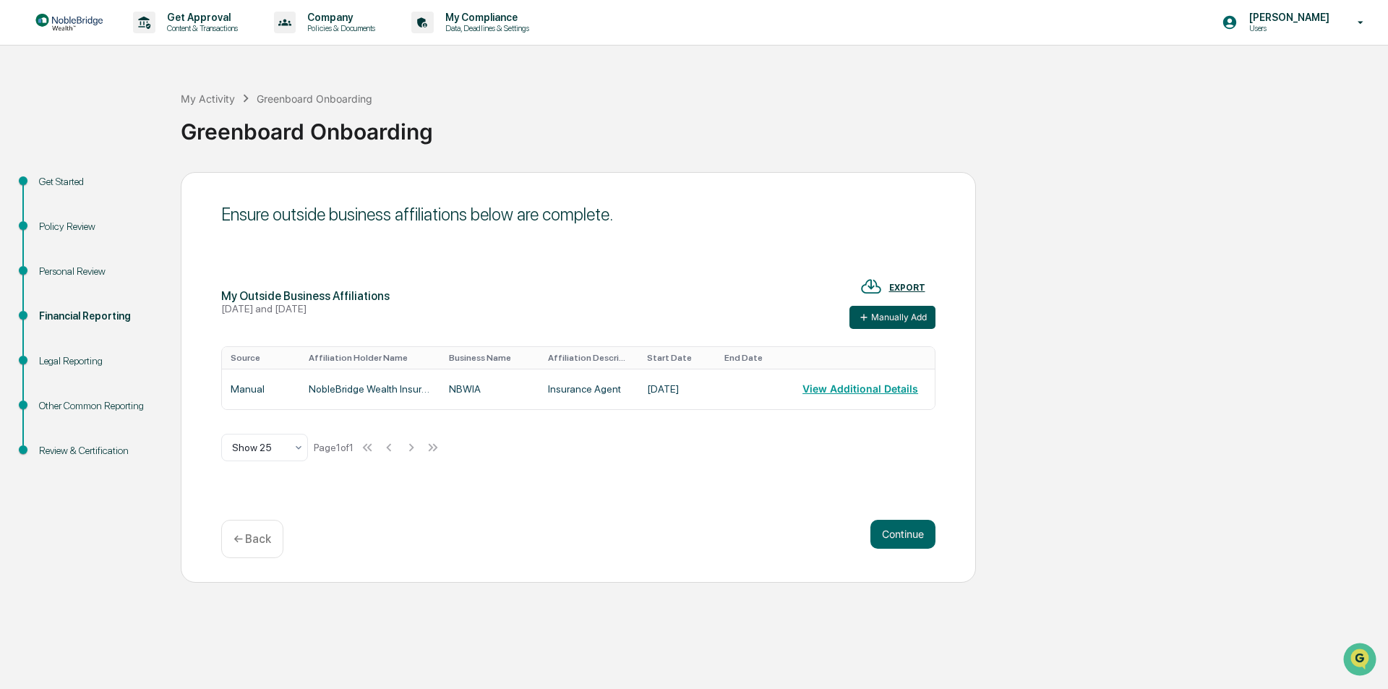
click at [900, 318] on button "Manually Add" at bounding box center [892, 317] width 86 height 23
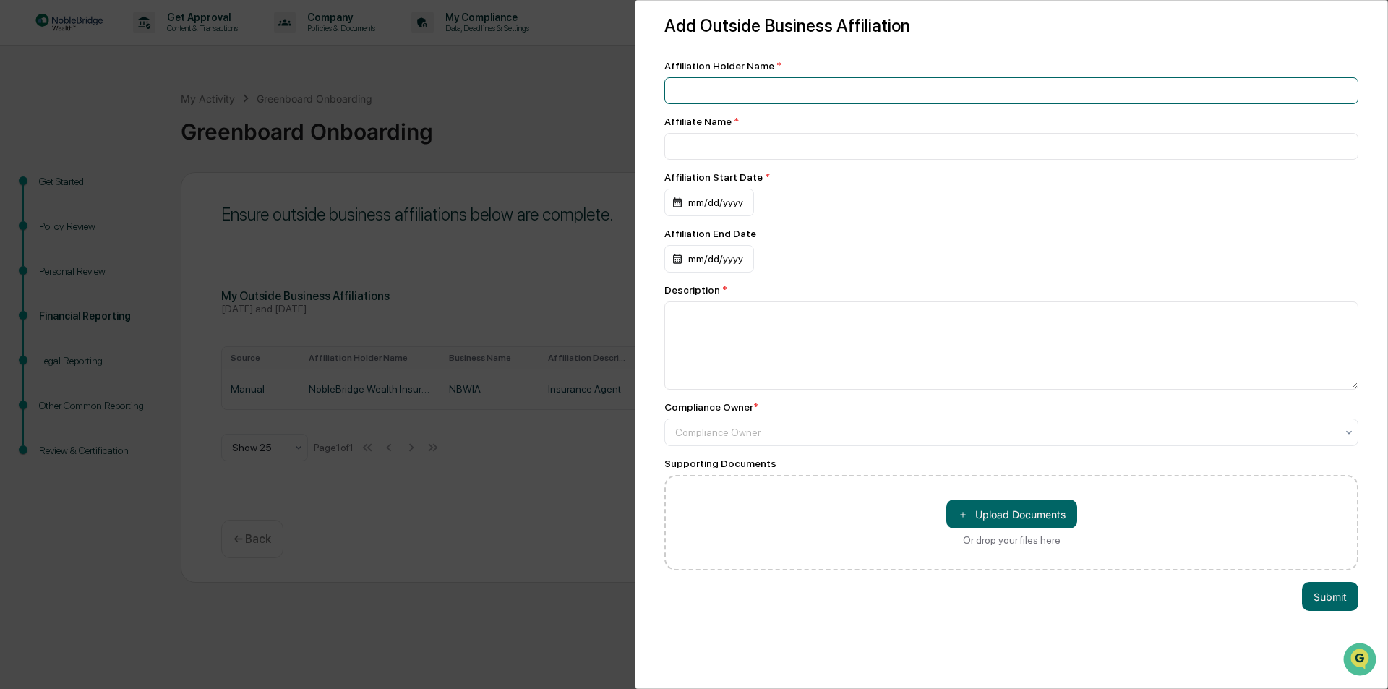
click at [713, 97] on input at bounding box center [1011, 90] width 694 height 27
type input "**********"
type input "****"
click at [699, 205] on div "mm/dd/yyyy" at bounding box center [709, 202] width 90 height 27
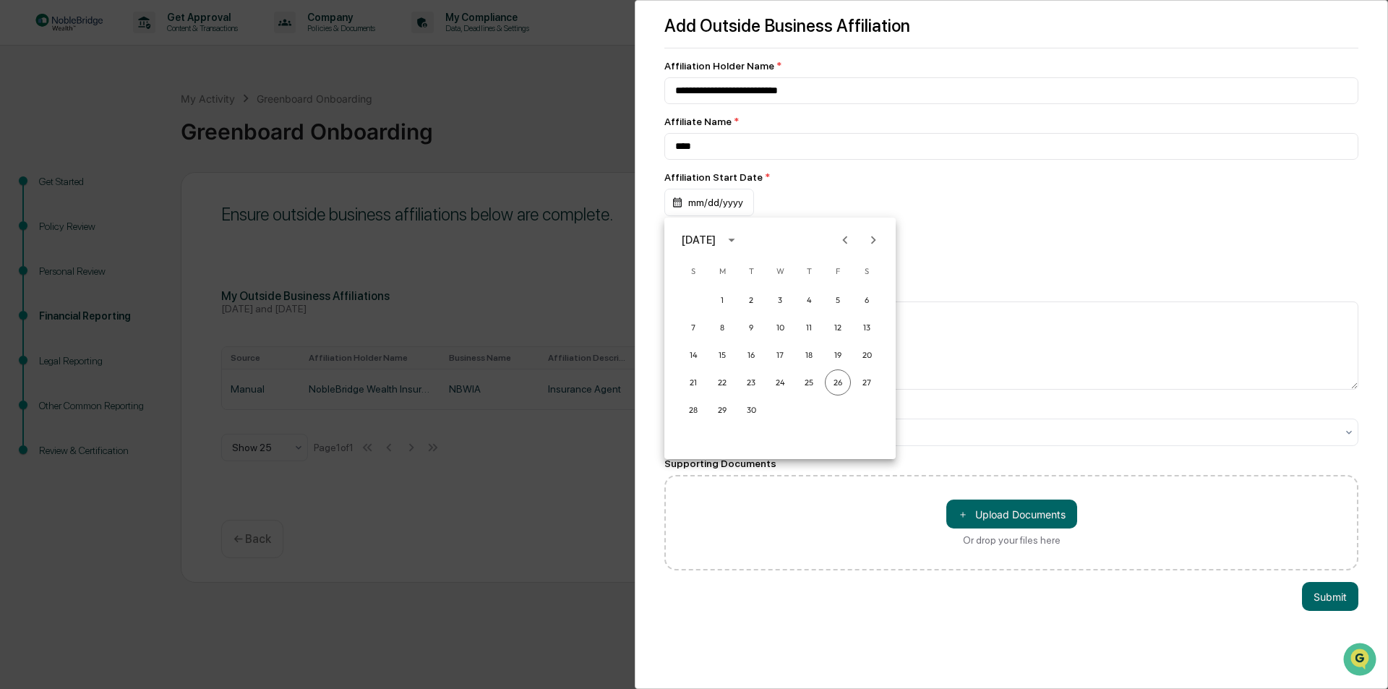
click at [740, 238] on icon "calendar view is open, switch to year view" at bounding box center [732, 240] width 16 height 16
click at [698, 323] on button "2020" at bounding box center [705, 323] width 52 height 26
click at [851, 352] on button "Sep" at bounding box center [855, 351] width 52 height 26
click at [749, 297] on button "1" at bounding box center [751, 300] width 26 height 26
click at [739, 333] on textarea at bounding box center [1011, 345] width 694 height 88
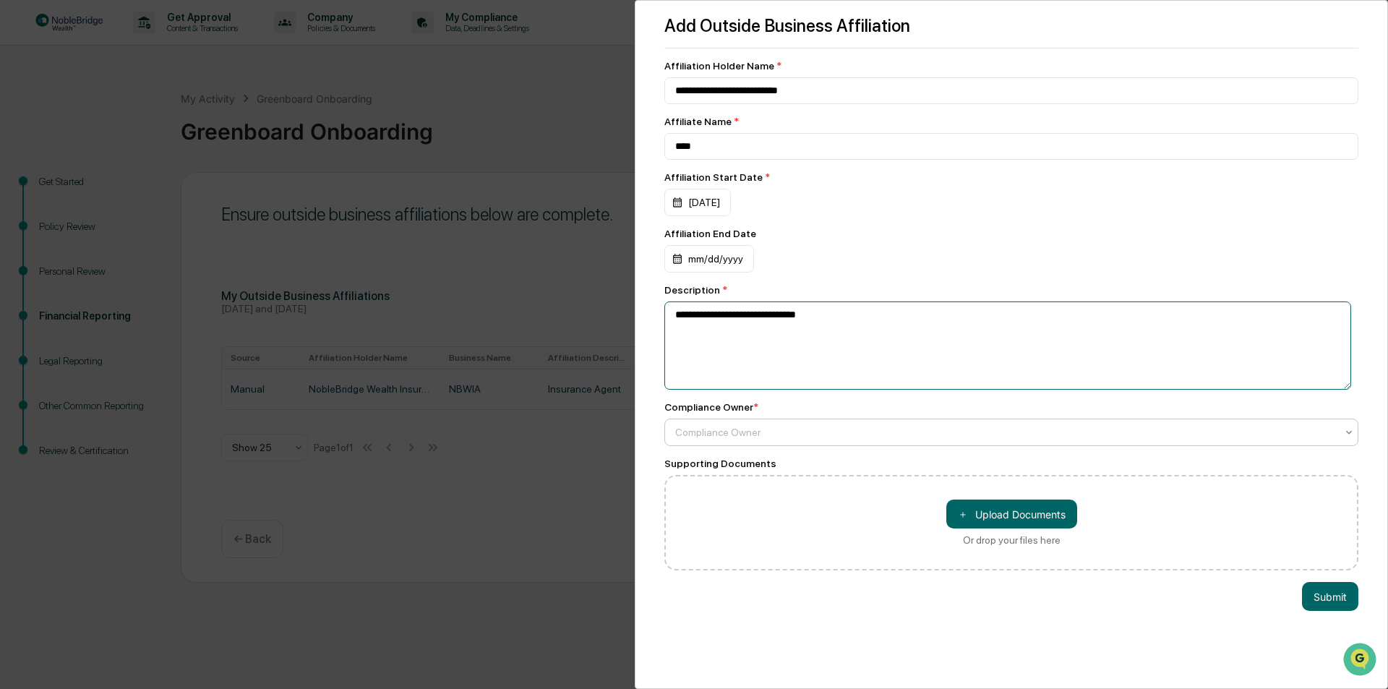
type textarea "**********"
click at [720, 435] on div at bounding box center [1005, 432] width 661 height 14
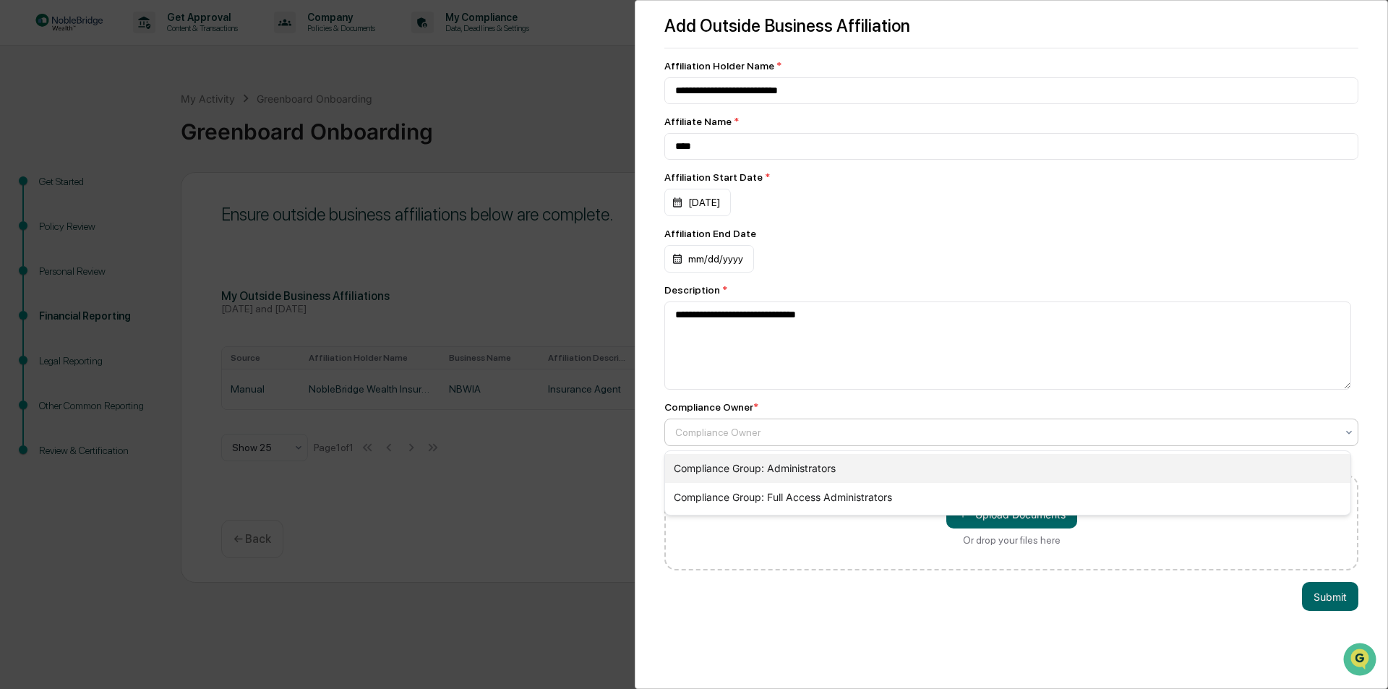
click at [724, 468] on div "Compliance Group: Administrators" at bounding box center [1007, 468] width 685 height 29
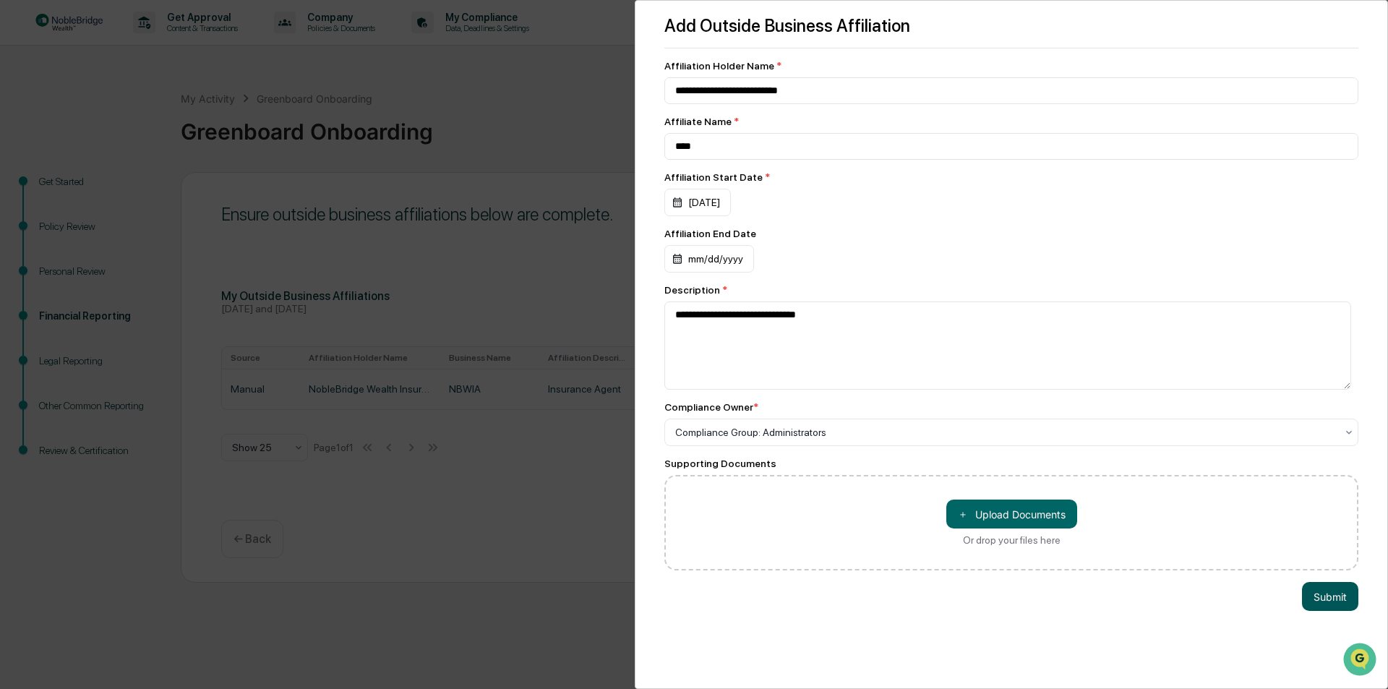
click at [1312, 596] on button "Submit" at bounding box center [1330, 596] width 56 height 29
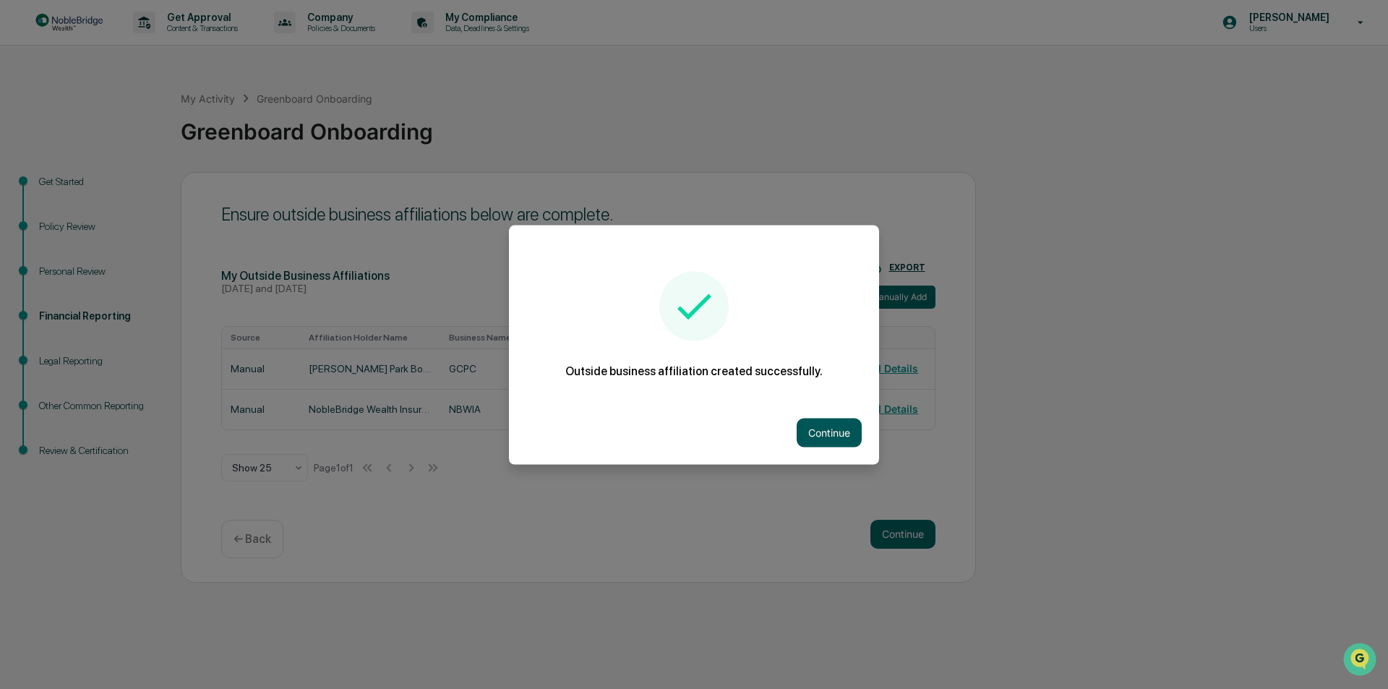
click at [821, 432] on button "Continue" at bounding box center [829, 432] width 65 height 29
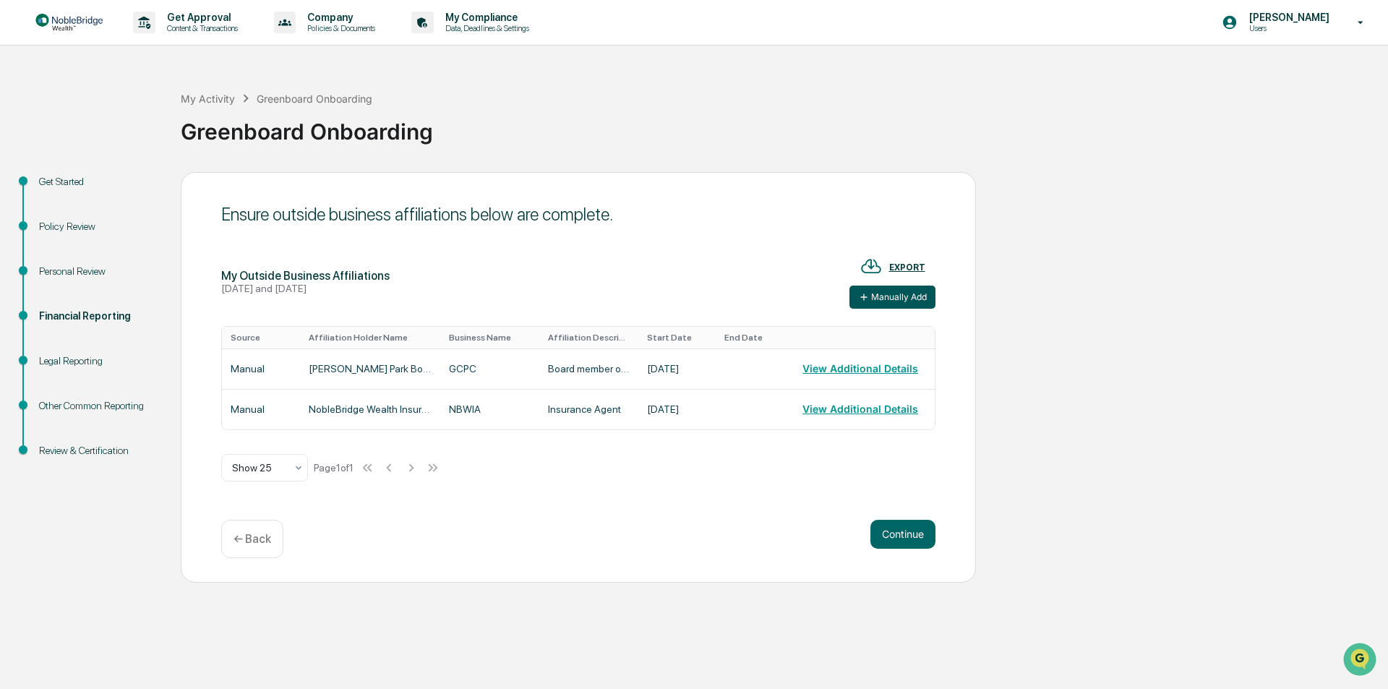
click at [895, 302] on button "Manually Add" at bounding box center [892, 297] width 86 height 23
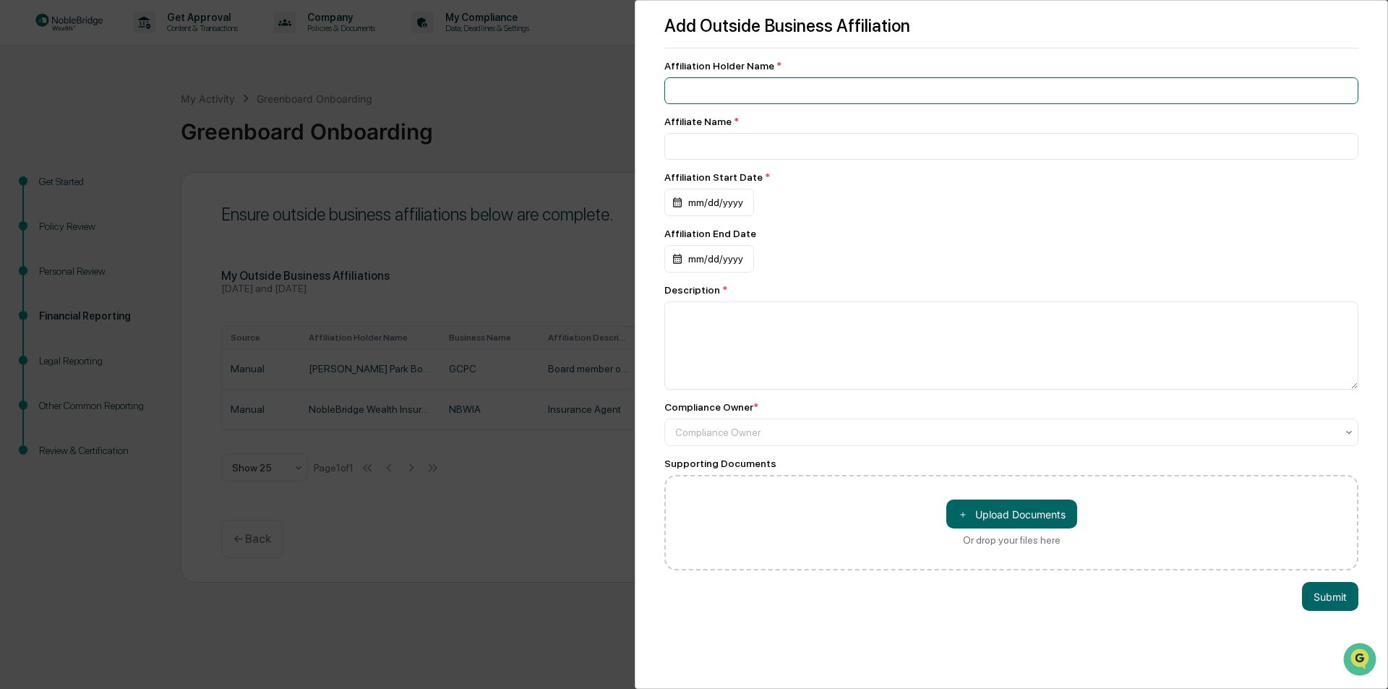
click at [701, 92] on input at bounding box center [1011, 90] width 694 height 27
type input "**********"
click at [702, 150] on input at bounding box center [1011, 146] width 694 height 27
type input "****"
click at [696, 207] on div "mm/dd/yyyy" at bounding box center [709, 202] width 90 height 27
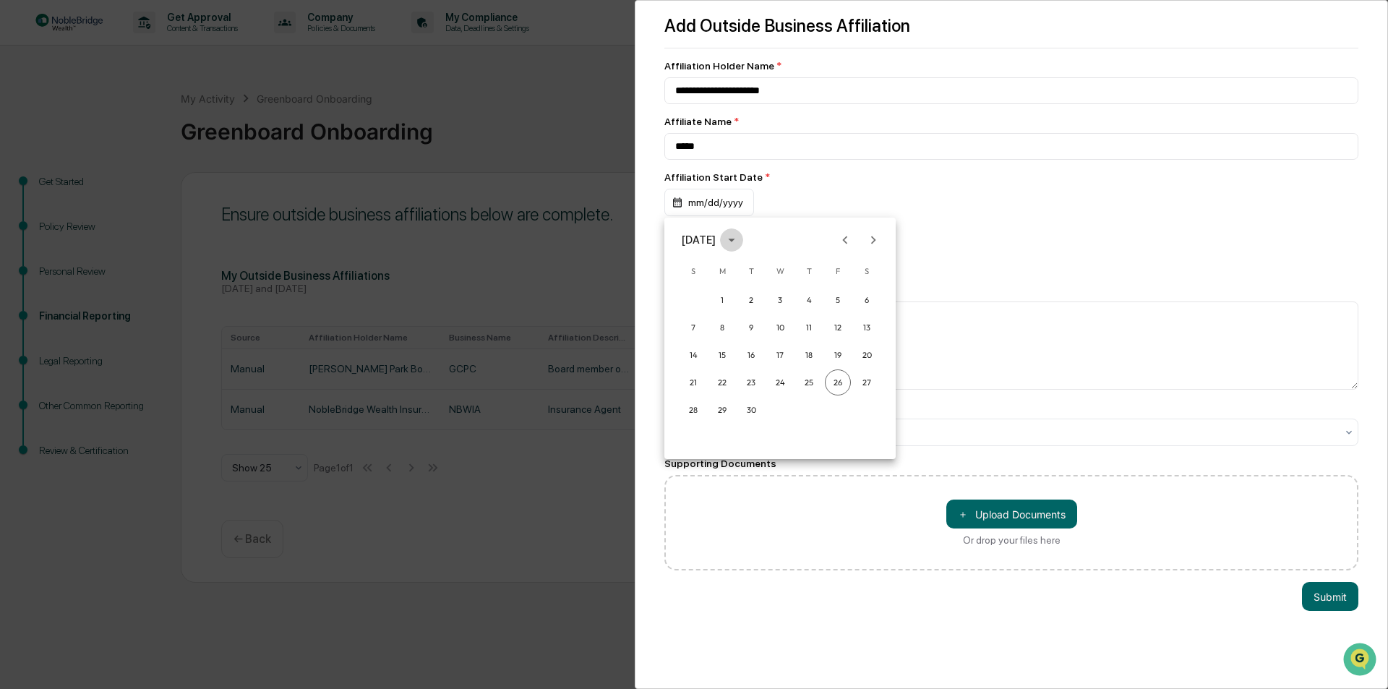
click at [740, 241] on icon "calendar view is open, switch to year view" at bounding box center [732, 240] width 16 height 16
click at [698, 359] on button "2023" at bounding box center [705, 358] width 52 height 26
click at [740, 242] on icon "calendar view is open, switch to year view" at bounding box center [732, 240] width 16 height 16
click at [849, 320] on button "2022" at bounding box center [855, 323] width 52 height 26
click at [853, 346] on button "Sep" at bounding box center [855, 351] width 52 height 26
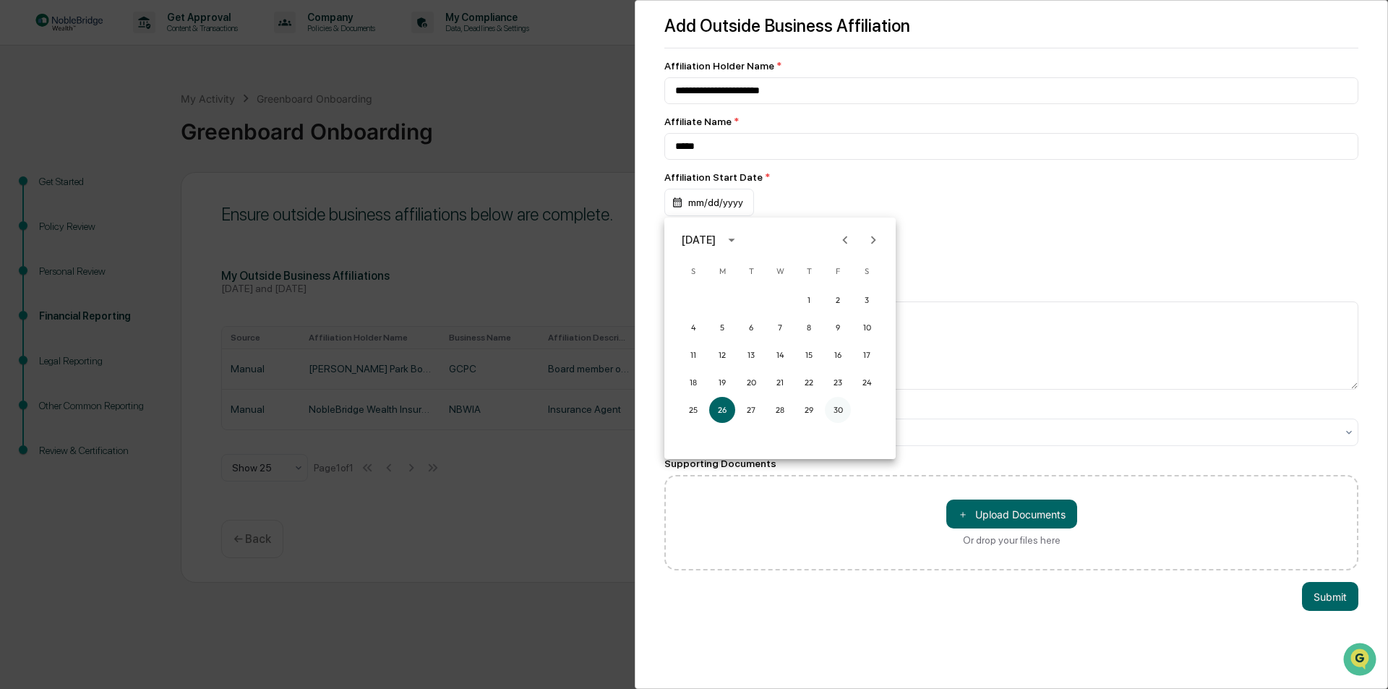
click at [834, 409] on button "30" at bounding box center [838, 410] width 26 height 26
click at [740, 320] on textarea at bounding box center [1011, 345] width 694 height 88
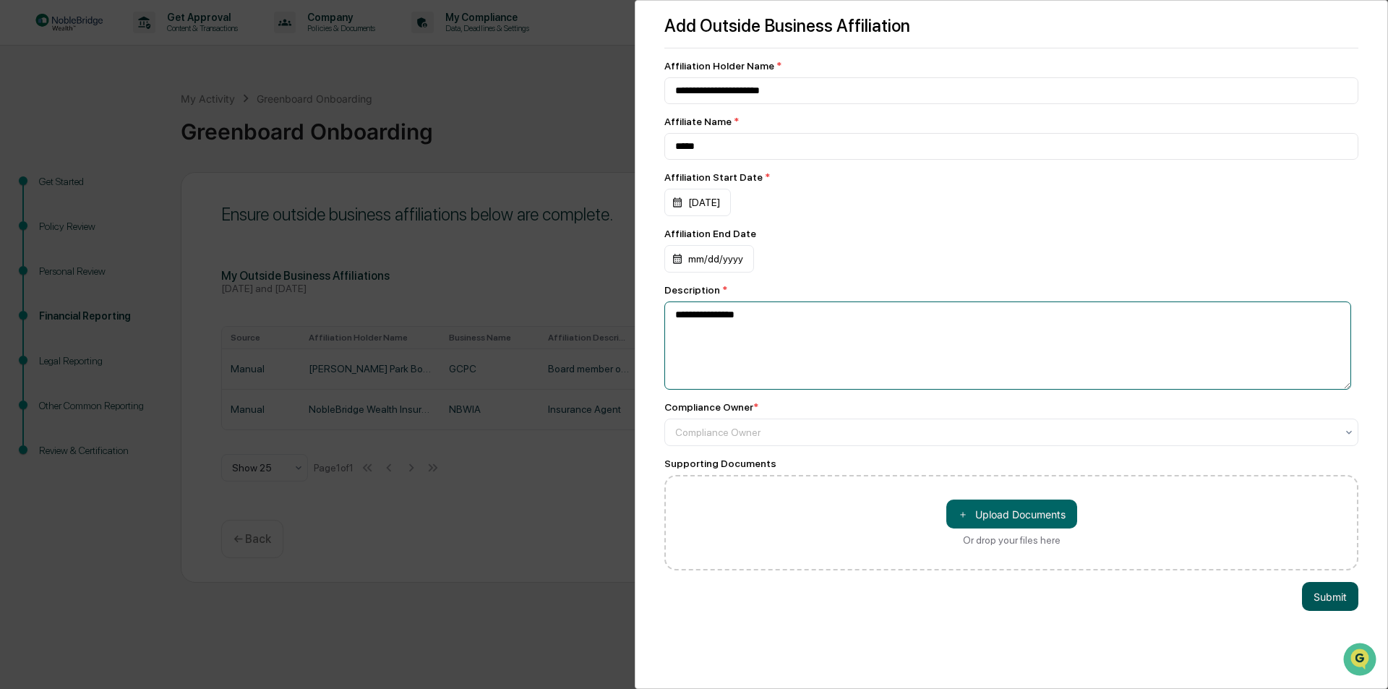
type textarea "**********"
click at [1327, 599] on button "Submit" at bounding box center [1330, 596] width 56 height 29
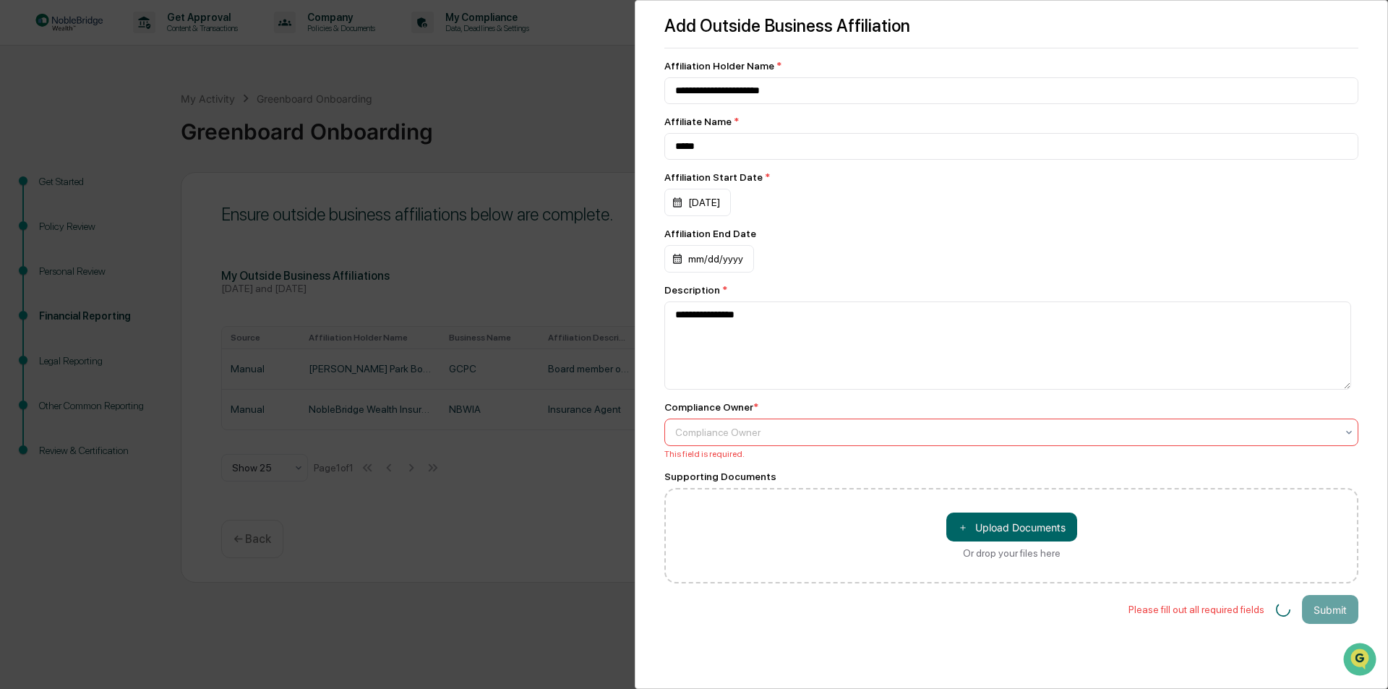
click at [746, 433] on div at bounding box center [1005, 432] width 661 height 14
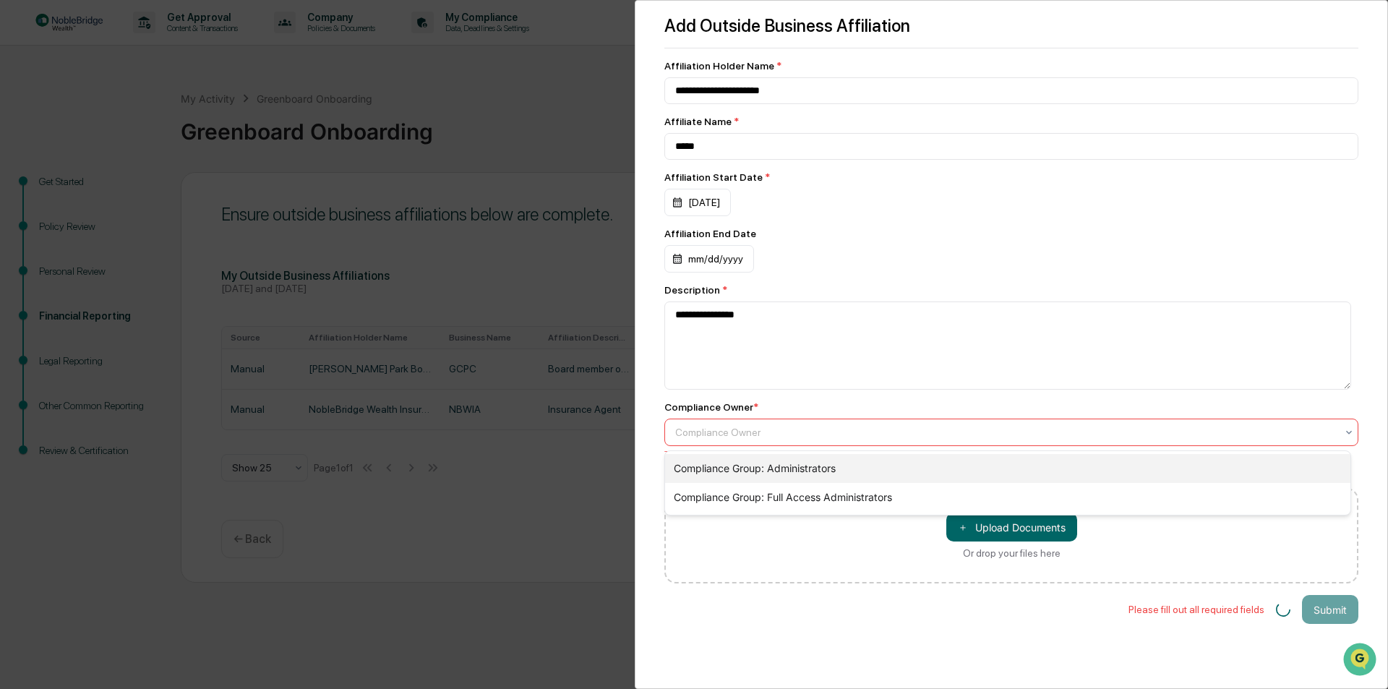
click at [735, 463] on div "Compliance Group: Administrators" at bounding box center [1007, 468] width 685 height 29
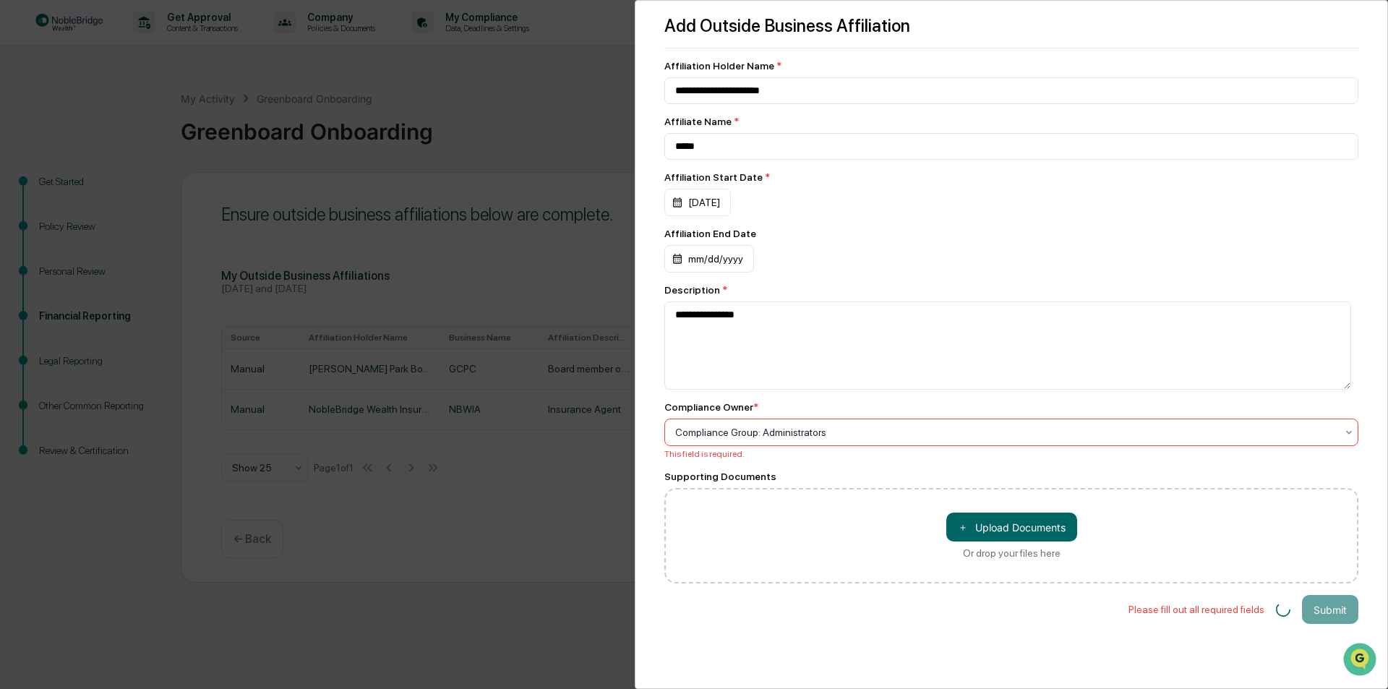
click at [1103, 642] on div "**********" at bounding box center [1011, 344] width 753 height 689
click at [1083, 325] on textarea "**********" at bounding box center [1007, 345] width 687 height 88
click at [877, 441] on div "Compliance Group: Administrators" at bounding box center [1005, 432] width 675 height 20
click at [760, 432] on div at bounding box center [1005, 432] width 661 height 14
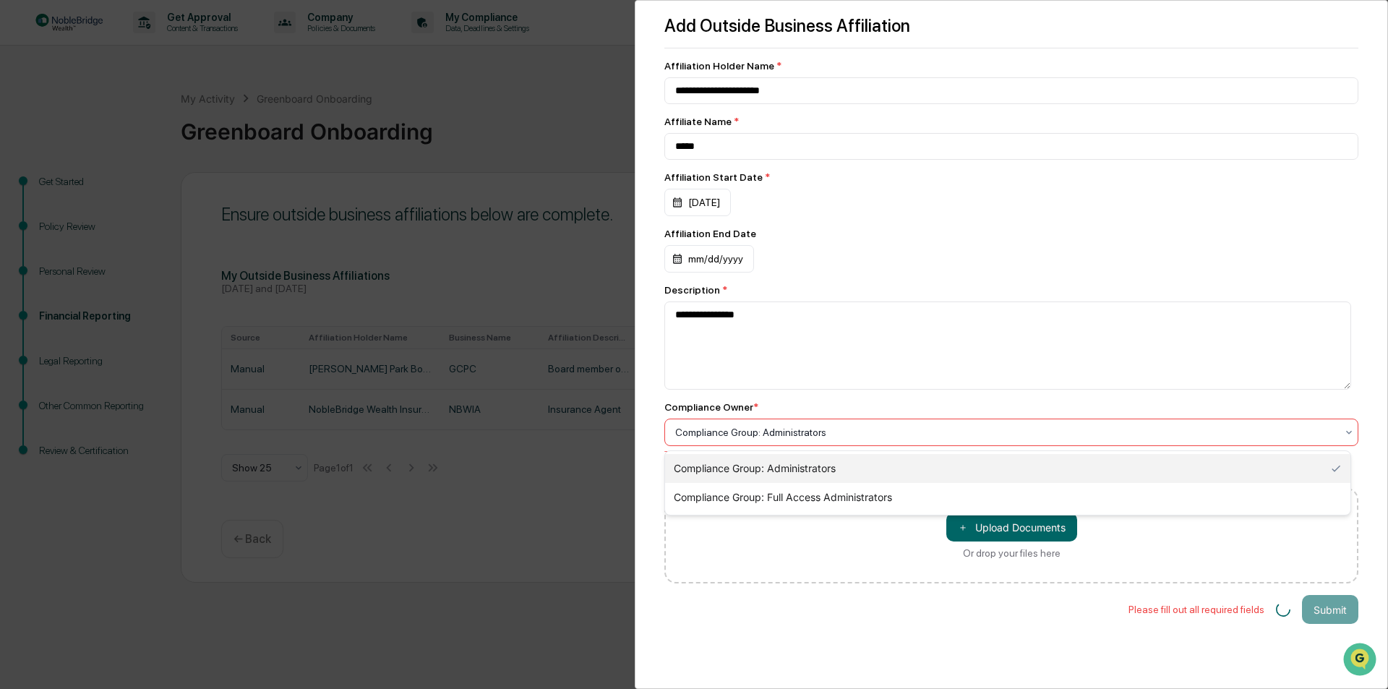
click at [738, 462] on div "Compliance Group: Administrators" at bounding box center [1007, 468] width 685 height 29
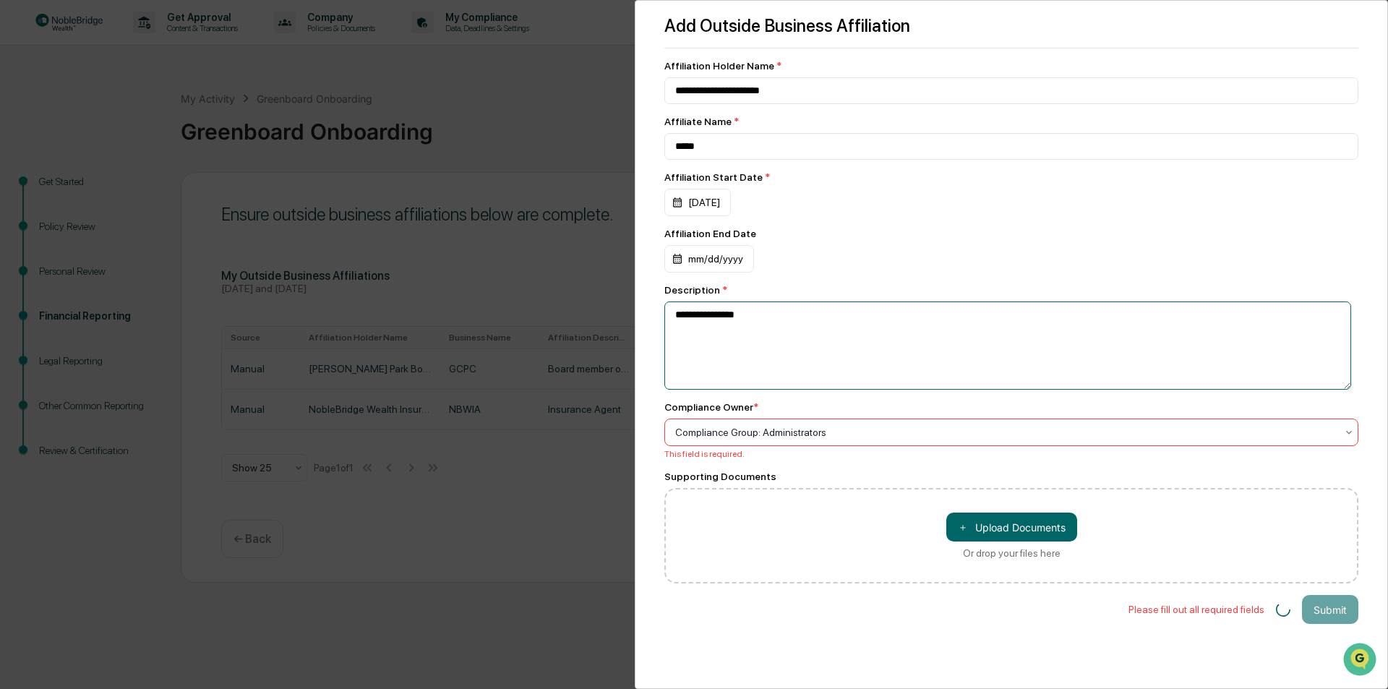
click at [857, 351] on textarea "**********" at bounding box center [1007, 345] width 687 height 88
click at [571, 111] on div "**********" at bounding box center [694, 344] width 1388 height 689
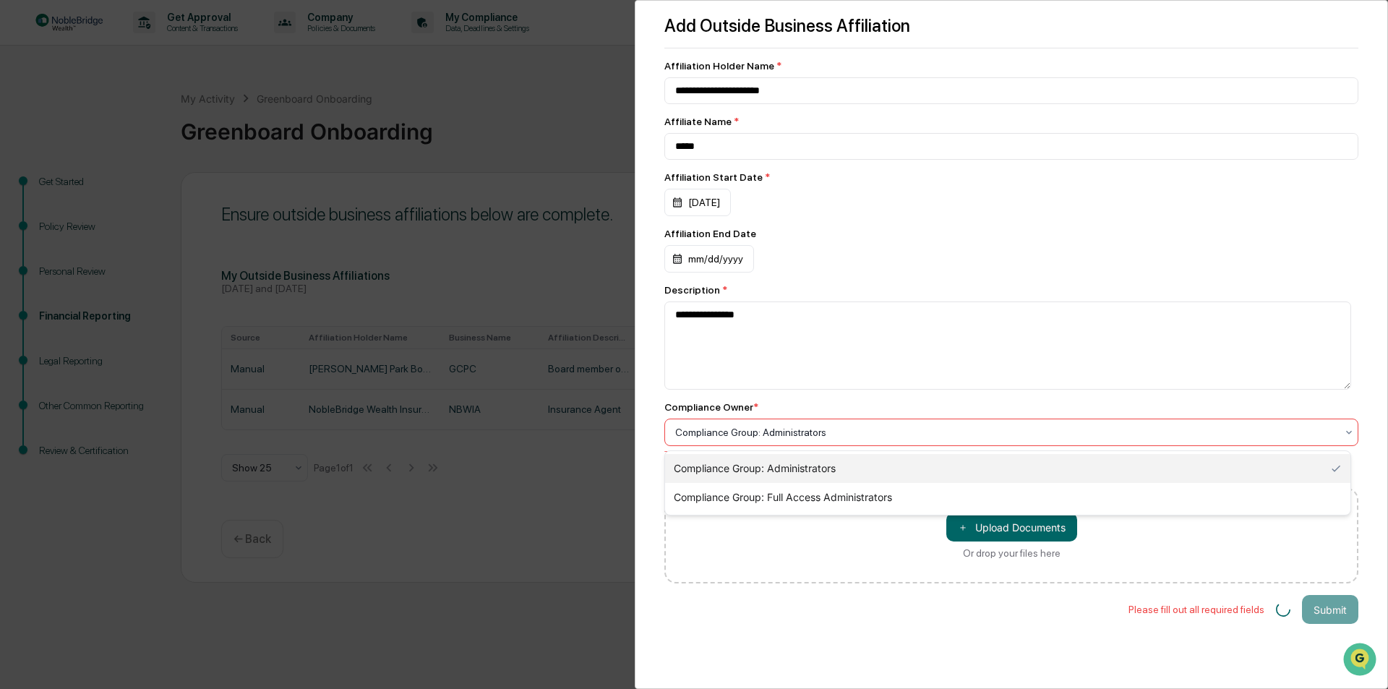
click at [846, 429] on div at bounding box center [1005, 432] width 661 height 14
click at [716, 495] on div "Compliance Group: Full Access Administrators" at bounding box center [1007, 497] width 685 height 29
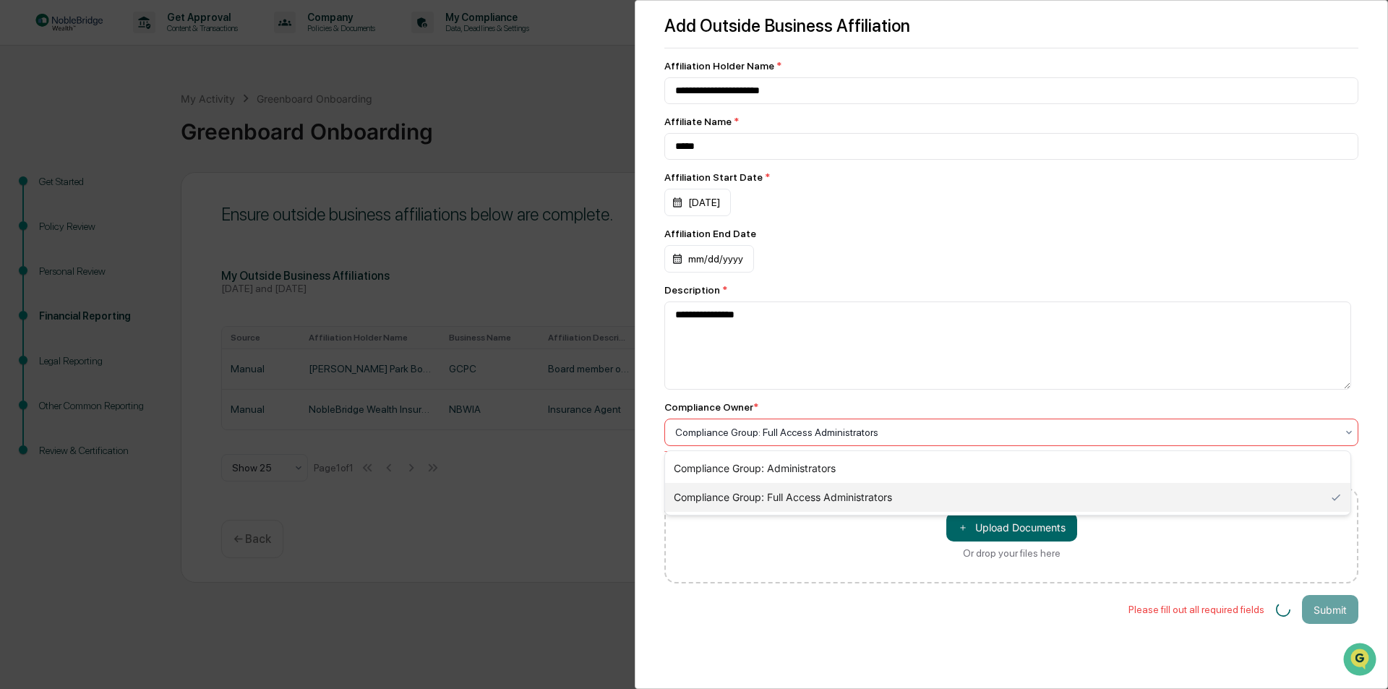
click at [747, 433] on div at bounding box center [1005, 432] width 661 height 14
click at [726, 466] on div "Compliance Group: Administrators" at bounding box center [1007, 468] width 685 height 29
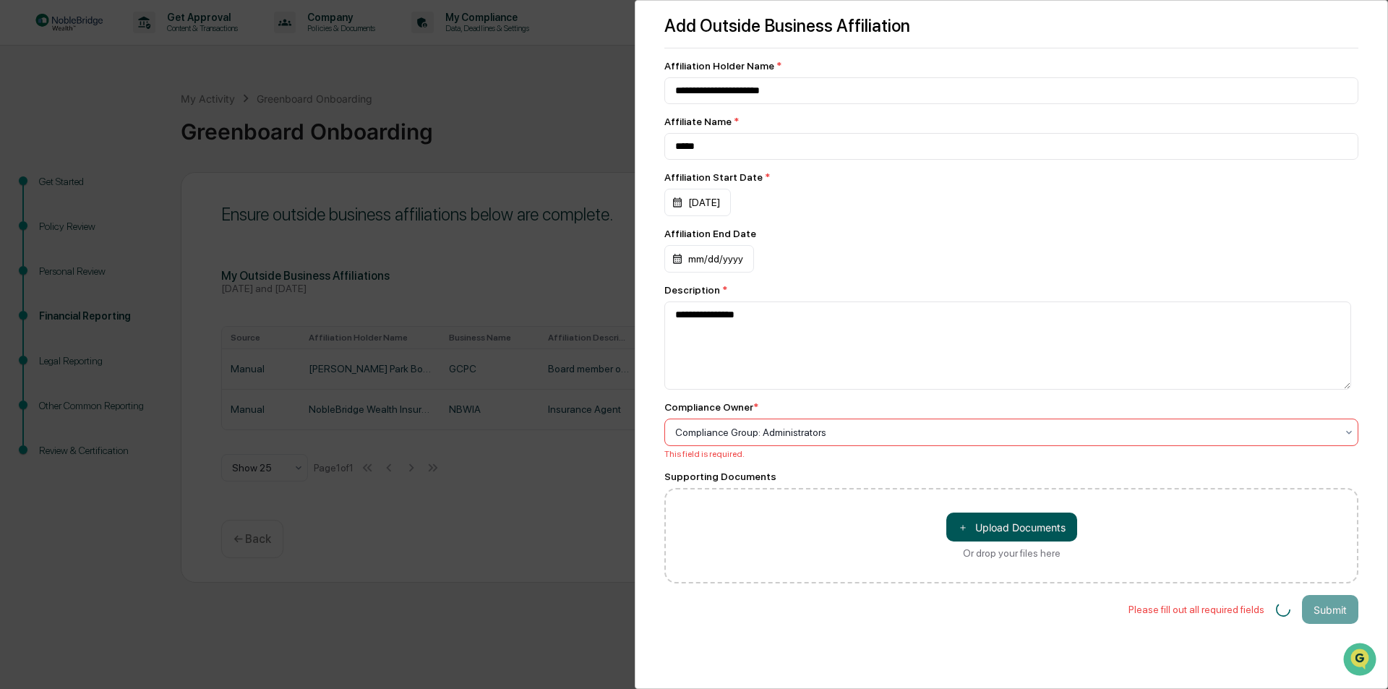
click at [1003, 534] on button "＋ Upload Documents" at bounding box center [1011, 527] width 131 height 29
click at [497, 112] on div "**********" at bounding box center [694, 344] width 1388 height 689
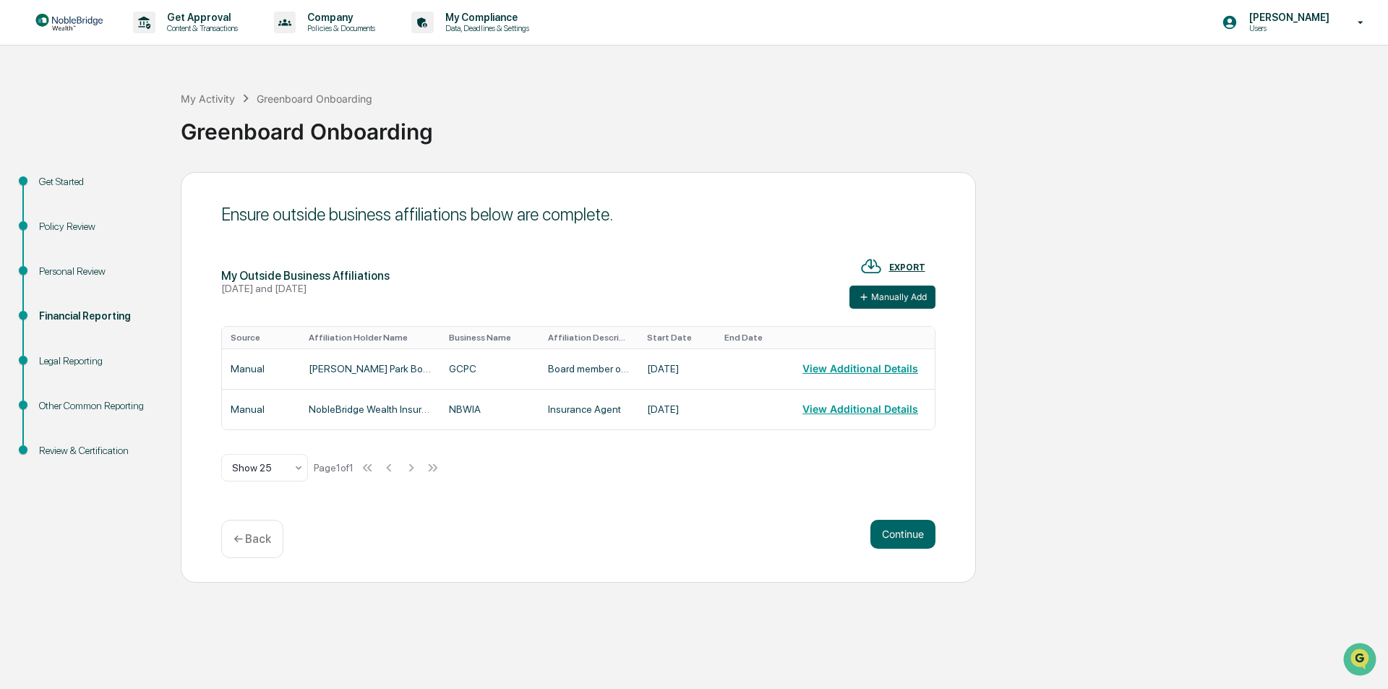
click at [899, 297] on button "Manually Add" at bounding box center [892, 297] width 86 height 23
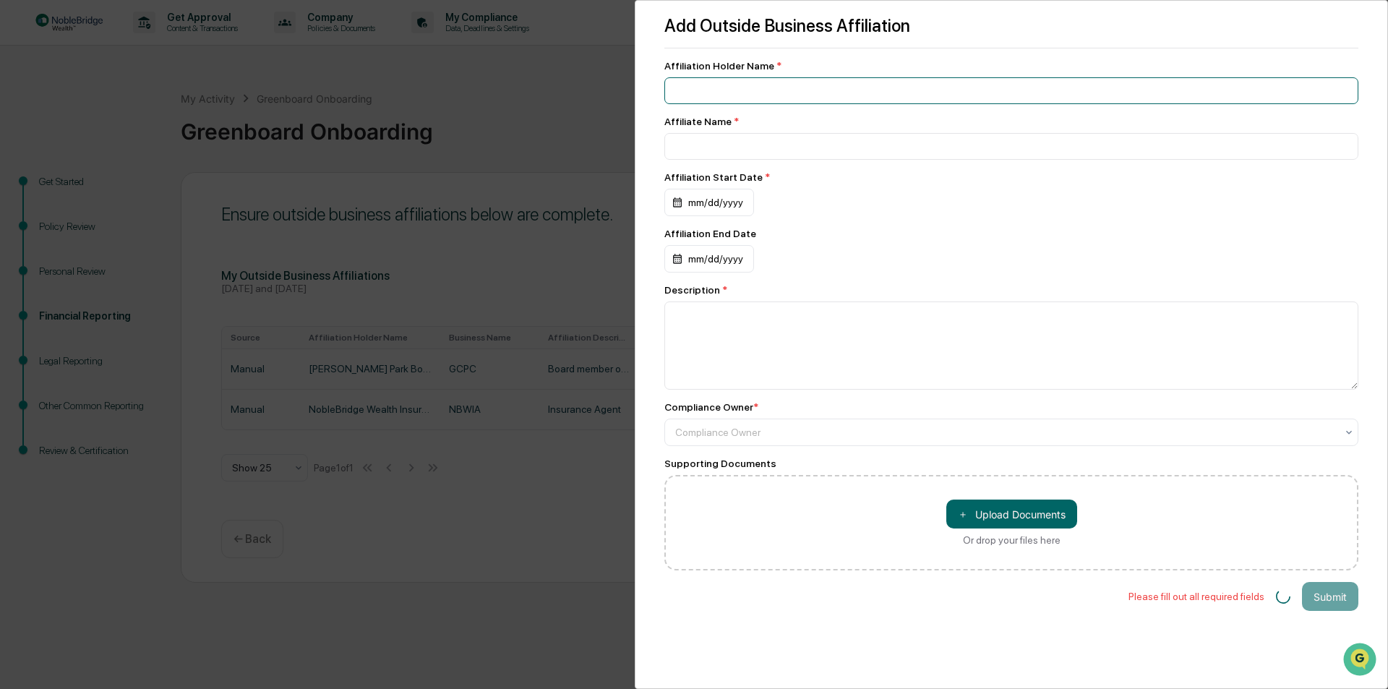
click at [733, 84] on input at bounding box center [1011, 90] width 694 height 27
type input "**********"
click at [711, 140] on input at bounding box center [1011, 146] width 694 height 27
type input "**********"
click at [703, 207] on div "mm/dd/yyyy" at bounding box center [709, 202] width 90 height 27
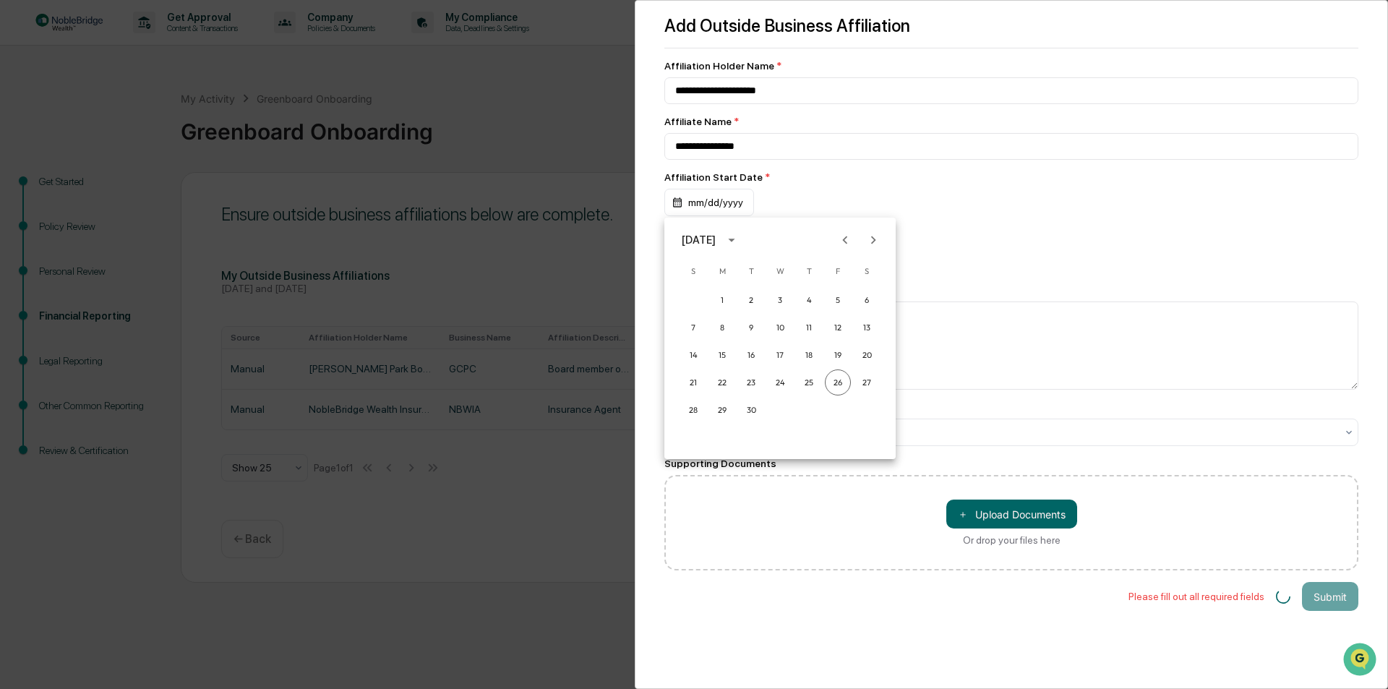
click at [740, 241] on icon "calendar view is open, switch to year view" at bounding box center [732, 240] width 16 height 16
click at [846, 324] on button "2022" at bounding box center [855, 323] width 52 height 26
click at [860, 355] on button "Sep" at bounding box center [855, 351] width 52 height 26
click at [841, 411] on button "30" at bounding box center [838, 410] width 26 height 26
click at [747, 337] on textarea at bounding box center [1011, 345] width 694 height 88
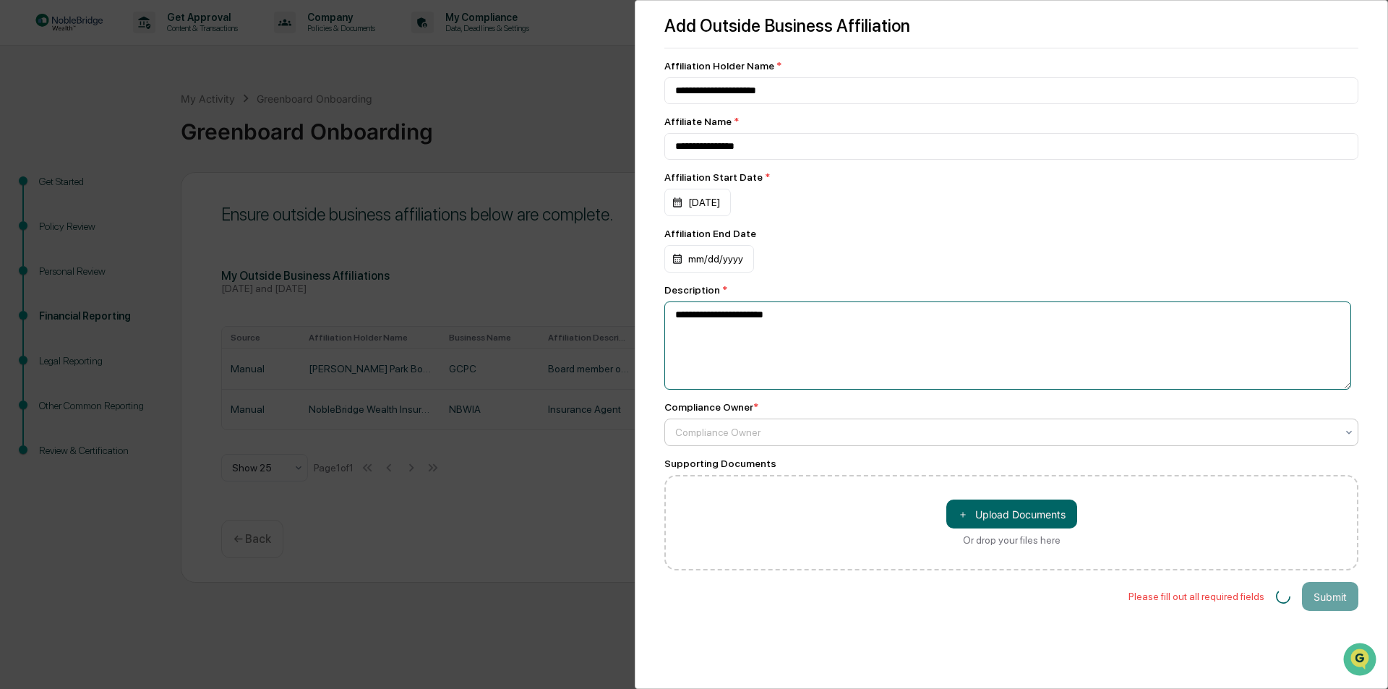
type textarea "**********"
click at [740, 434] on div at bounding box center [1005, 432] width 661 height 14
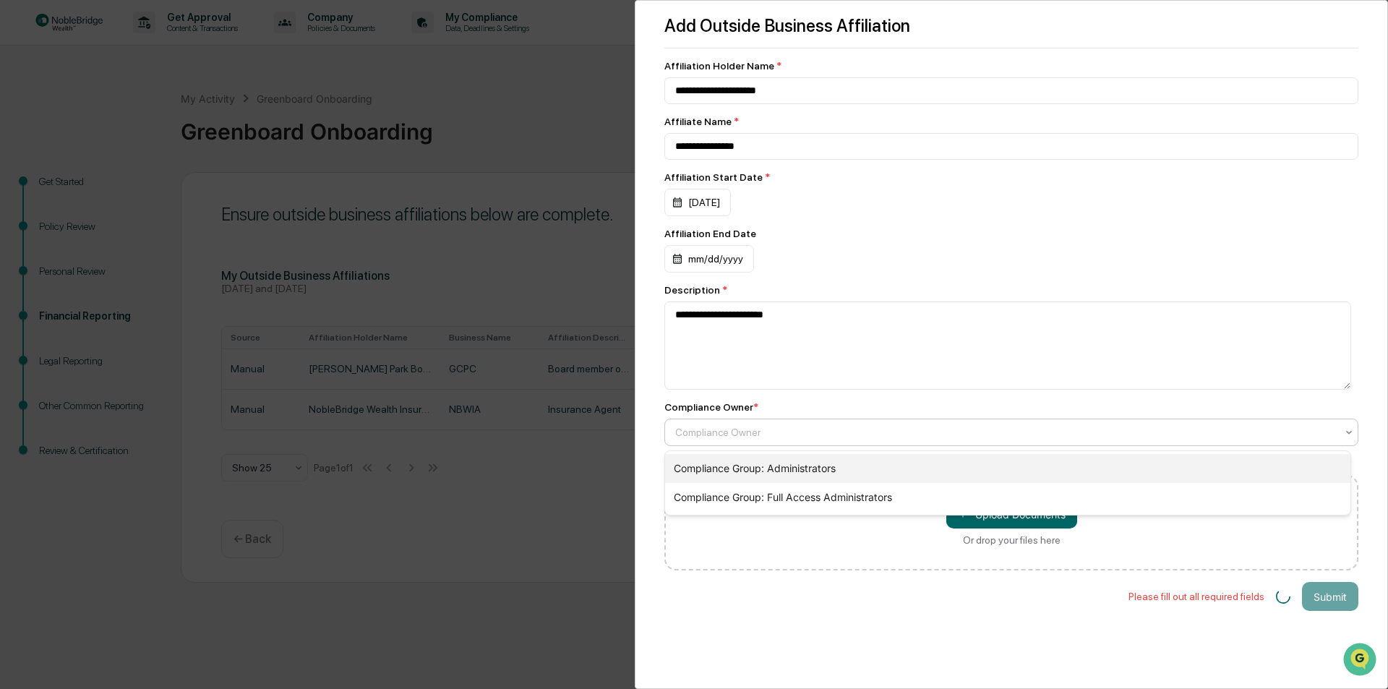
click at [740, 470] on div "Compliance Group: Administrators" at bounding box center [1007, 468] width 685 height 29
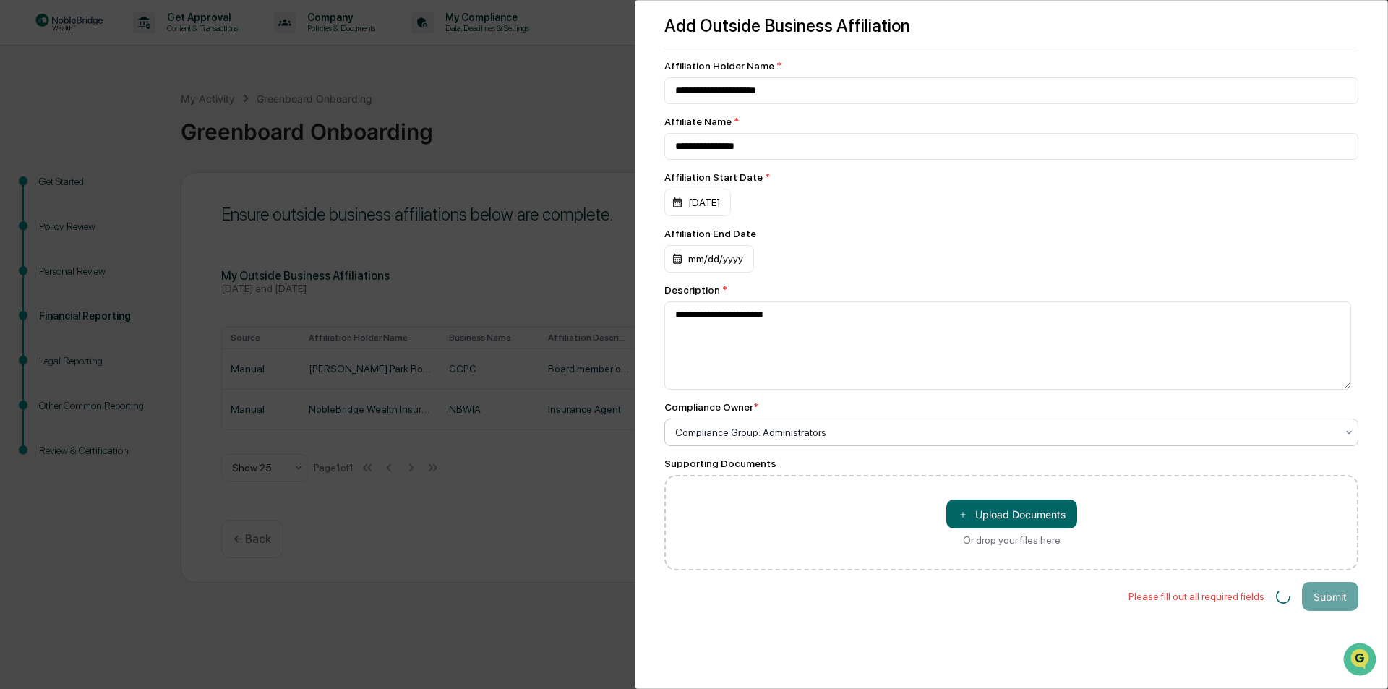
click at [928, 612] on div "**********" at bounding box center [1011, 344] width 753 height 689
click at [785, 497] on div "＋ Upload Documents Or drop your files here" at bounding box center [1011, 522] width 694 height 95
click at [554, 90] on div "**********" at bounding box center [694, 344] width 1388 height 689
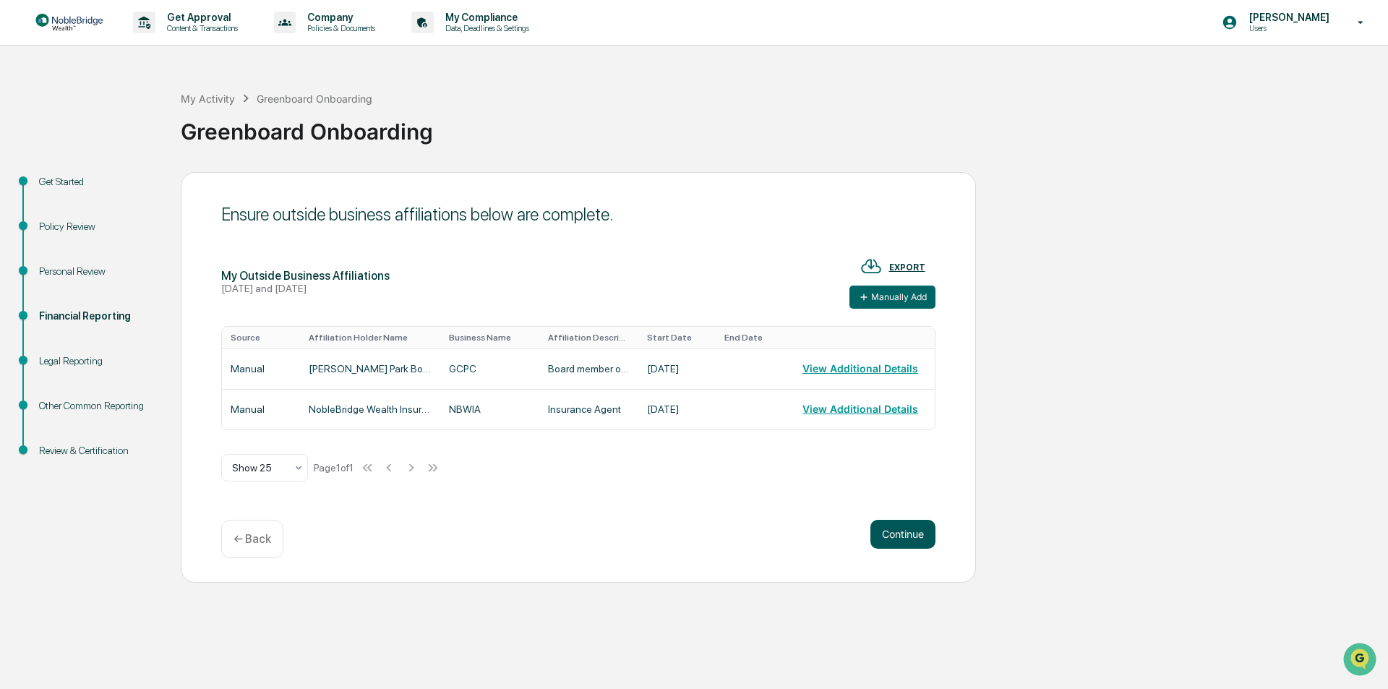
click at [899, 535] on button "Continue" at bounding box center [902, 534] width 65 height 29
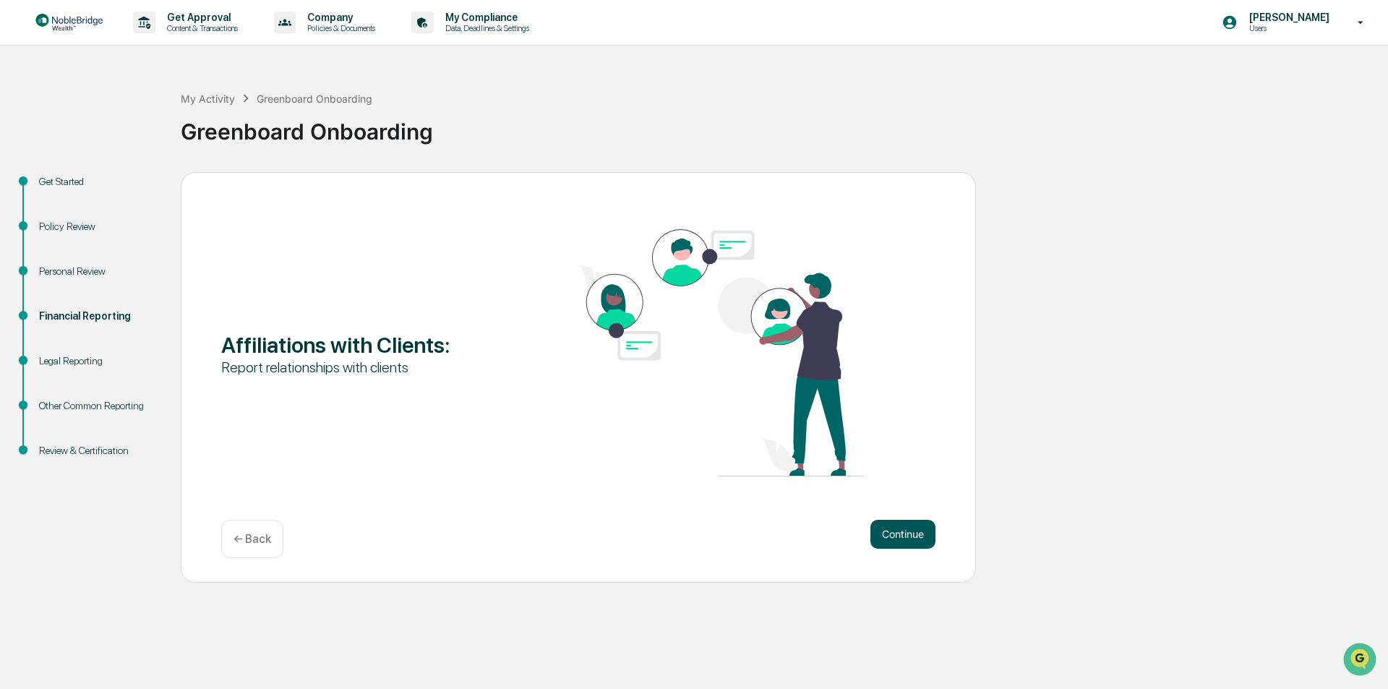
click at [906, 533] on button "Continue" at bounding box center [902, 534] width 65 height 29
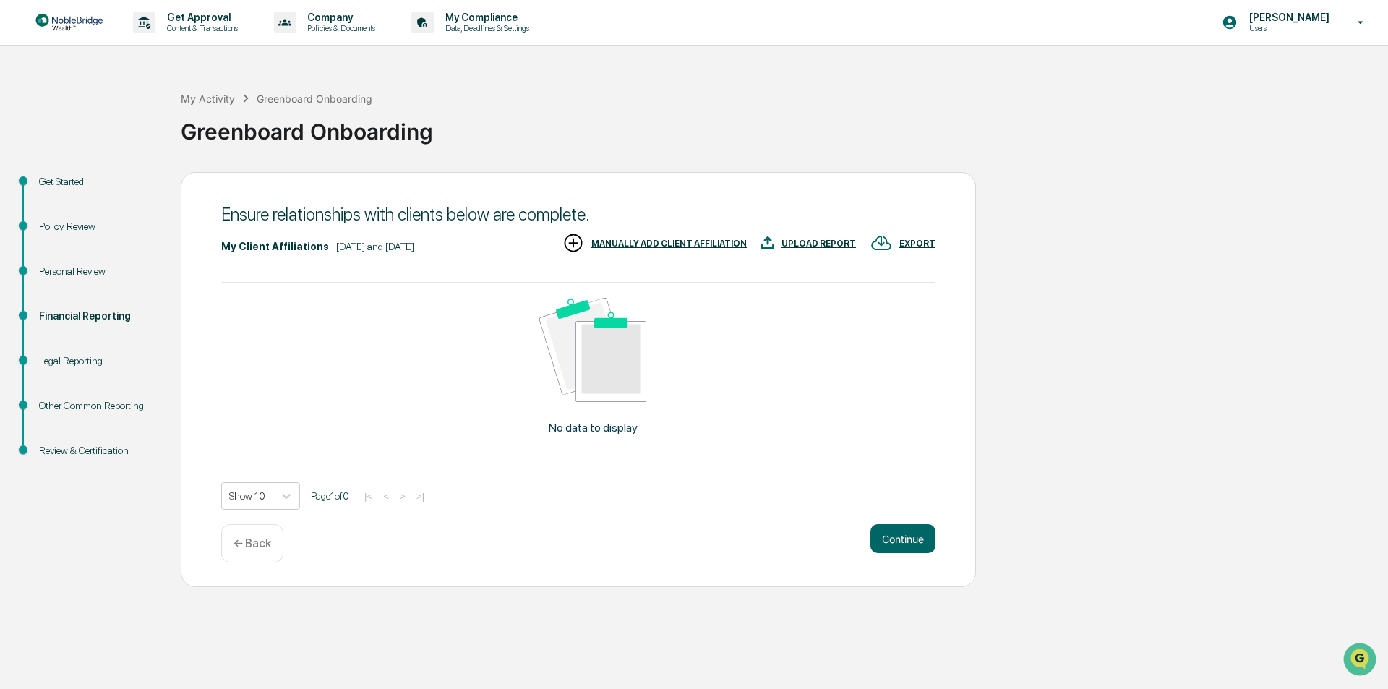
click at [657, 240] on div "MANUALLY ADD CLIENT AFFILIATION" at bounding box center [668, 244] width 155 height 10
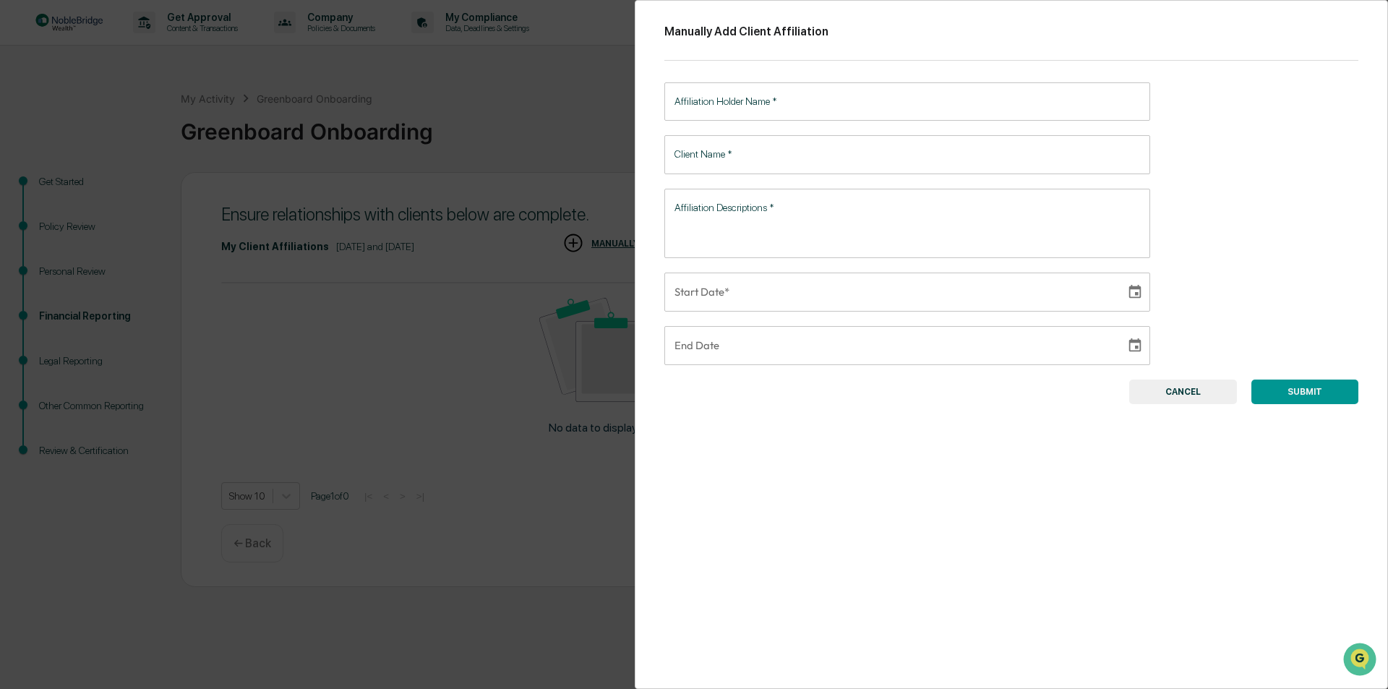
click at [760, 104] on input "Affiliation Holder Name   *" at bounding box center [907, 101] width 486 height 38
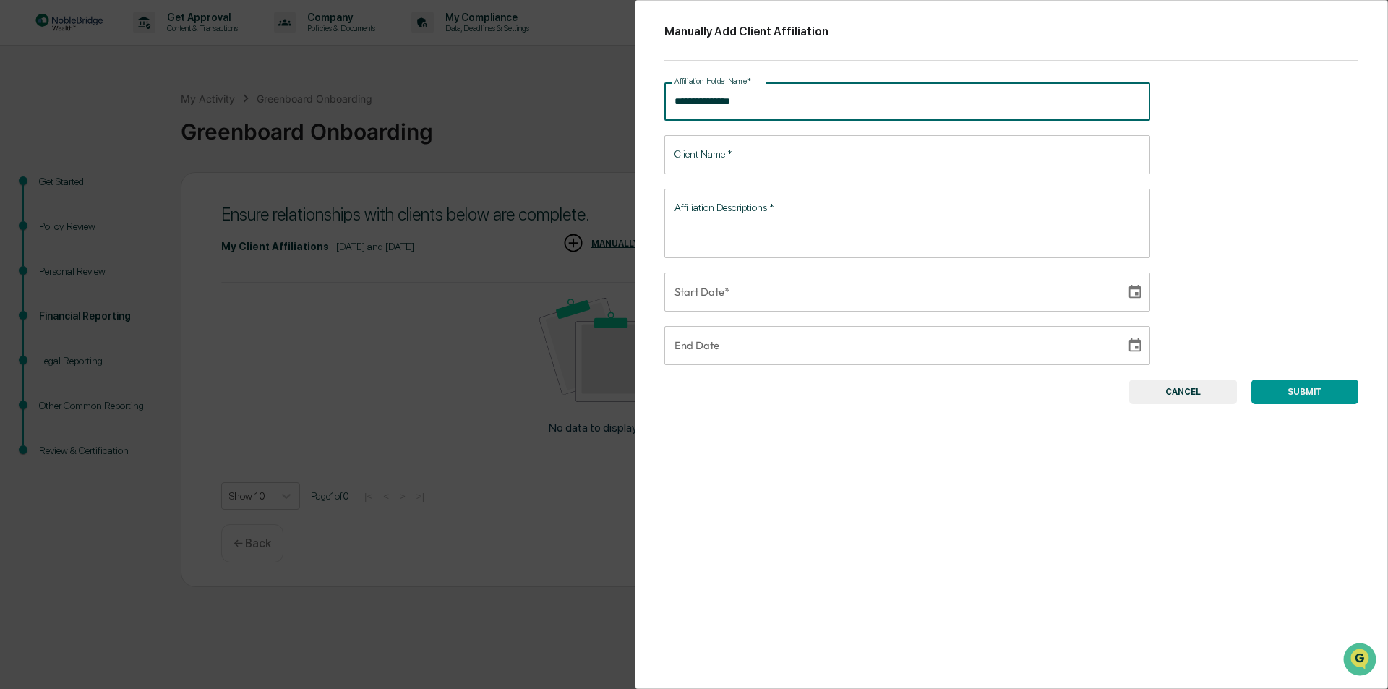
type input "**********"
click at [706, 158] on input "Client Name   *" at bounding box center [907, 154] width 486 height 38
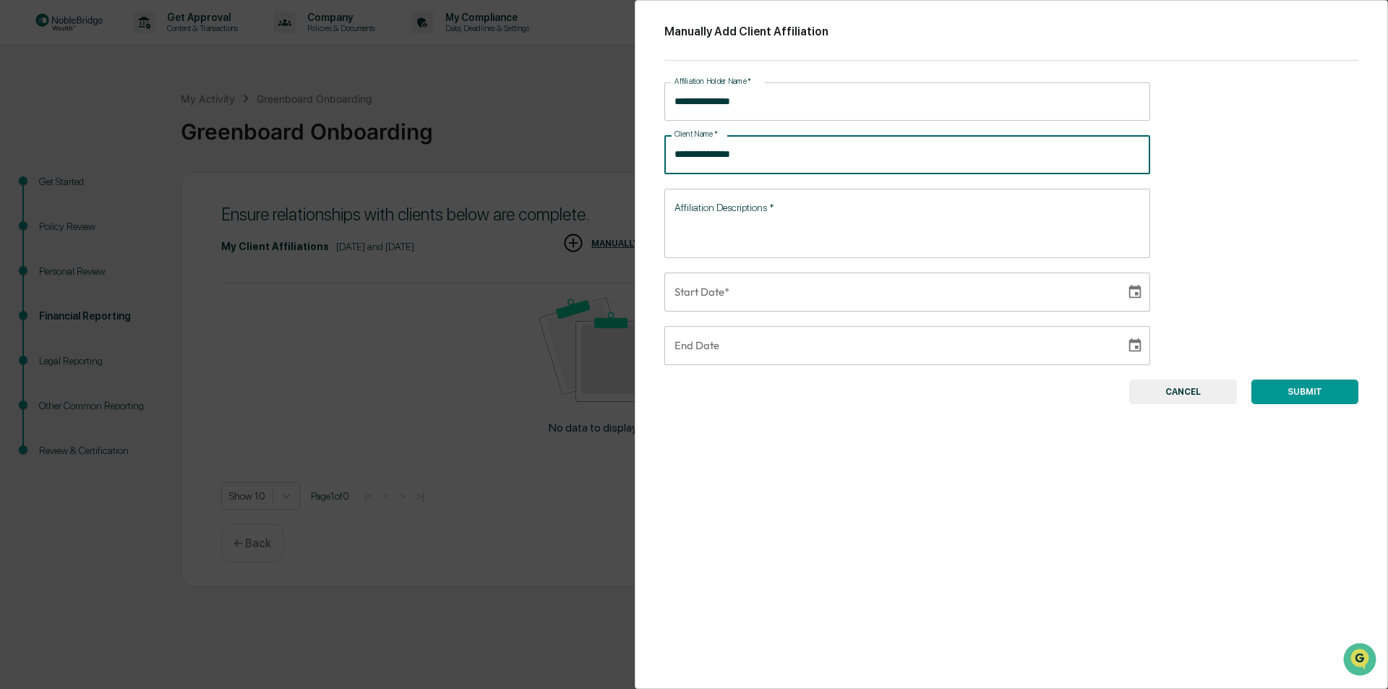
type input "**********"
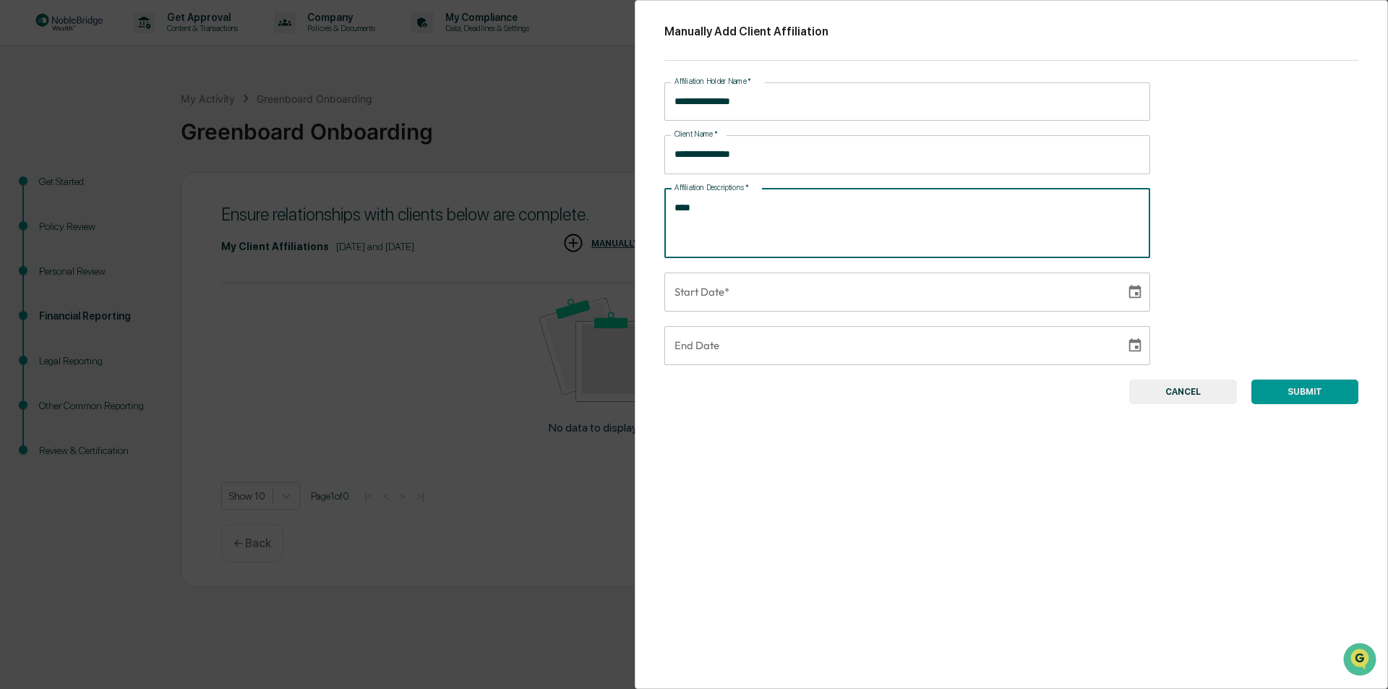
type textarea "***"
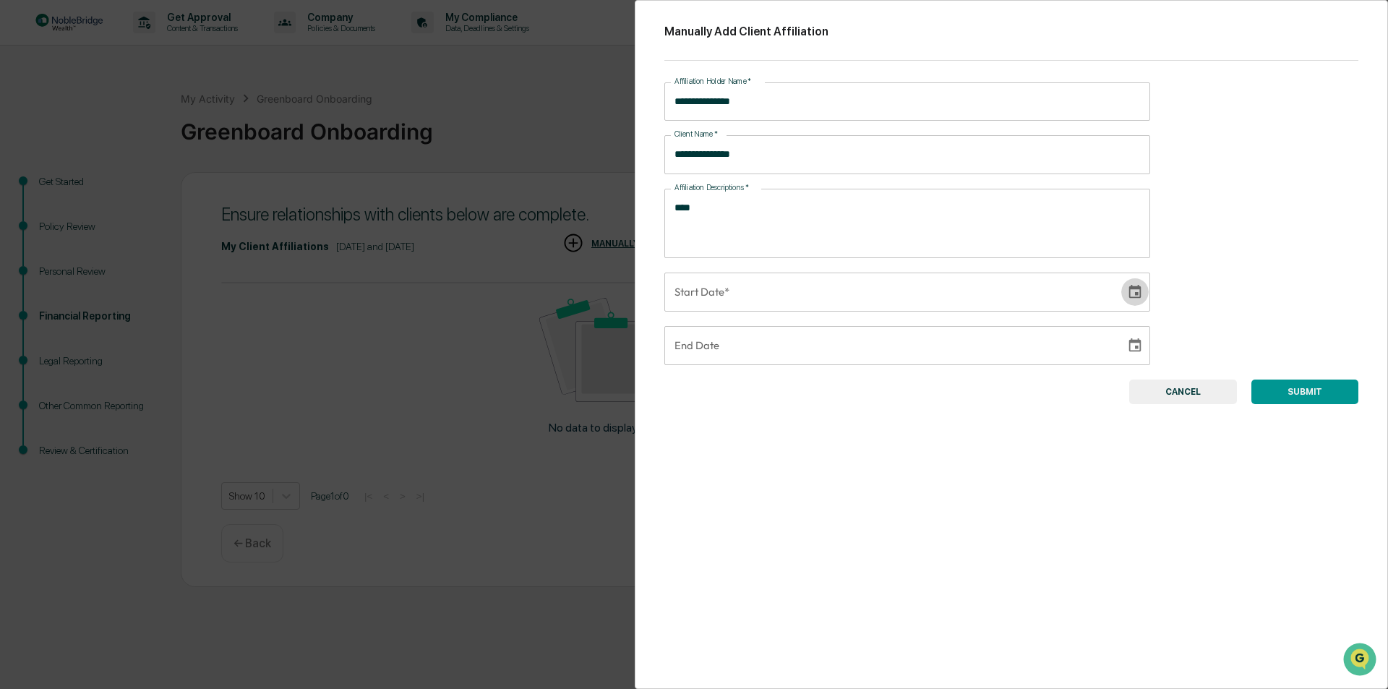
click at [1133, 296] on icon "Choose date" at bounding box center [1135, 292] width 16 height 16
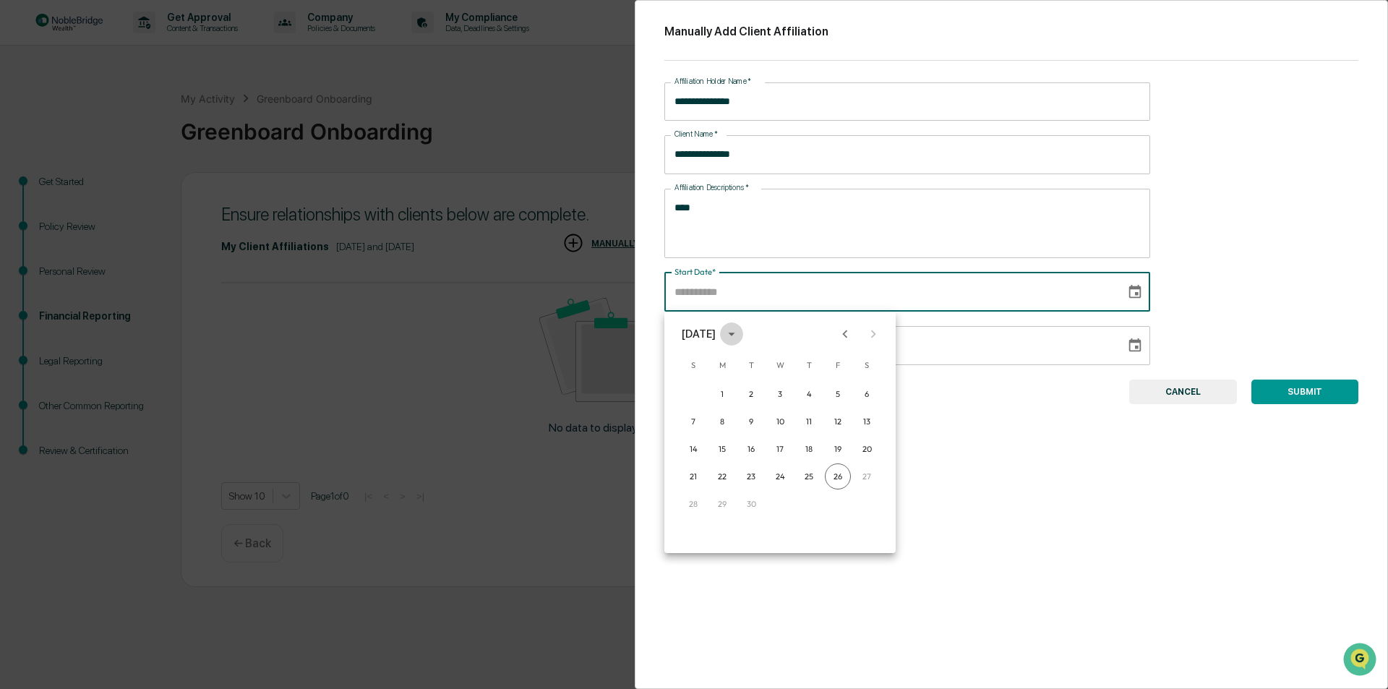
click at [734, 335] on icon "calendar view is open, switch to year view" at bounding box center [731, 335] width 7 height 4
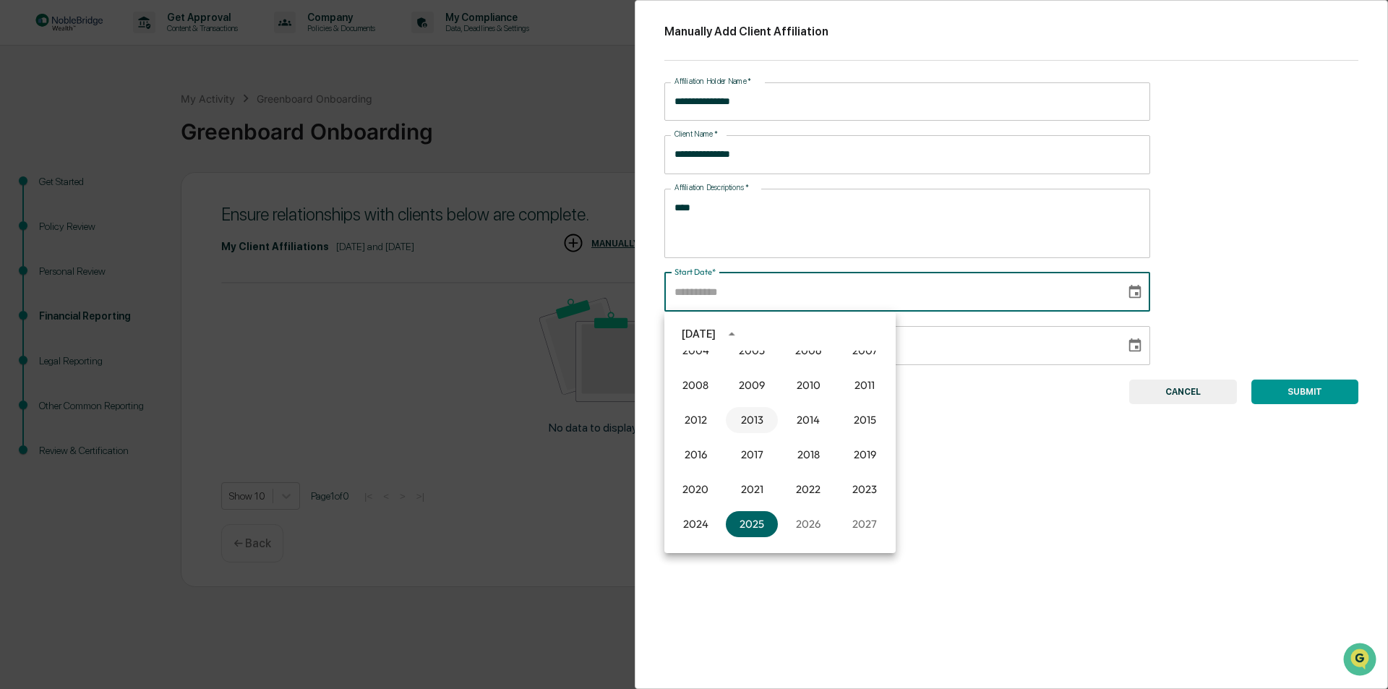
click at [751, 421] on button "2013" at bounding box center [752, 420] width 52 height 26
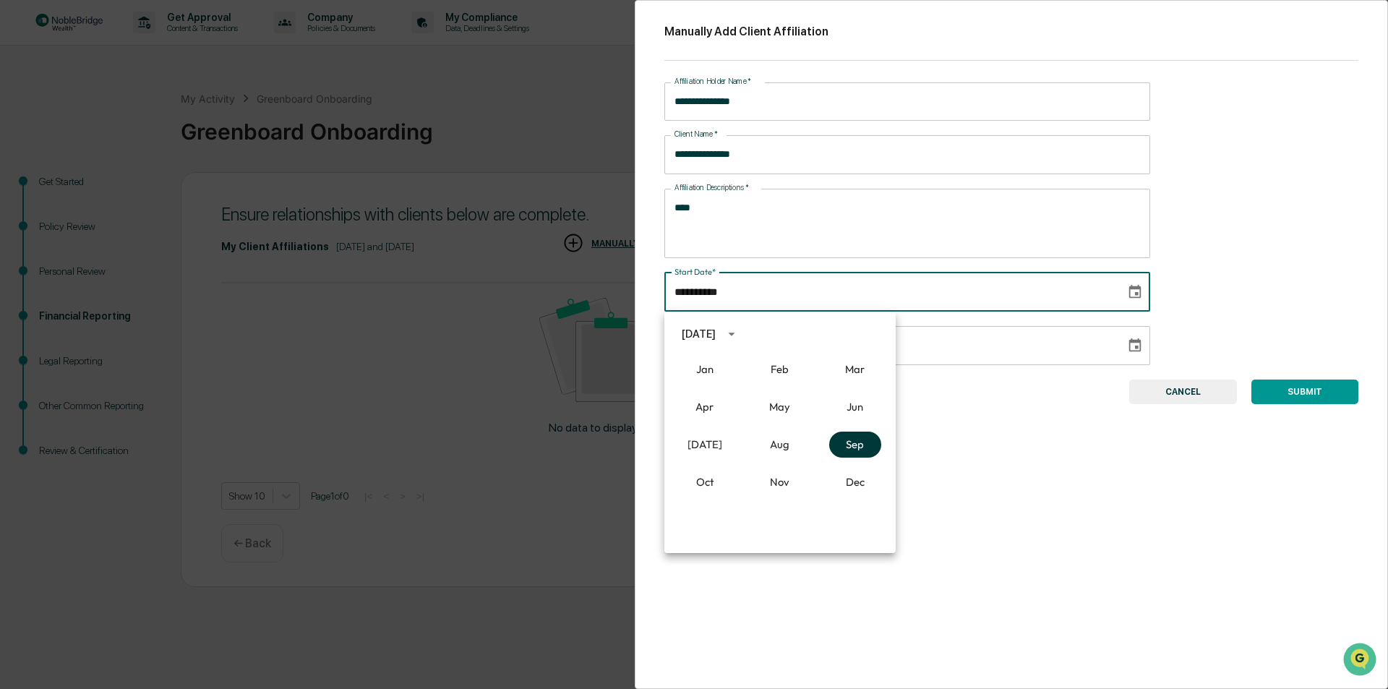
click at [866, 442] on button "Sep" at bounding box center [855, 445] width 52 height 26
click at [693, 502] on button "29" at bounding box center [693, 504] width 26 height 26
type input "**********"
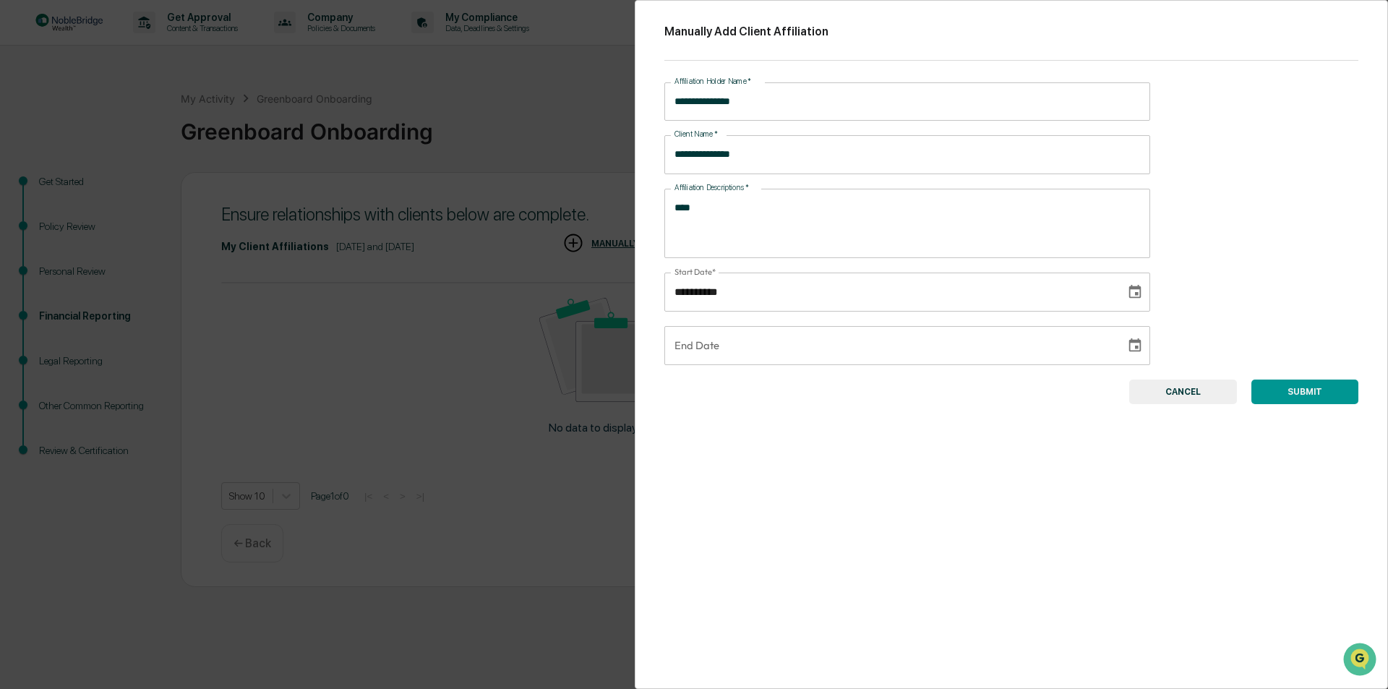
click at [1307, 390] on button "SUBMIT" at bounding box center [1304, 392] width 107 height 25
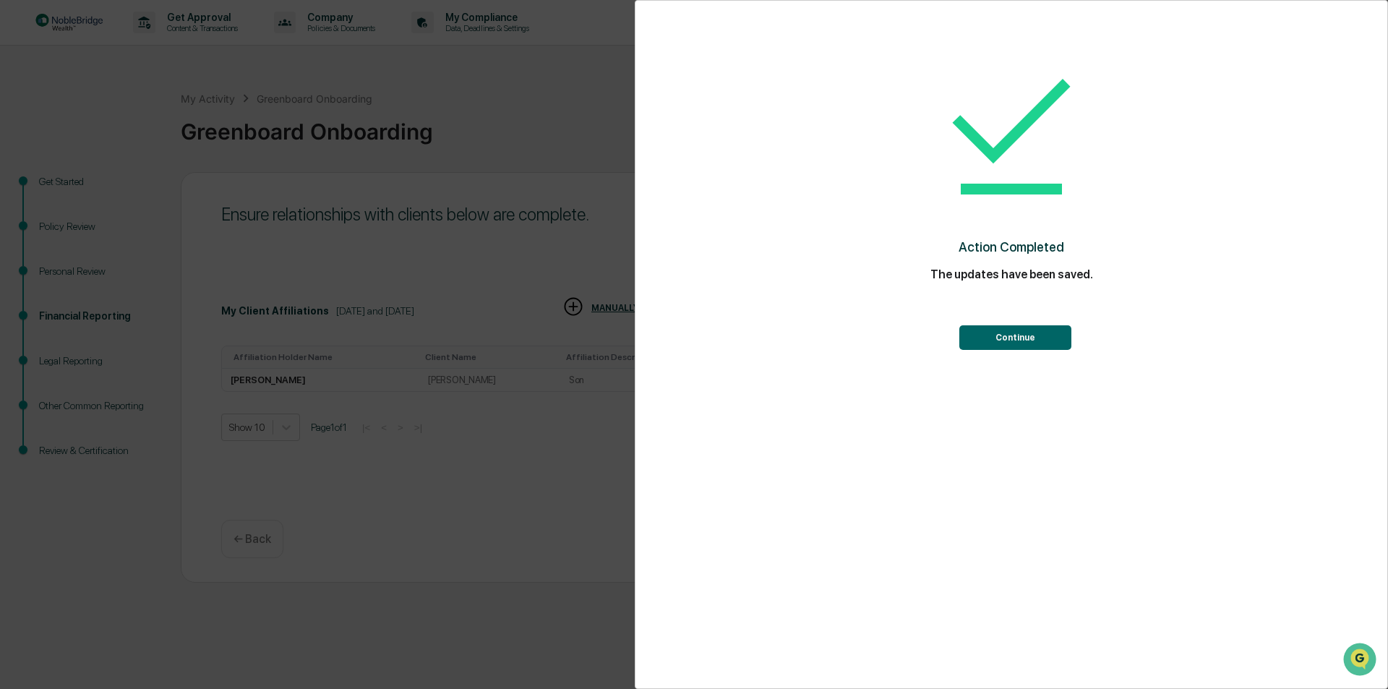
click at [1018, 338] on button "Continue" at bounding box center [1015, 337] width 112 height 25
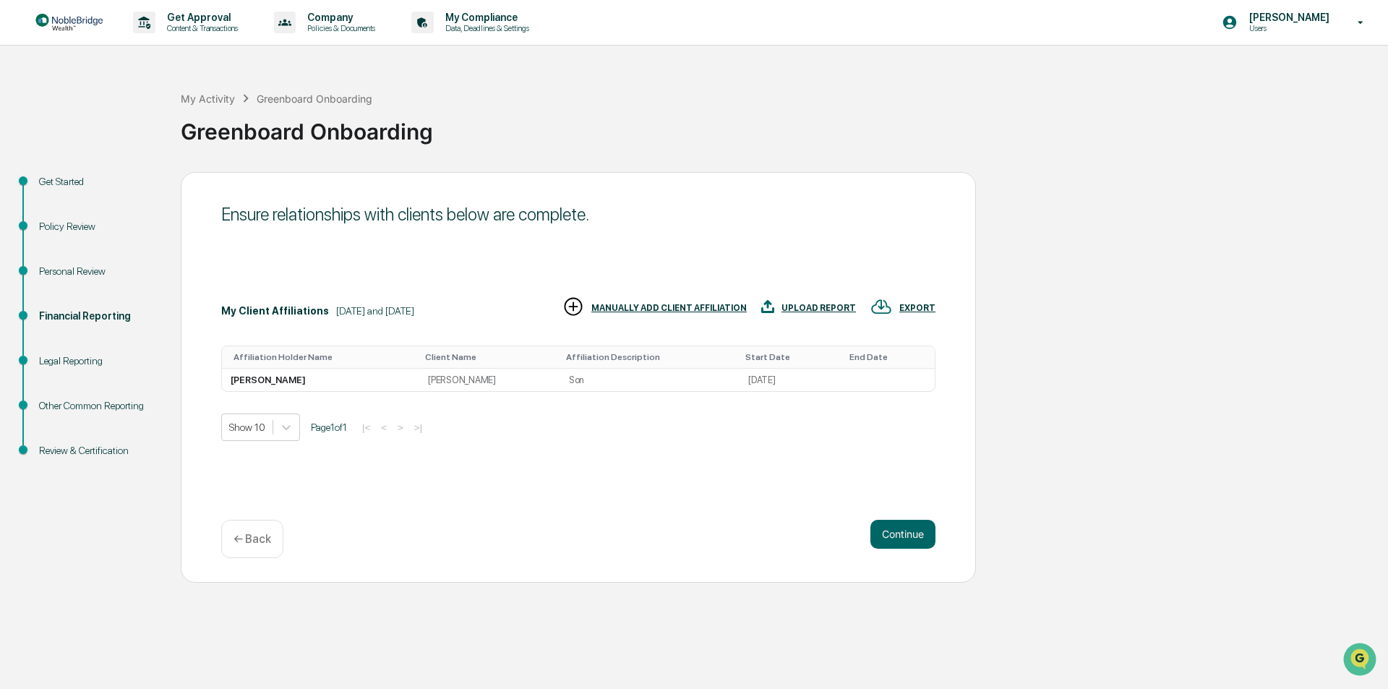
click at [629, 310] on div "MANUALLY ADD CLIENT AFFILIATION" at bounding box center [668, 308] width 155 height 10
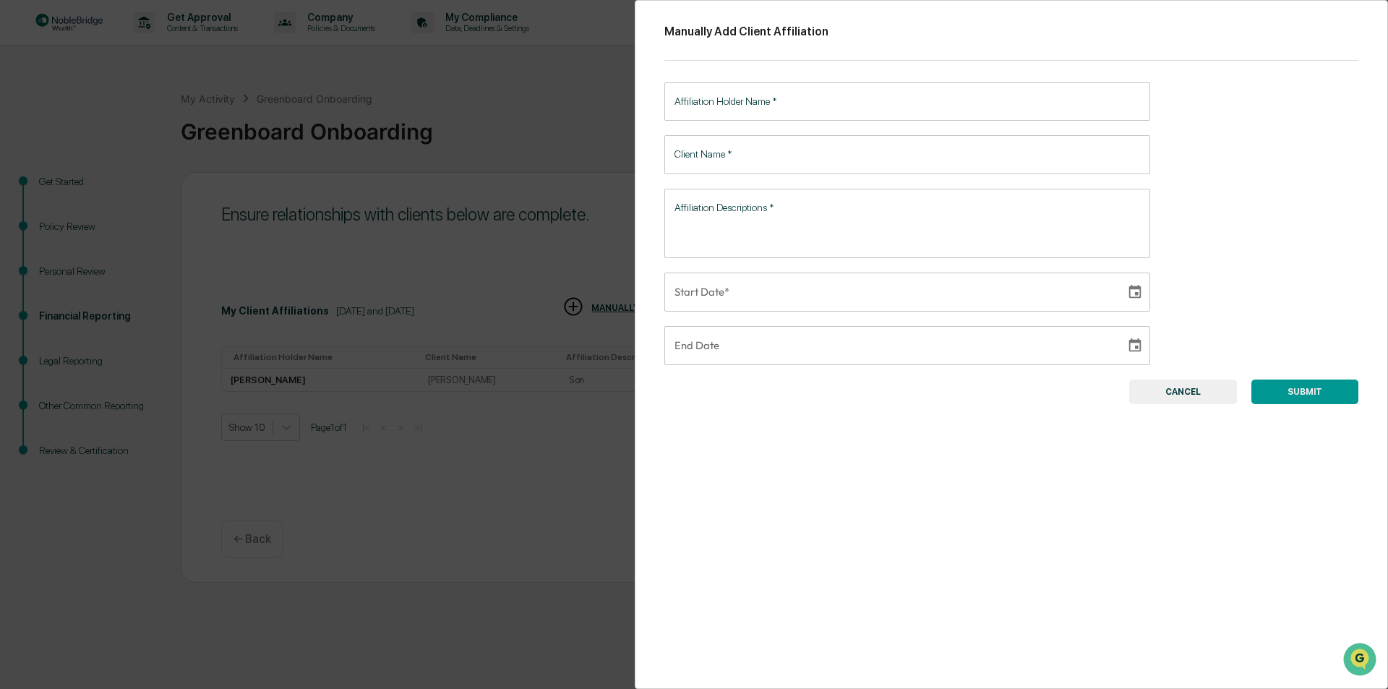
click at [774, 104] on input "Affiliation Holder Name   *" at bounding box center [907, 101] width 486 height 38
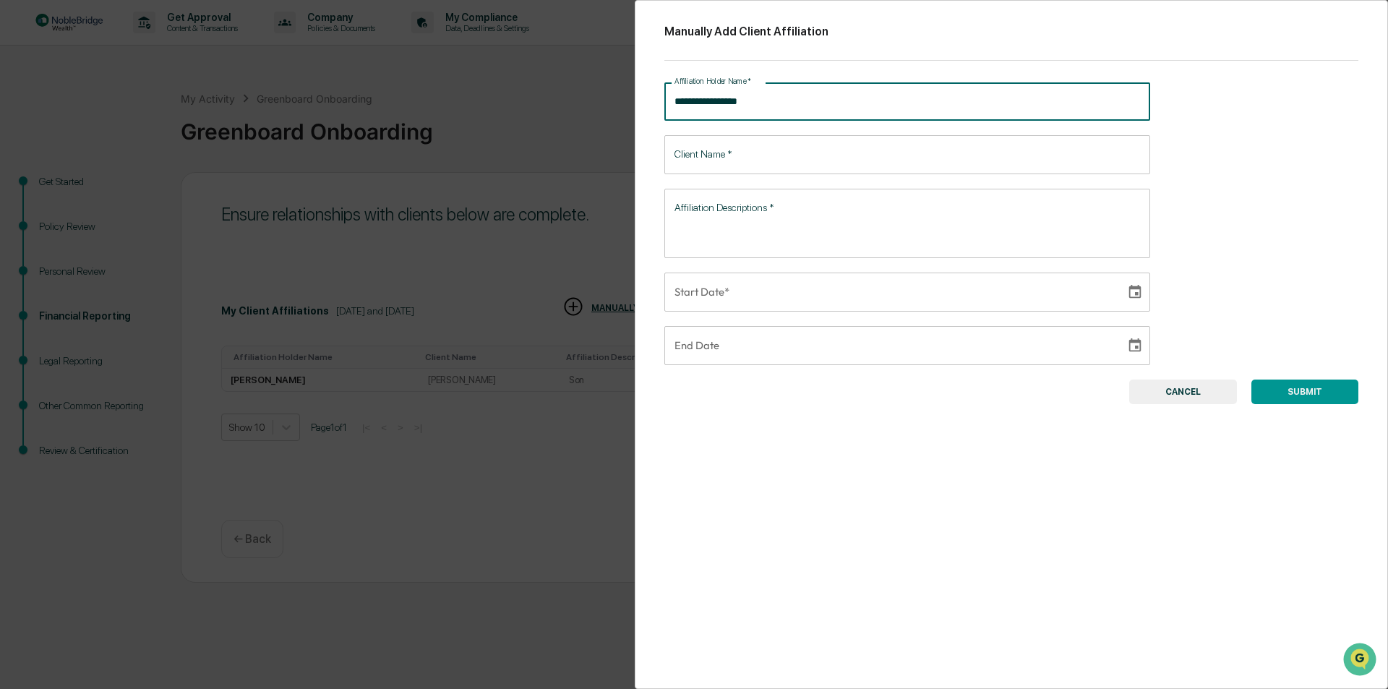
type input "**********"
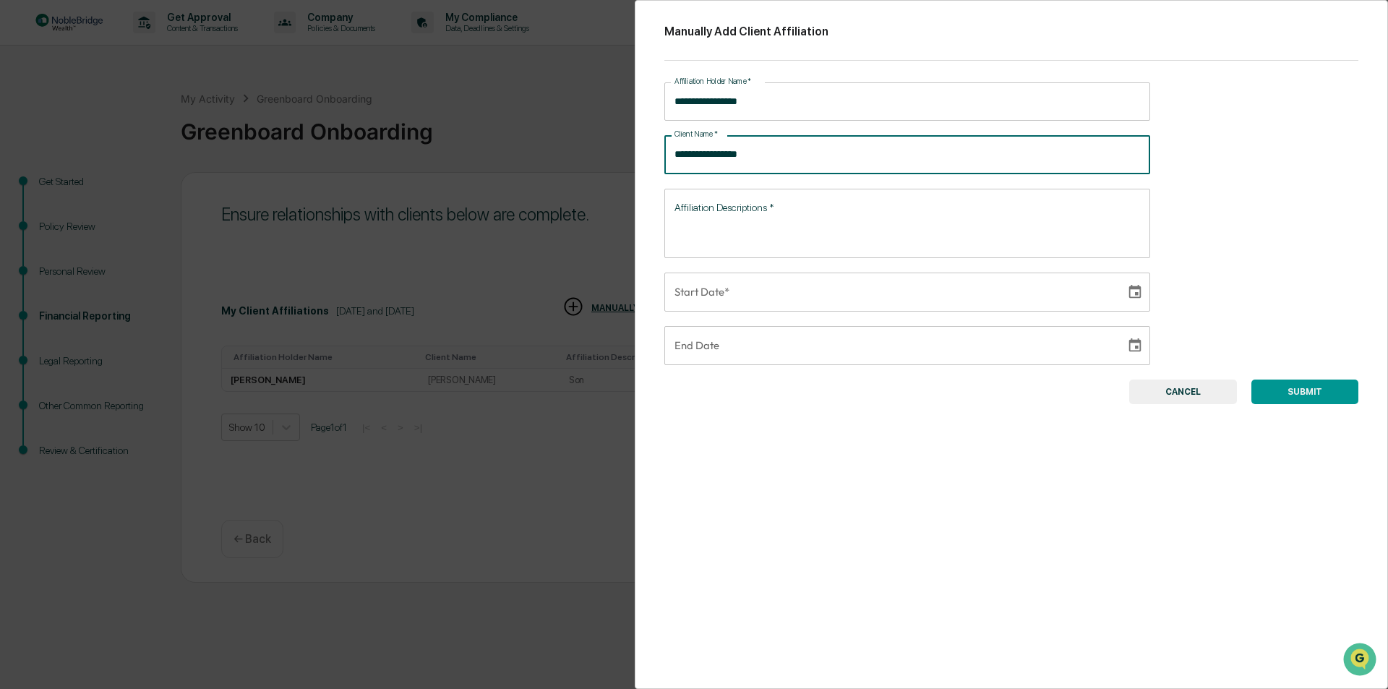
type input "**********"
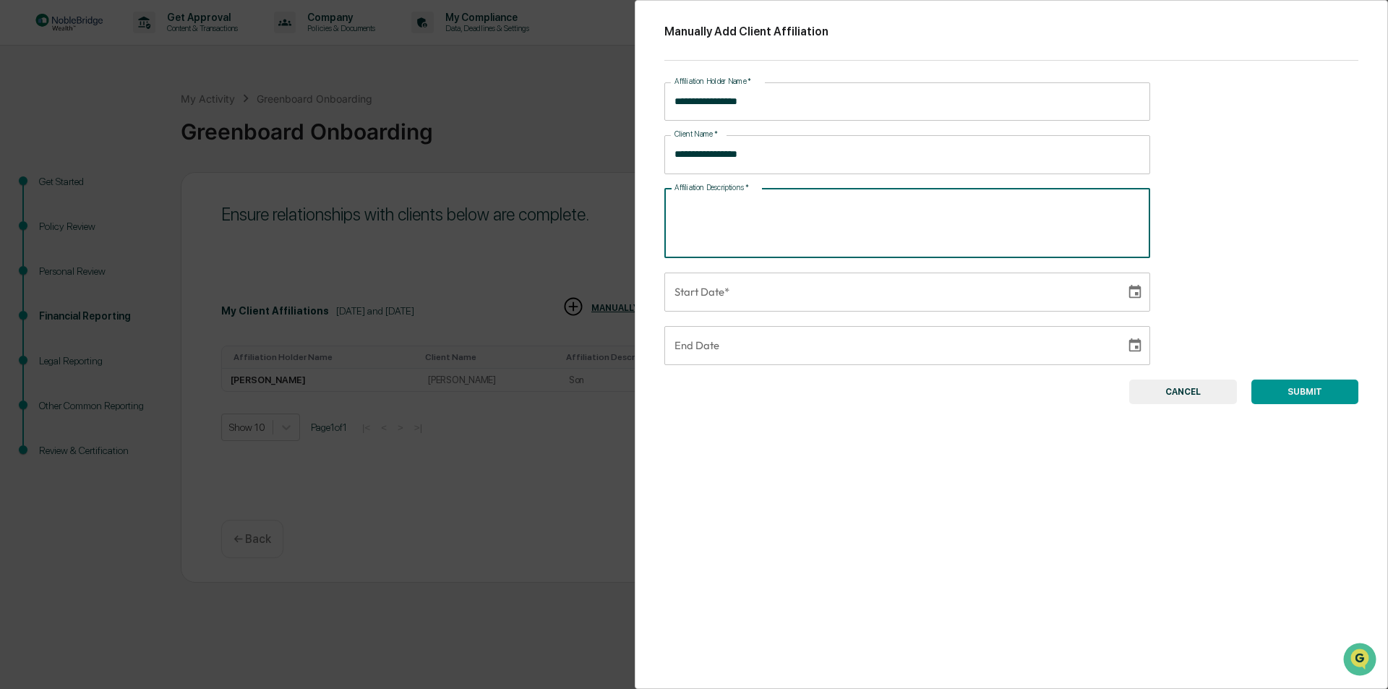
click at [734, 213] on textarea "Affiliation Descriptions   *" at bounding box center [907, 223] width 466 height 46
type textarea "******"
click at [1127, 289] on icon "Choose date" at bounding box center [1135, 292] width 16 height 16
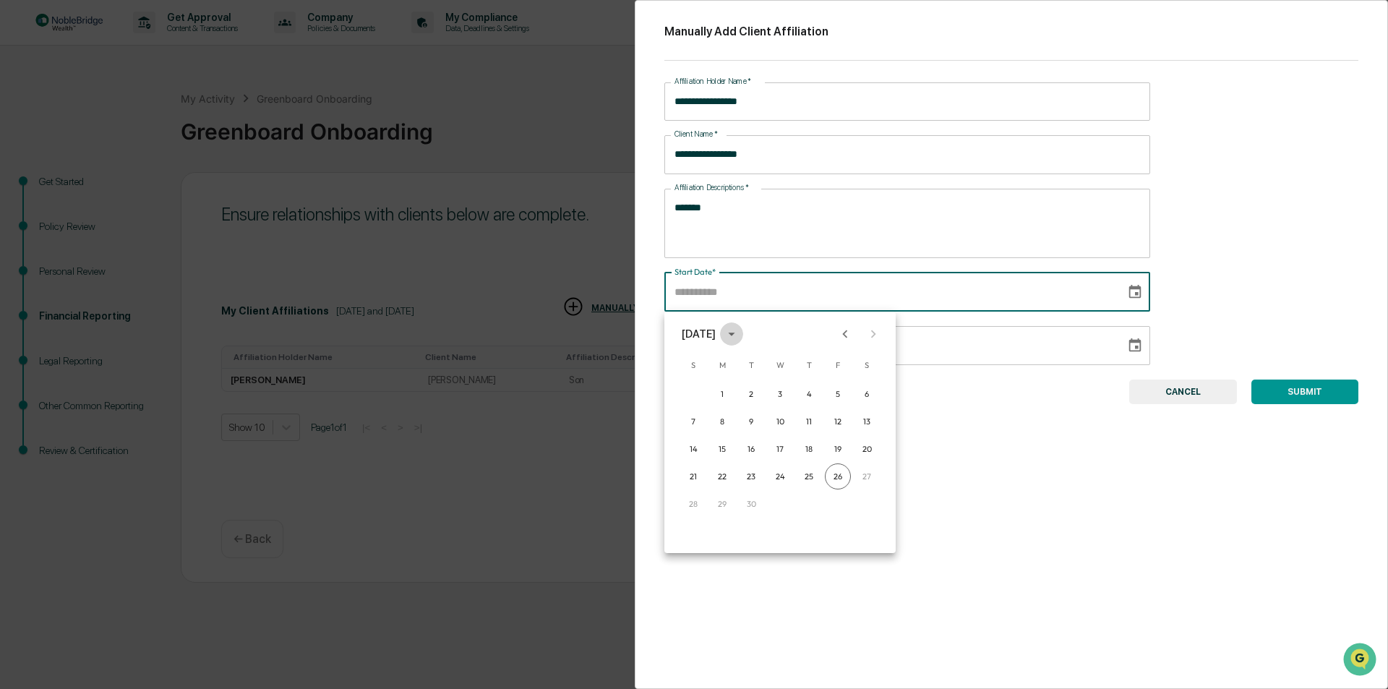
click at [740, 333] on icon "calendar view is open, switch to year view" at bounding box center [732, 334] width 16 height 16
click at [805, 383] on button "2018" at bounding box center [808, 382] width 52 height 26
click at [703, 439] on button "[DATE]" at bounding box center [705, 445] width 52 height 26
click at [749, 475] on button "24" at bounding box center [751, 476] width 26 height 26
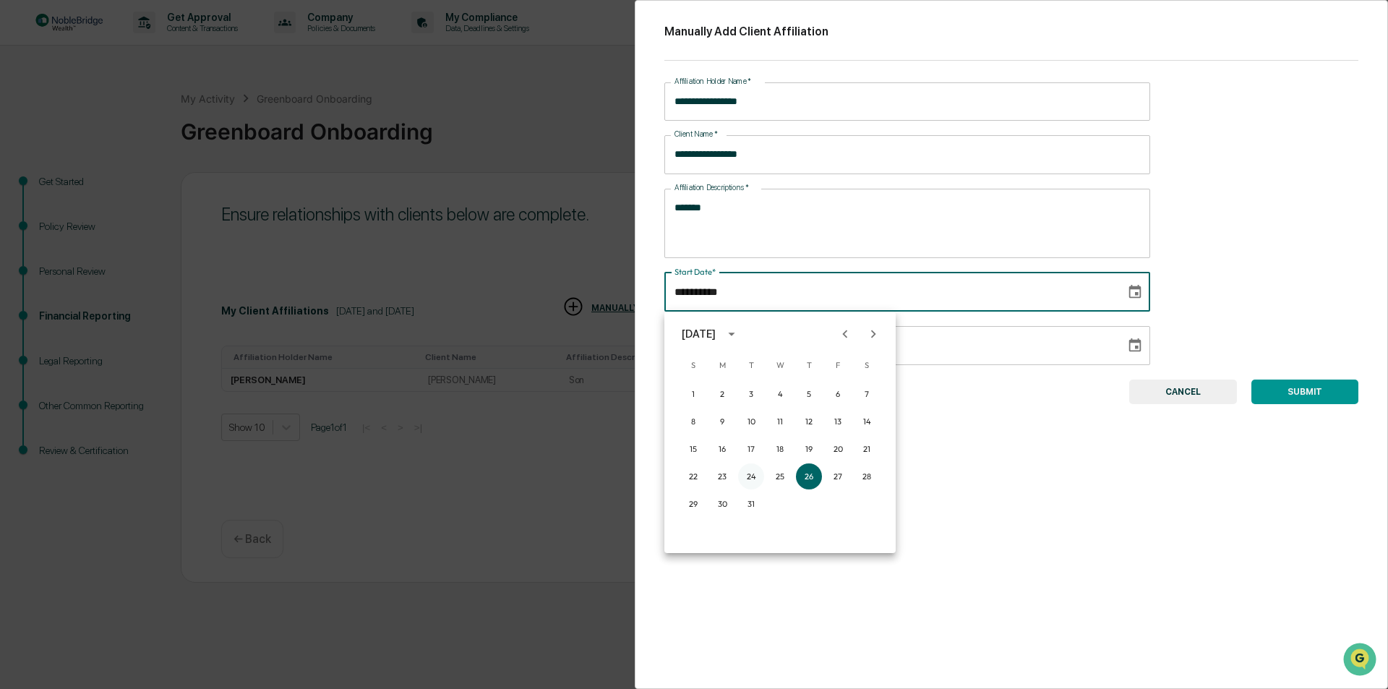
type input "**********"
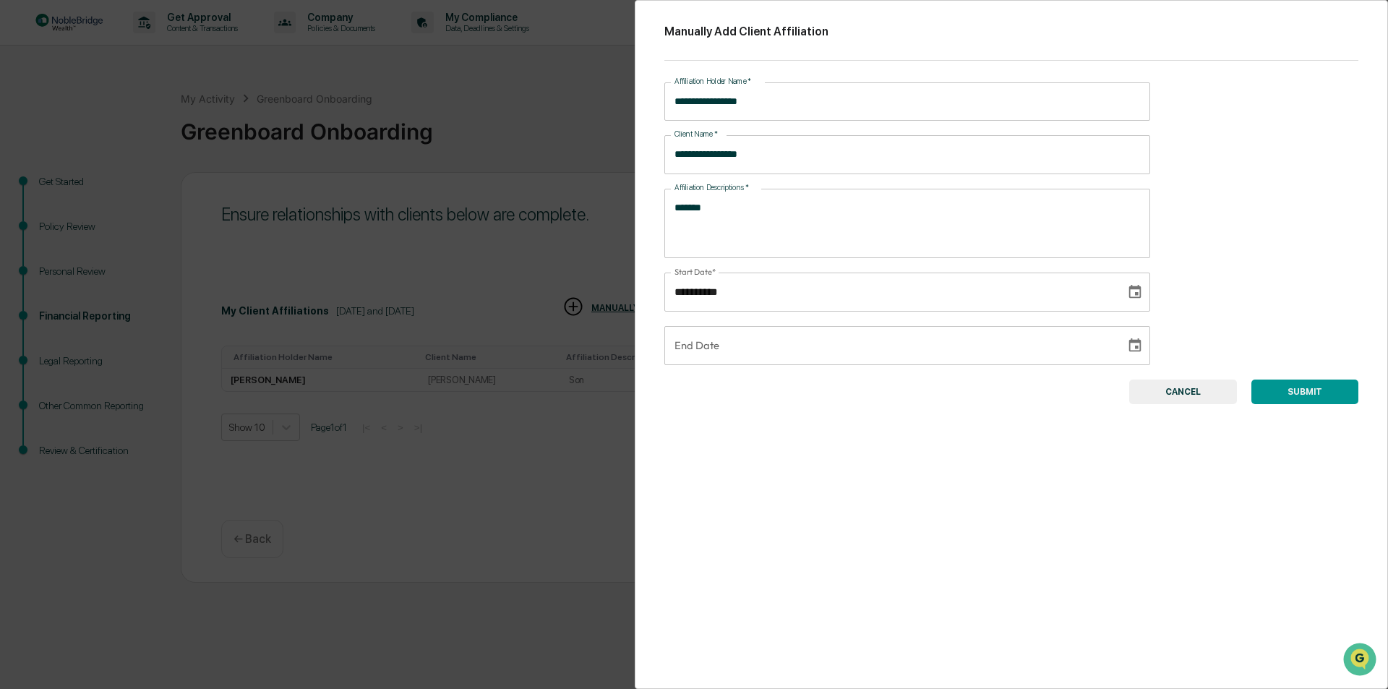
click at [1303, 398] on button "SUBMIT" at bounding box center [1304, 392] width 107 height 25
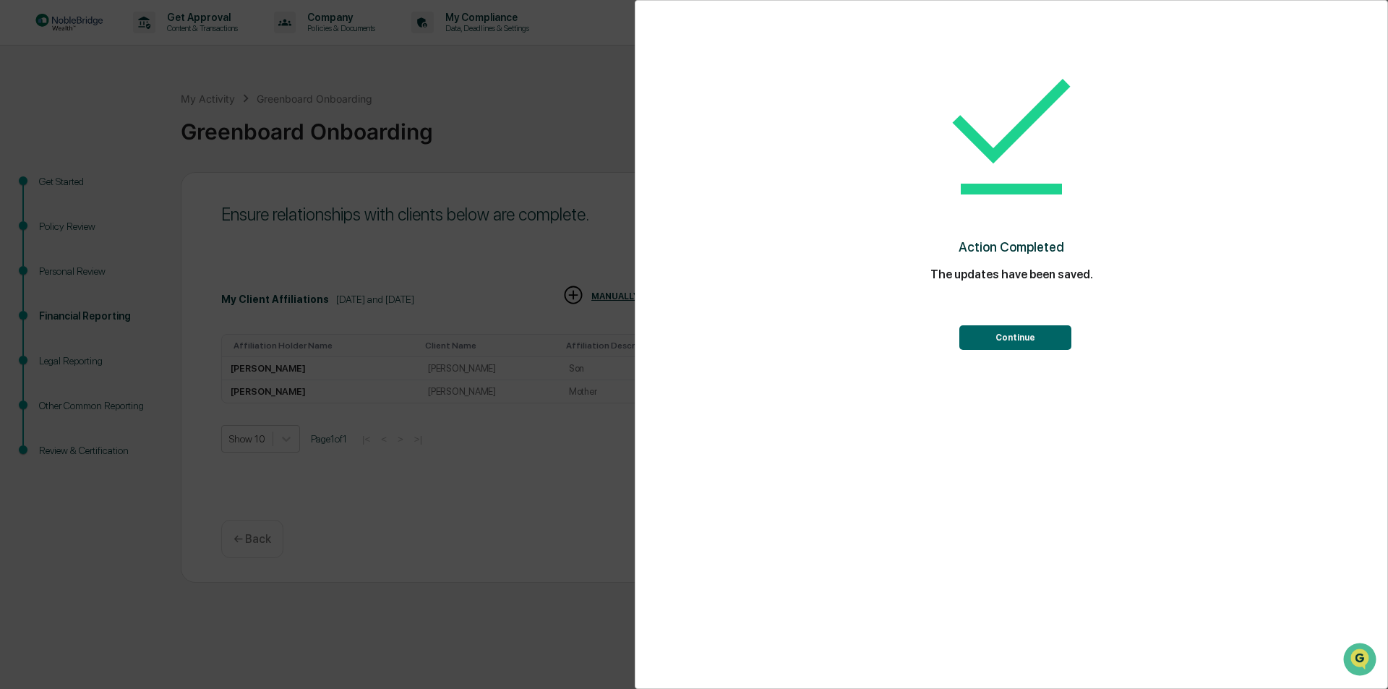
click at [1034, 339] on button "Continue" at bounding box center [1015, 337] width 112 height 25
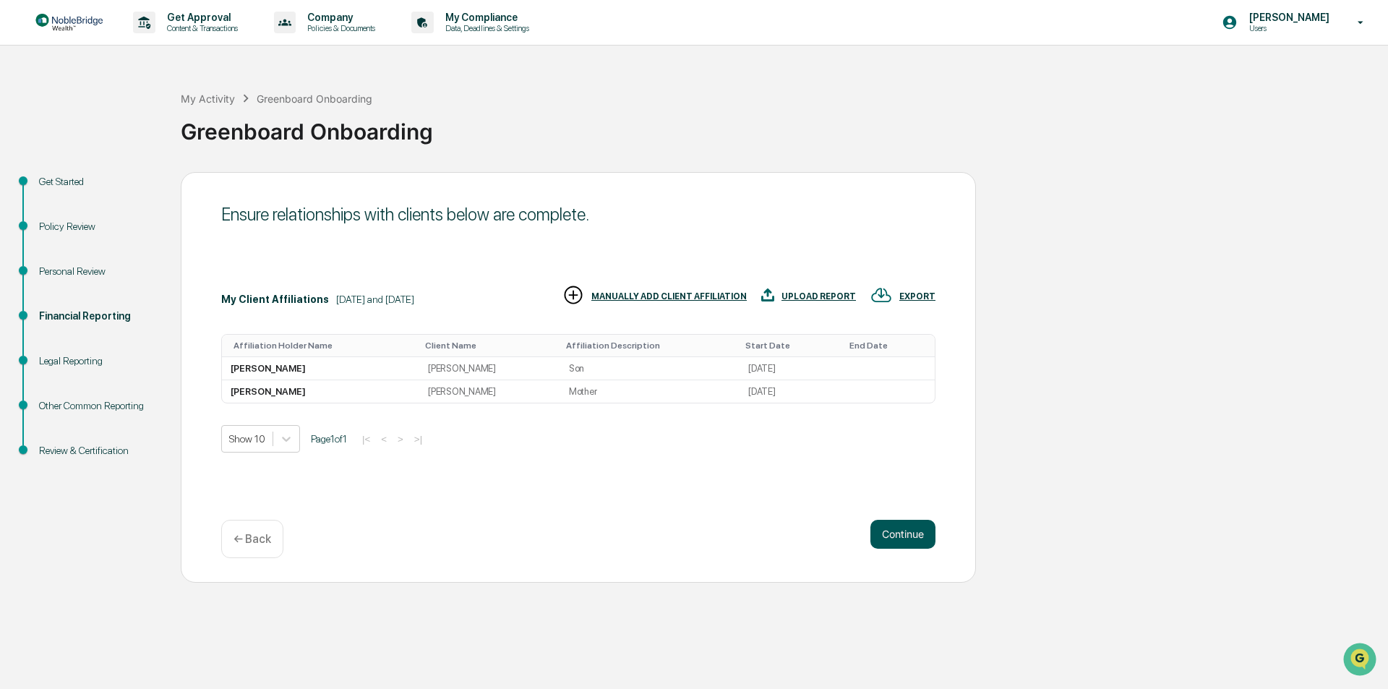
click at [901, 536] on button "Continue" at bounding box center [902, 534] width 65 height 29
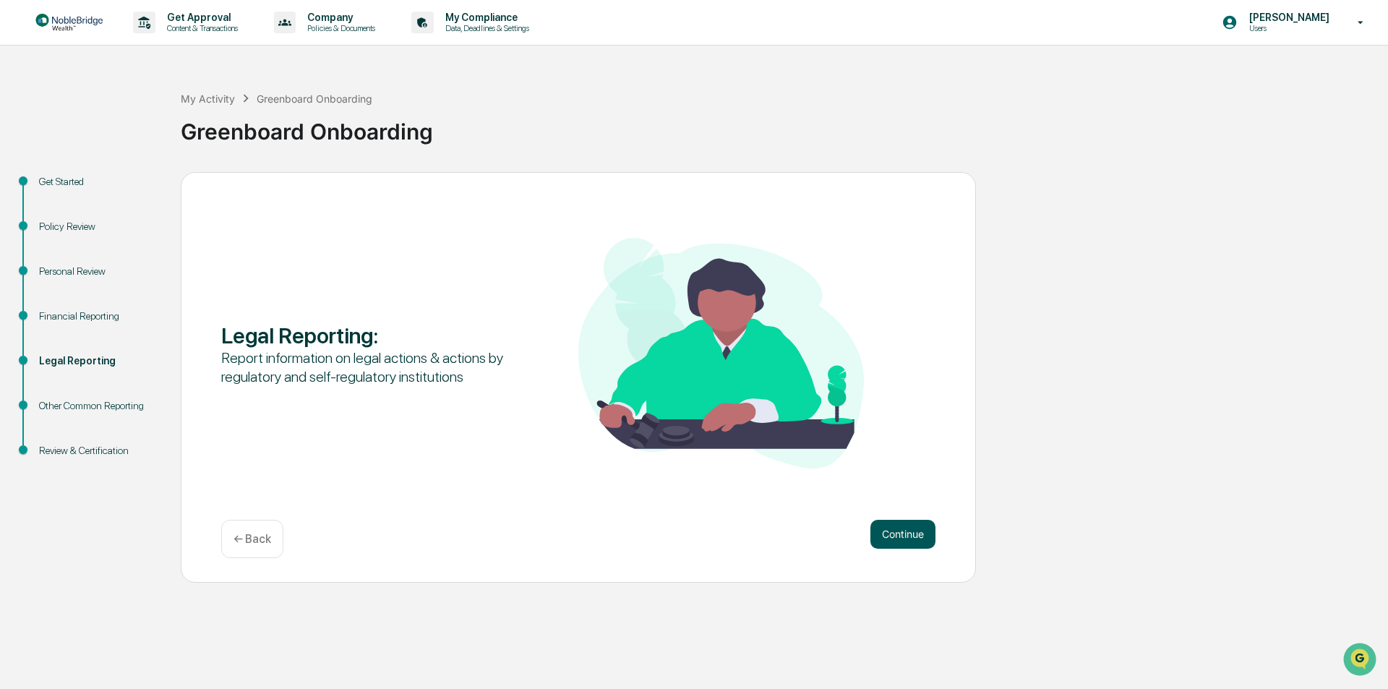
click at [893, 535] on button "Continue" at bounding box center [902, 534] width 65 height 29
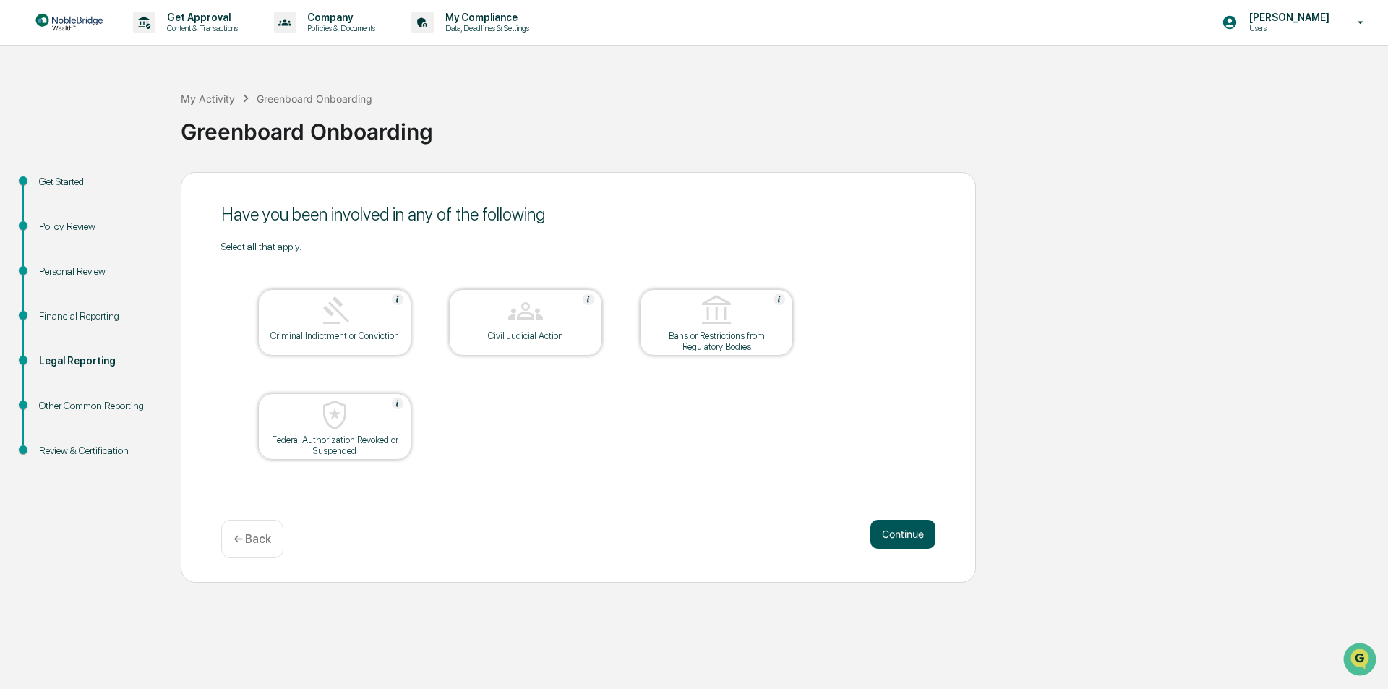
click at [898, 534] on button "Continue" at bounding box center [902, 534] width 65 height 29
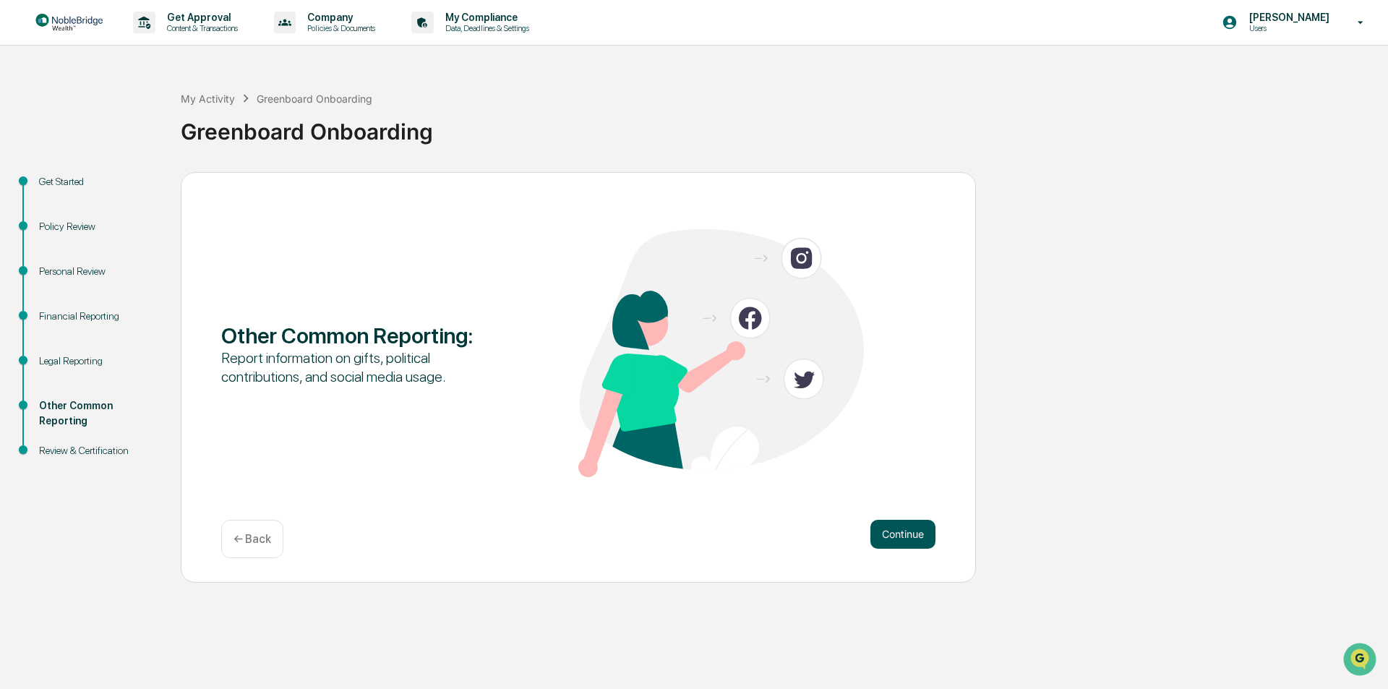
click at [901, 537] on button "Continue" at bounding box center [902, 534] width 65 height 29
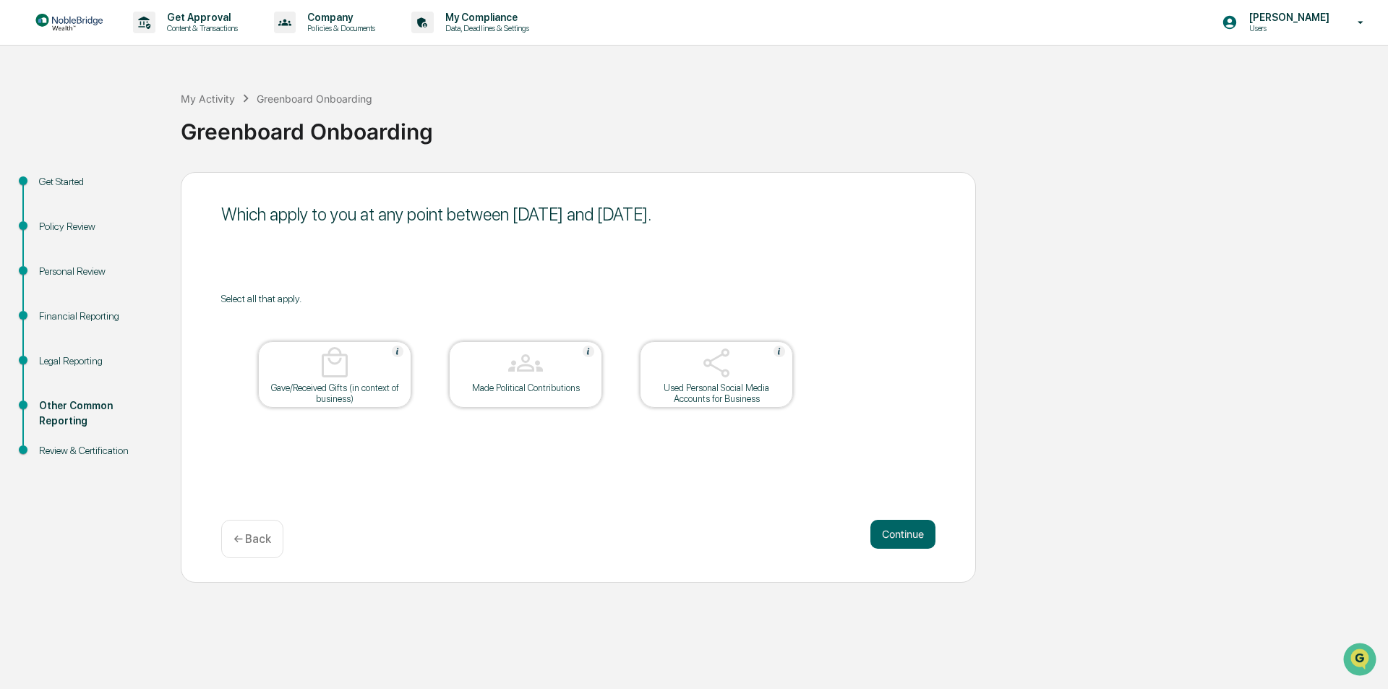
click at [735, 391] on div "Used Personal Social Media Accounts for Business" at bounding box center [716, 393] width 130 height 22
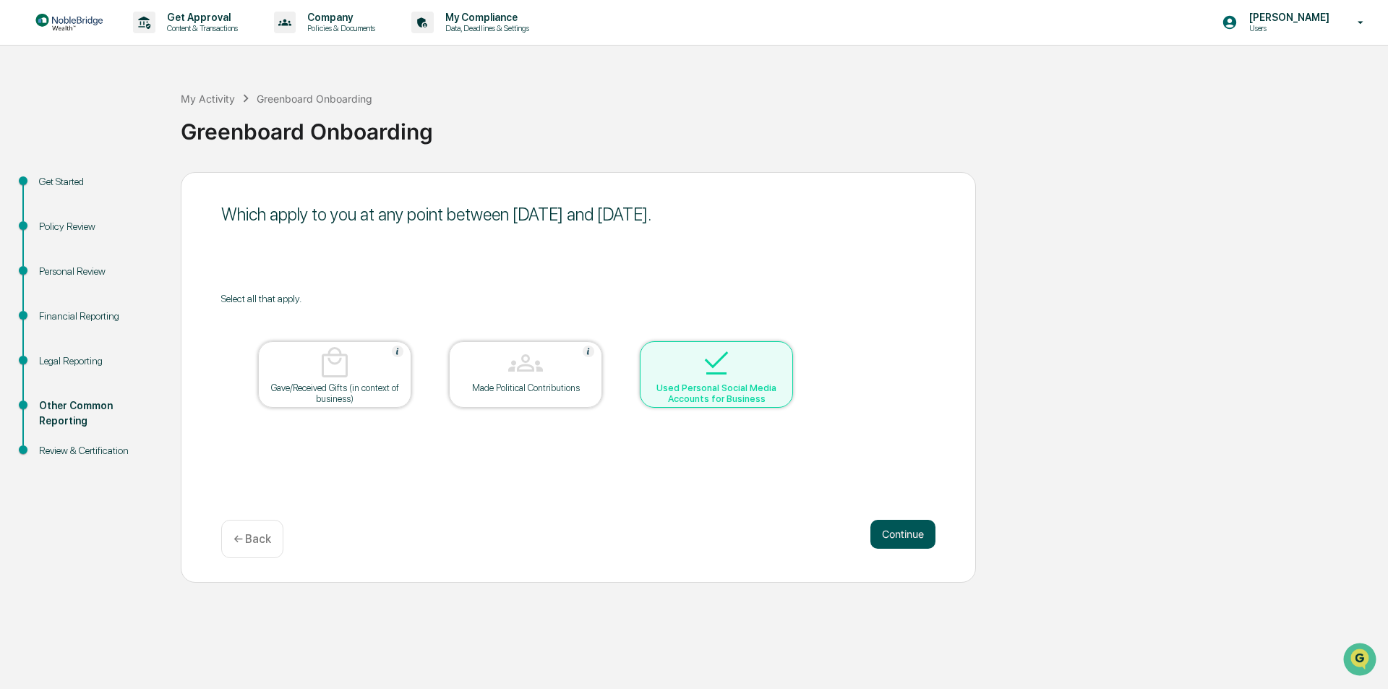
click at [901, 539] on button "Continue" at bounding box center [902, 534] width 65 height 29
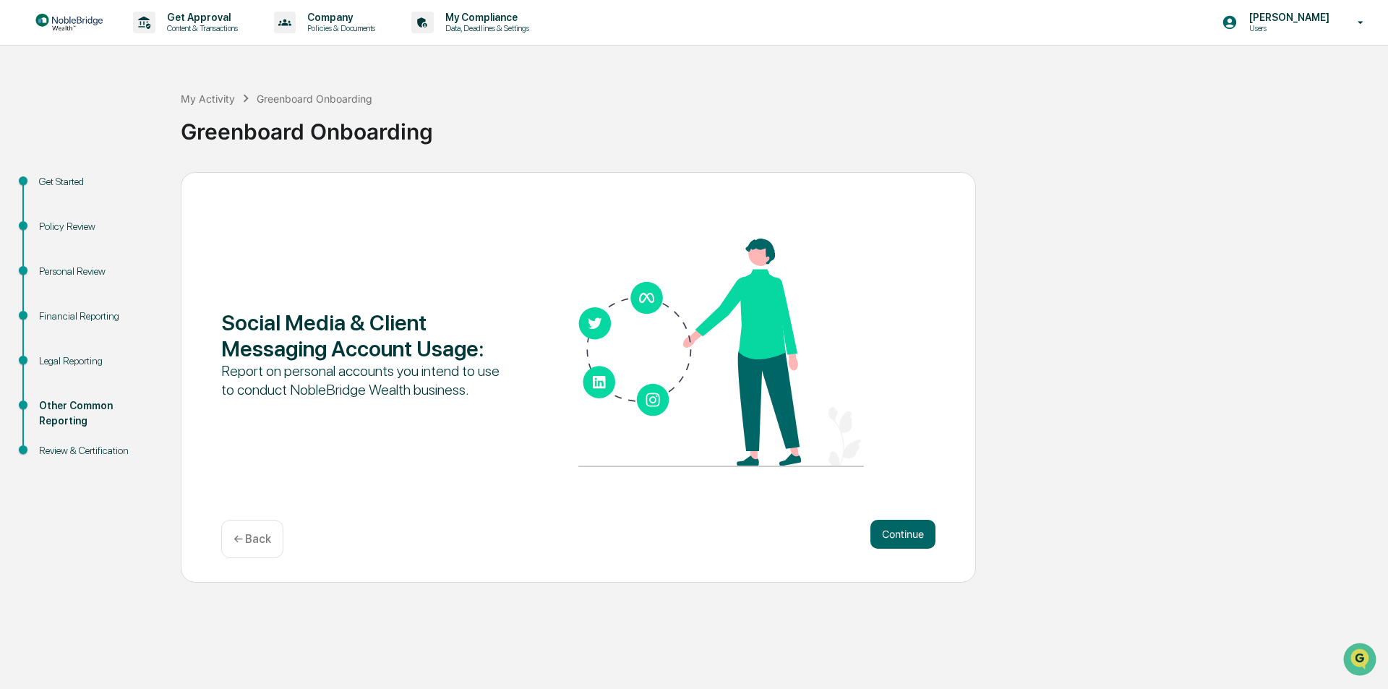
click at [901, 539] on button "Continue" at bounding box center [902, 534] width 65 height 29
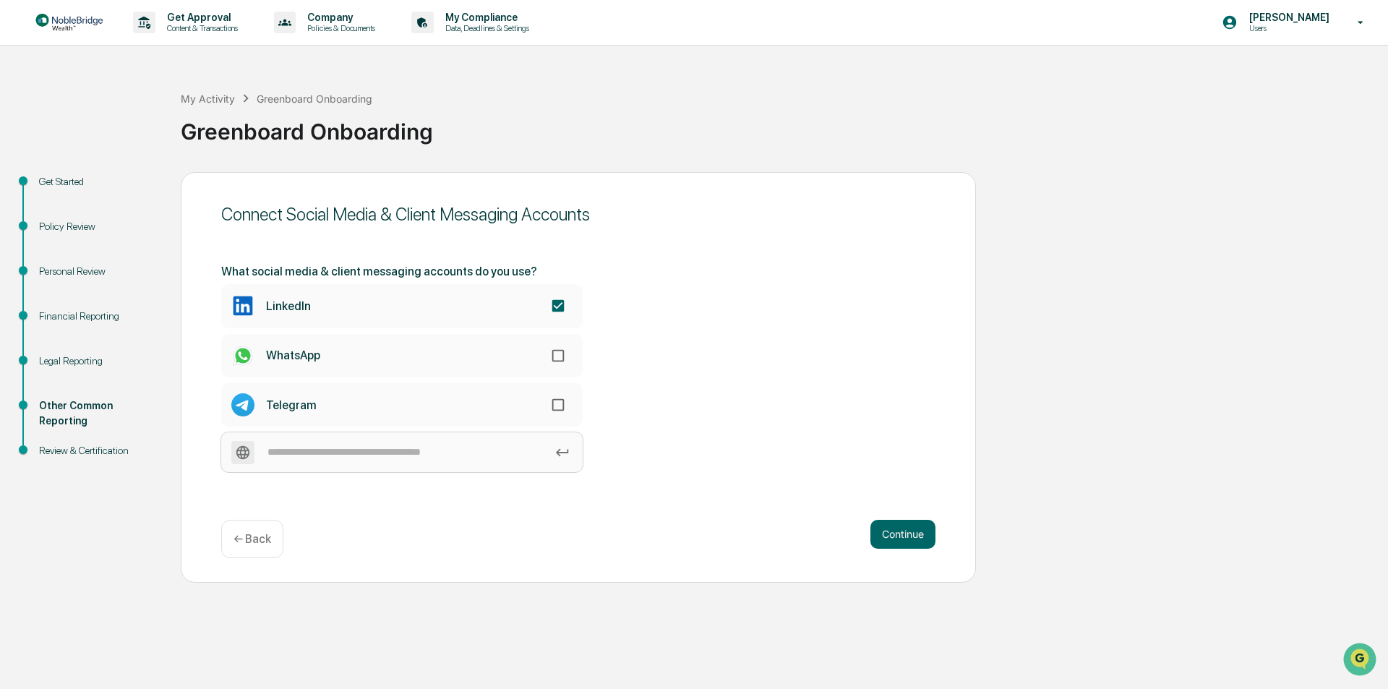
click at [316, 450] on input at bounding box center [401, 452] width 361 height 40
type input "*******"
click at [810, 447] on div "What social media & client messaging accounts do you use? LinkedIn WhatsApp Tel…" at bounding box center [578, 368] width 714 height 207
click at [904, 533] on button "Continue" at bounding box center [902, 534] width 65 height 29
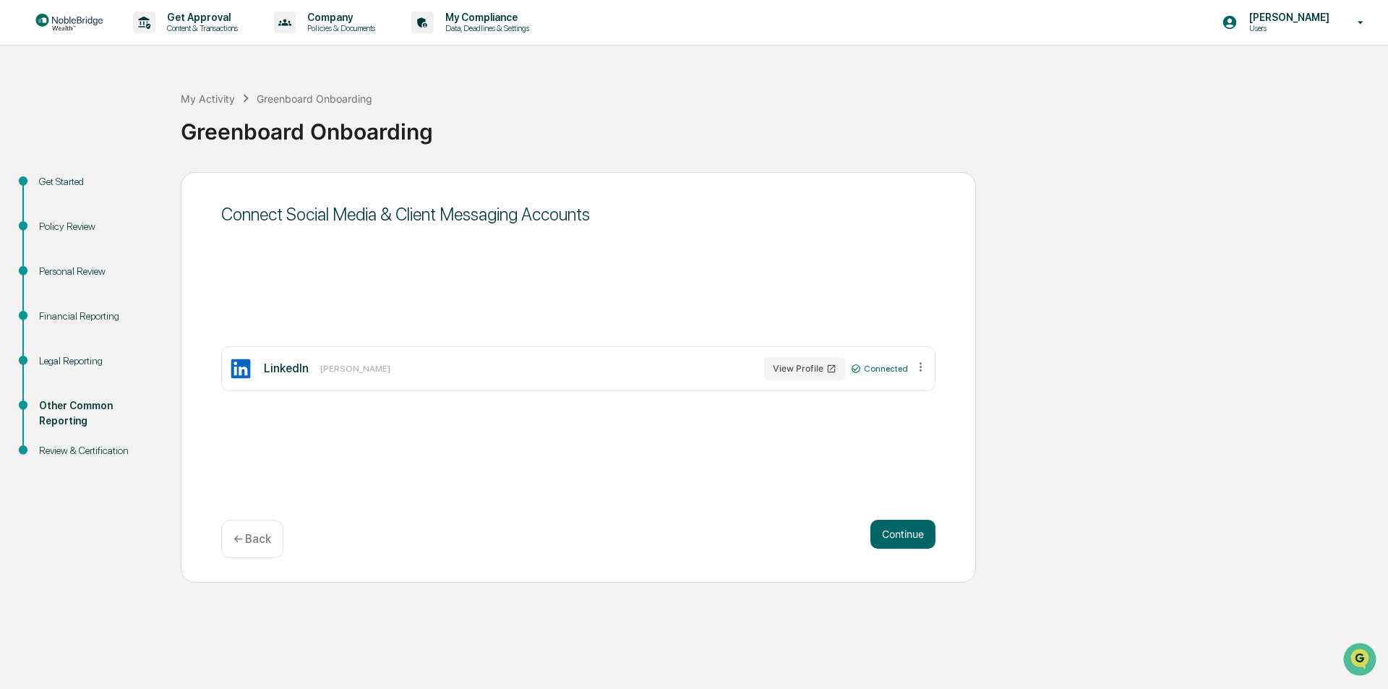
click at [920, 365] on icon at bounding box center [921, 367] width 14 height 14
click at [889, 369] on div "Connected" at bounding box center [879, 369] width 57 height 10
click at [697, 444] on div "Connect Social Media & Client Messaging Accounts LinkedIn [PERSON_NAME] View Pr…" at bounding box center [578, 377] width 795 height 411
click at [902, 534] on button "Continue" at bounding box center [902, 534] width 65 height 29
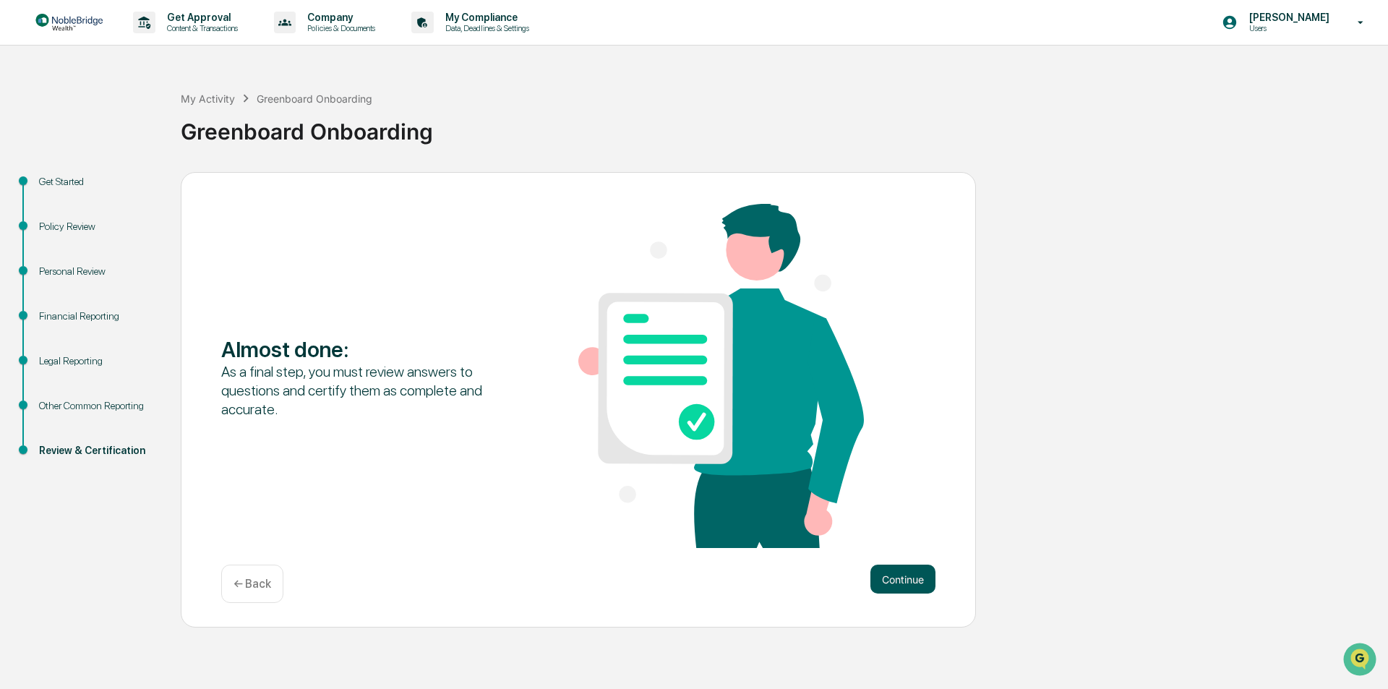
click at [899, 578] on button "Continue" at bounding box center [902, 579] width 65 height 29
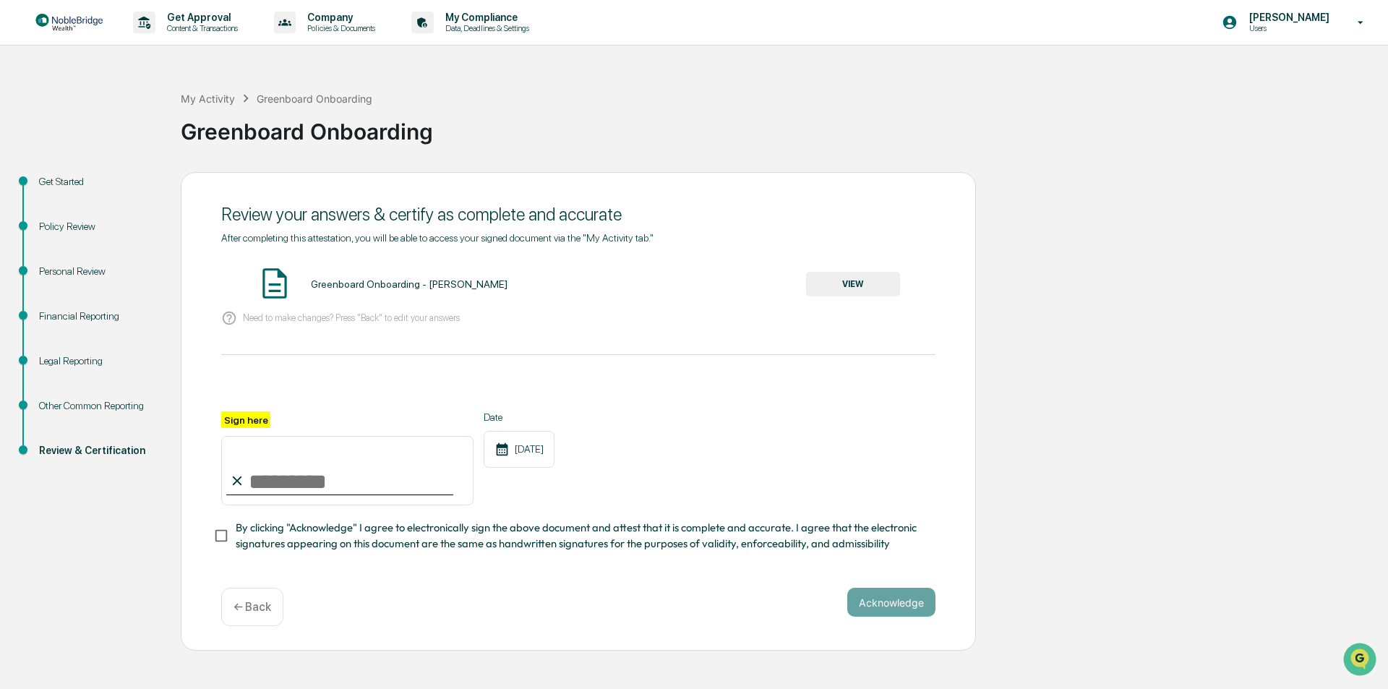
click at [844, 288] on button "VIEW" at bounding box center [853, 284] width 94 height 25
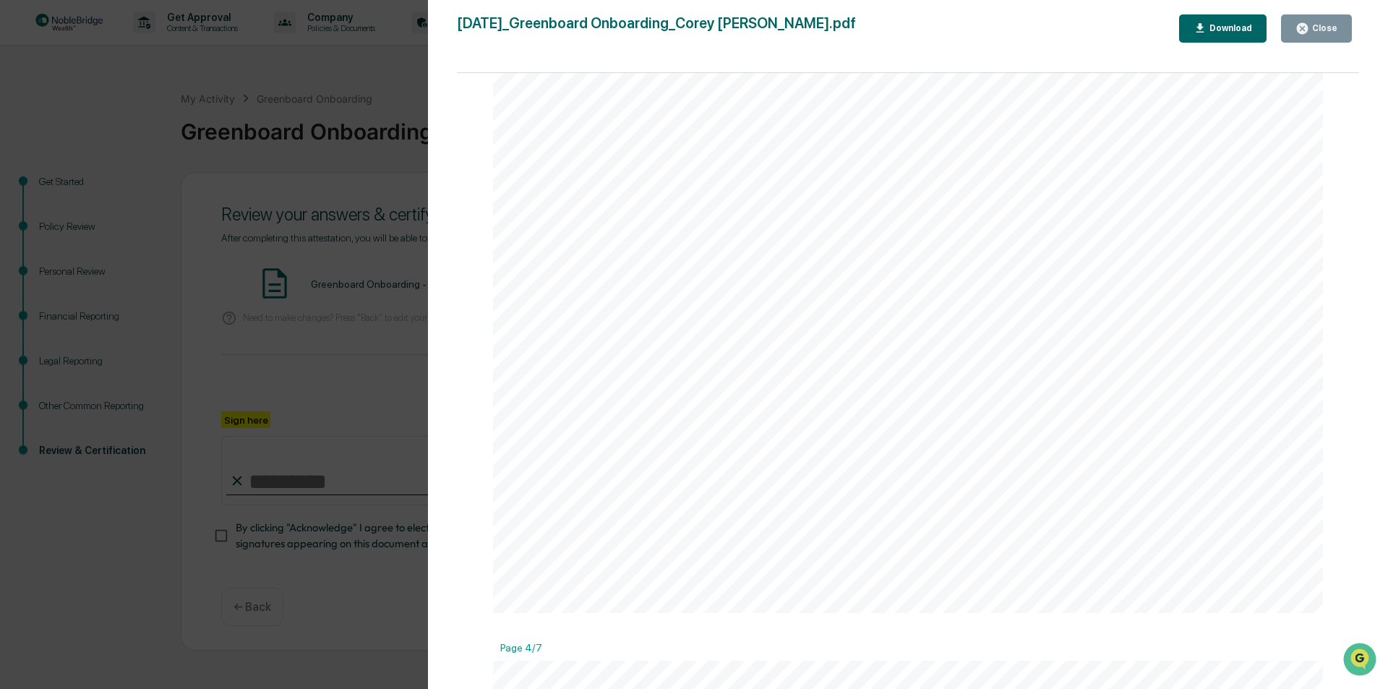
scroll to position [3470, 0]
click at [1222, 36] on button "Download" at bounding box center [1223, 28] width 88 height 28
click at [1325, 33] on div "Close" at bounding box center [1323, 28] width 28 height 10
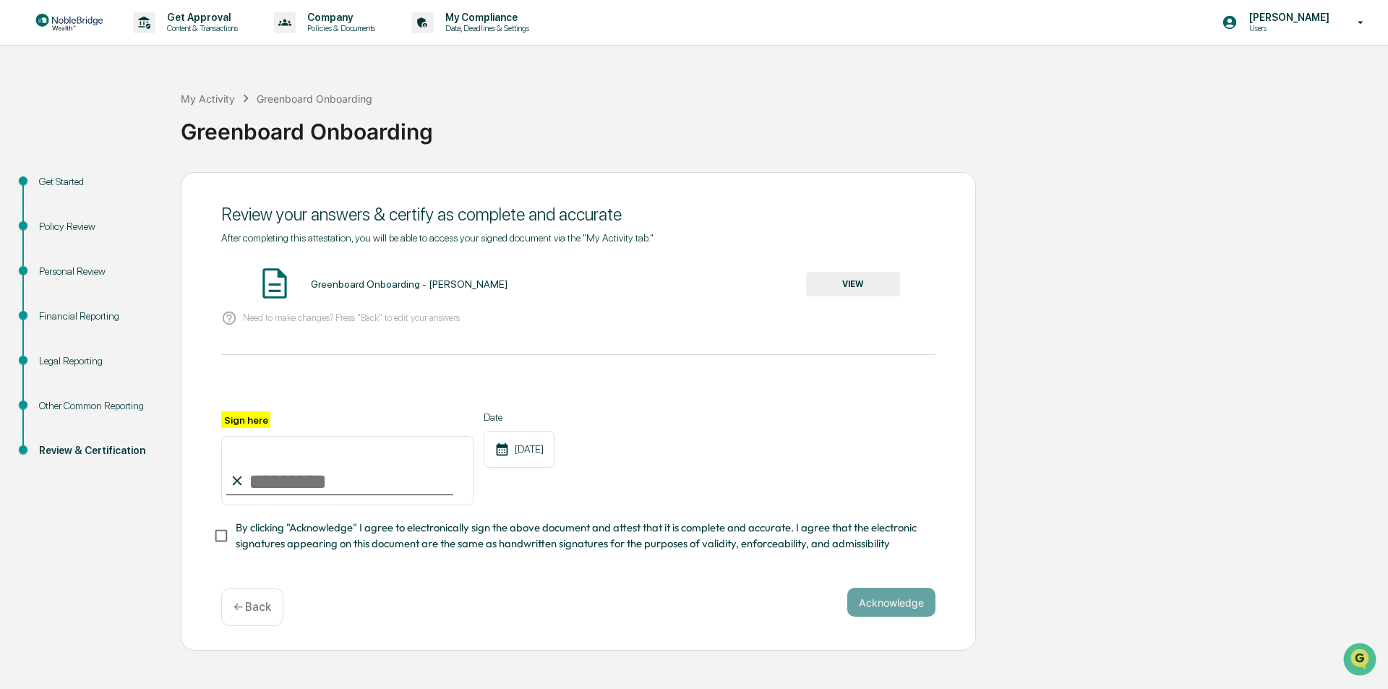
click at [275, 484] on input "Sign here" at bounding box center [347, 470] width 252 height 69
type input "**********"
click at [902, 607] on button "Acknowledge" at bounding box center [891, 602] width 88 height 29
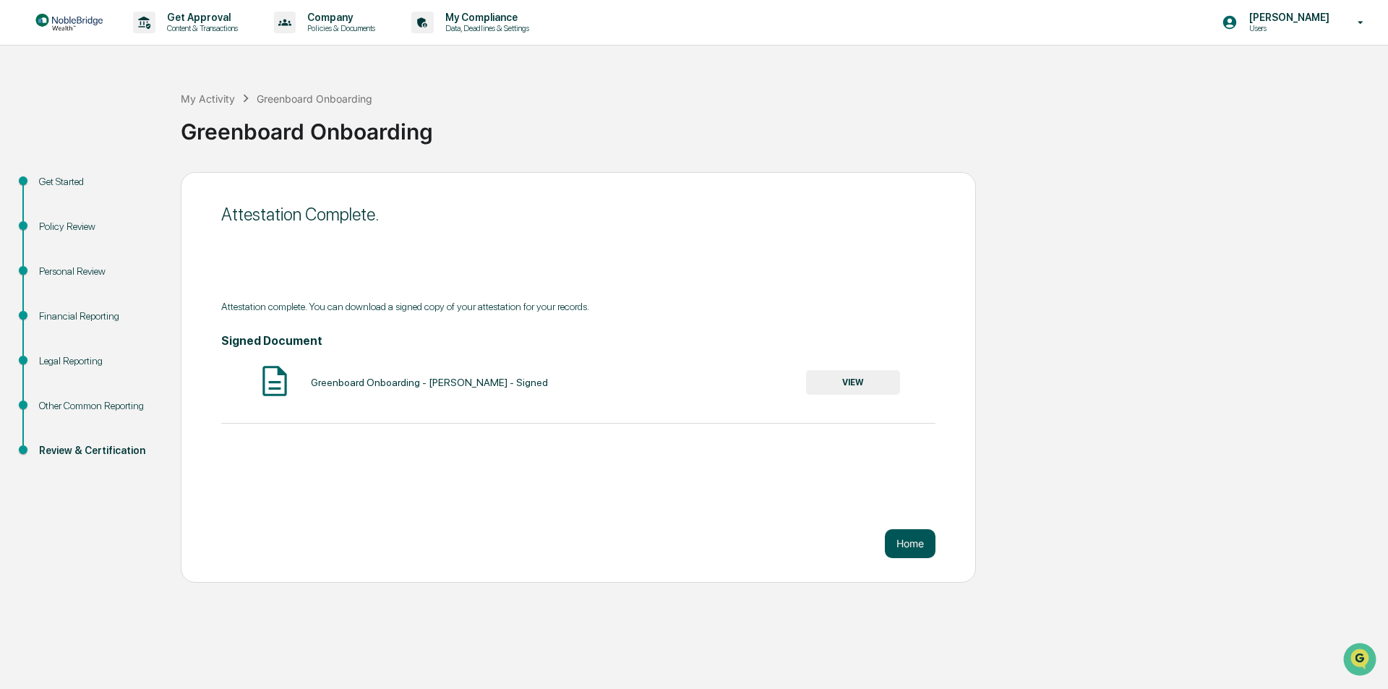
click at [918, 532] on button "Home" at bounding box center [910, 543] width 51 height 29
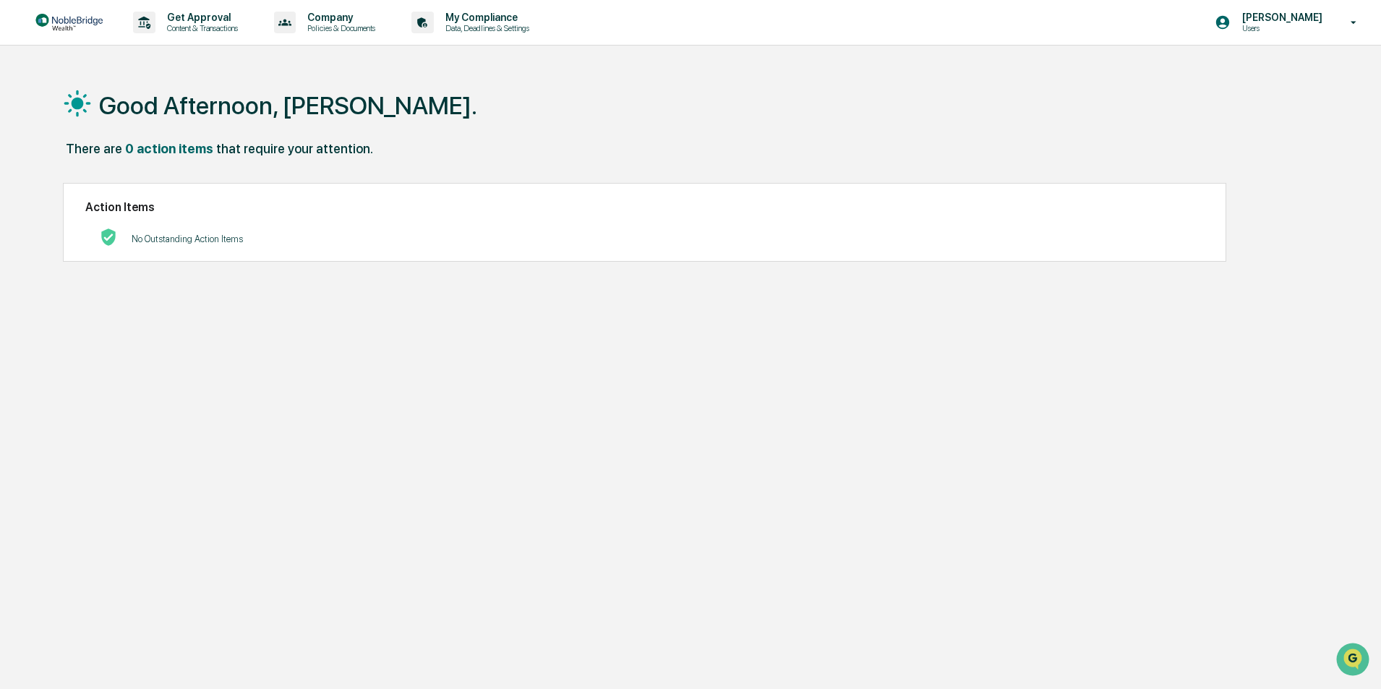
click at [72, 24] on img at bounding box center [69, 23] width 69 height 18
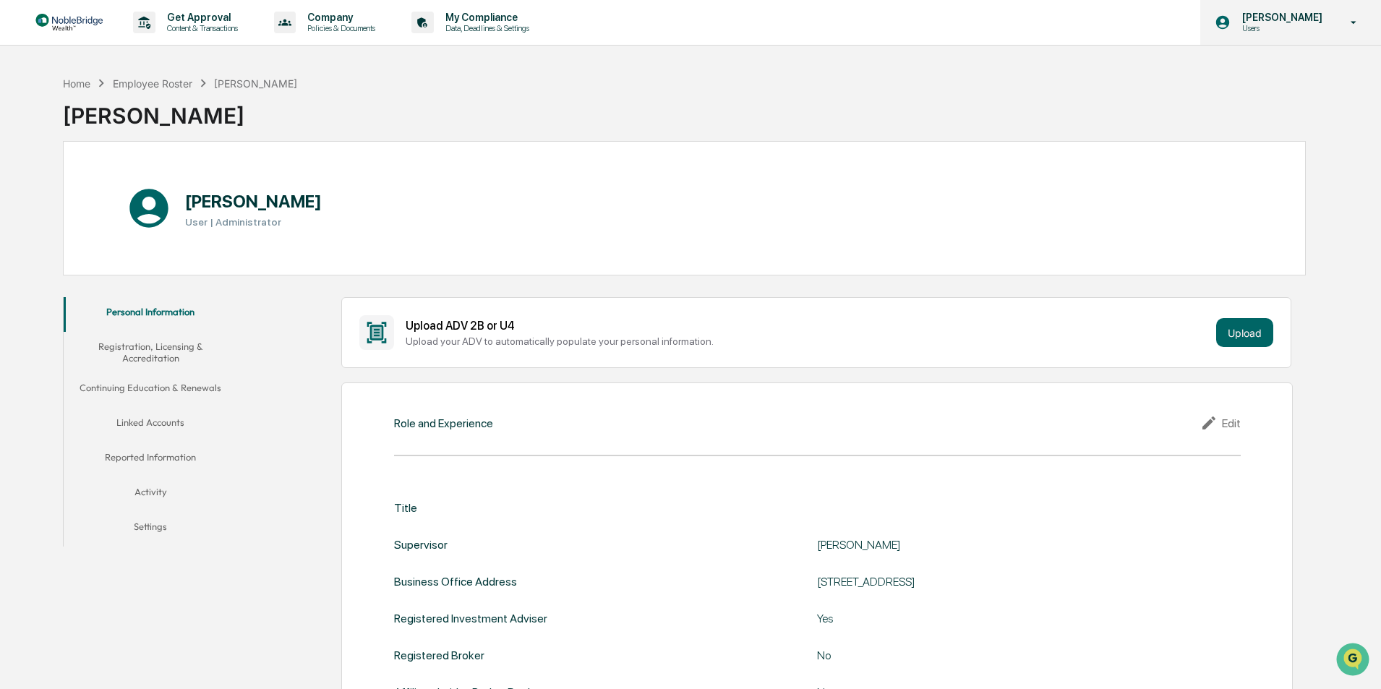
click at [1320, 25] on p "Users" at bounding box center [1279, 28] width 99 height 10
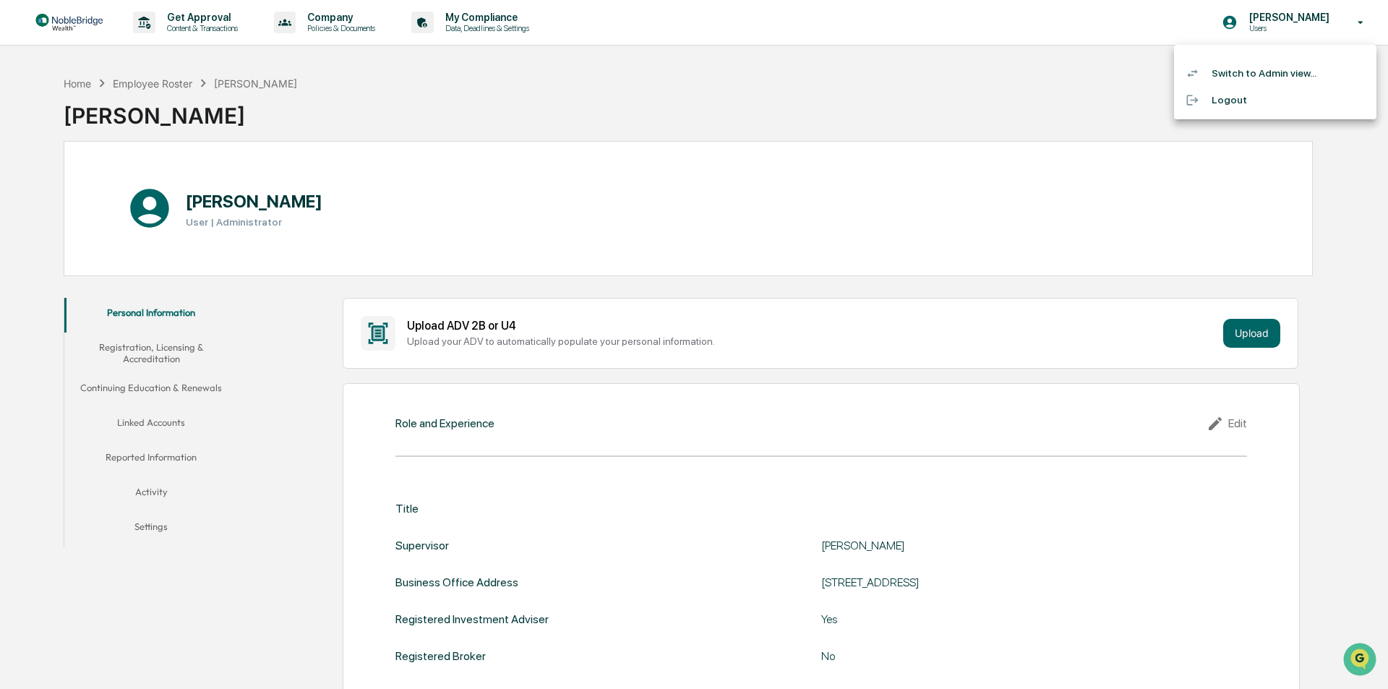
click at [1228, 103] on li "Logout" at bounding box center [1275, 100] width 202 height 27
